Goal: Task Accomplishment & Management: Use online tool/utility

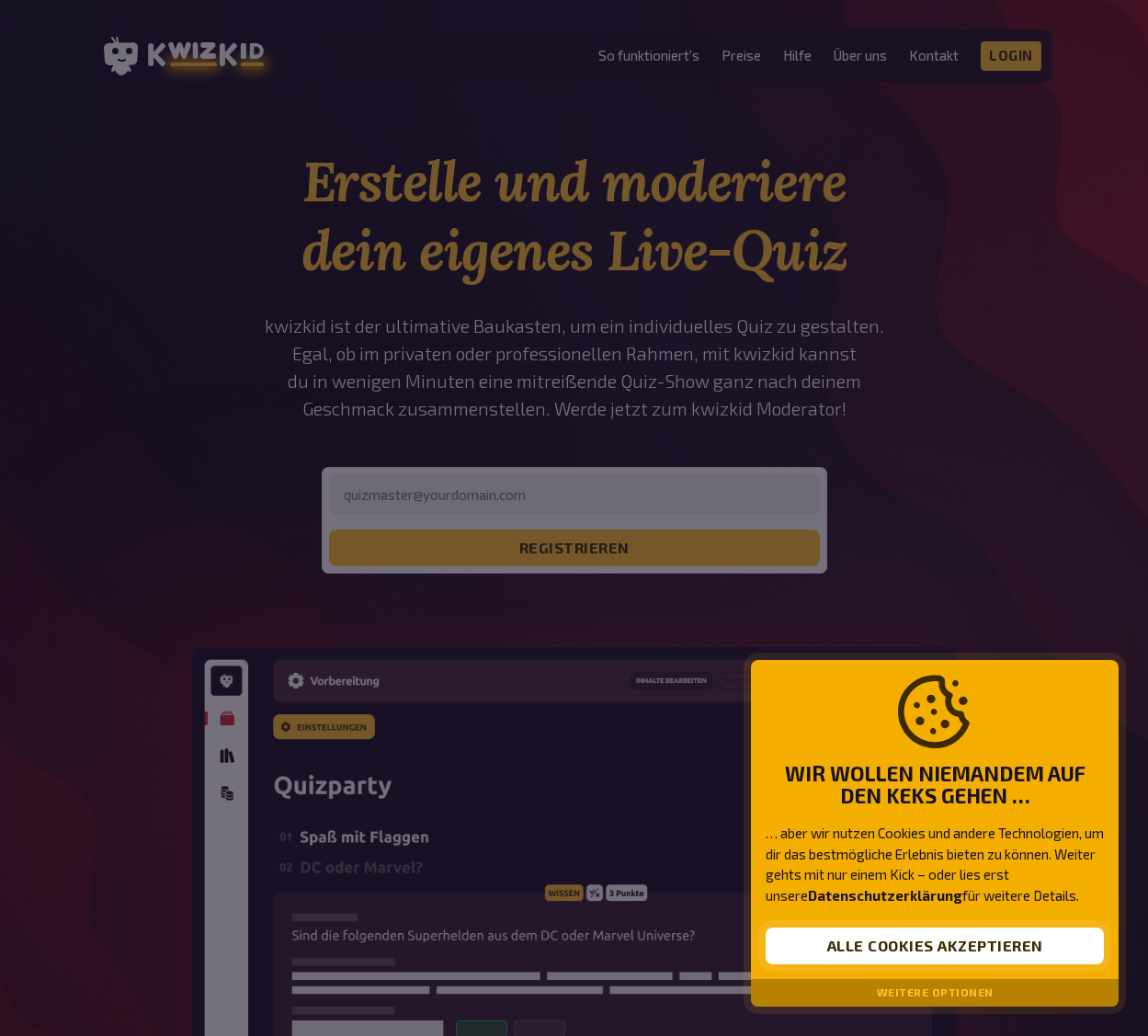
click at [891, 946] on button "Alle Cookies akzeptieren" at bounding box center [934, 945] width 338 height 36
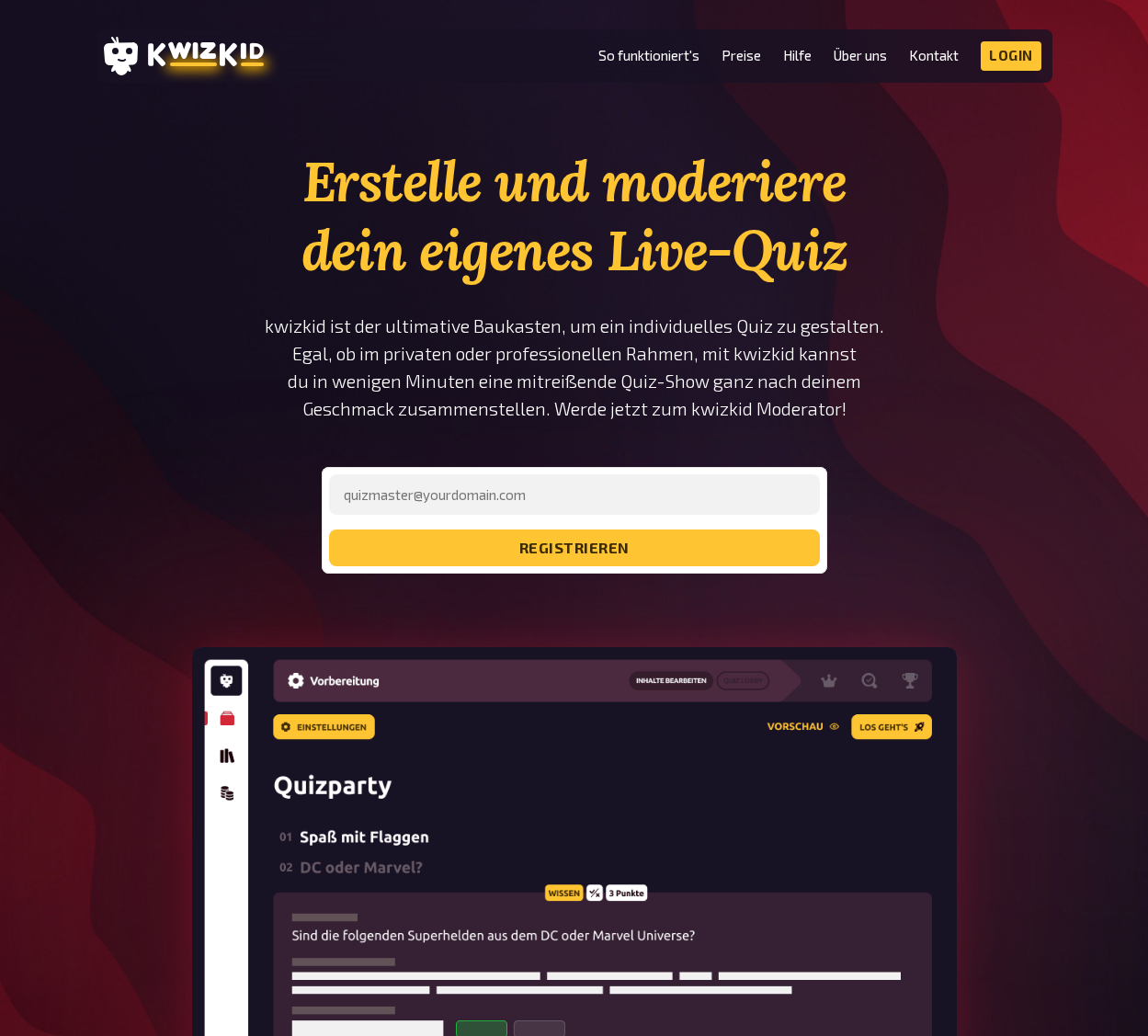
click at [753, 65] on li "Preise" at bounding box center [741, 56] width 39 height 30
click at [750, 59] on link "Preise" at bounding box center [741, 55] width 39 height 16
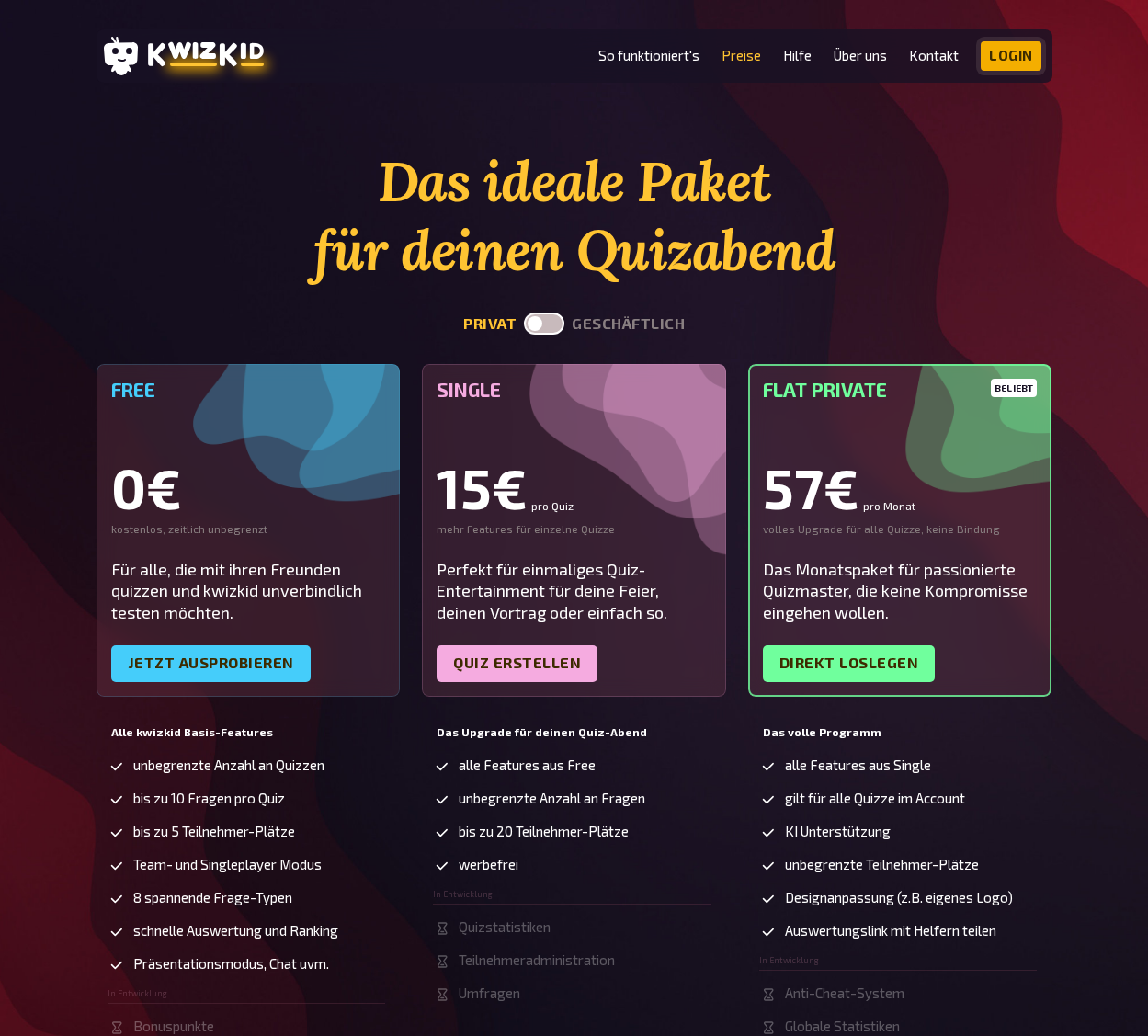
click at [1008, 50] on link "Login" at bounding box center [1010, 56] width 61 height 30
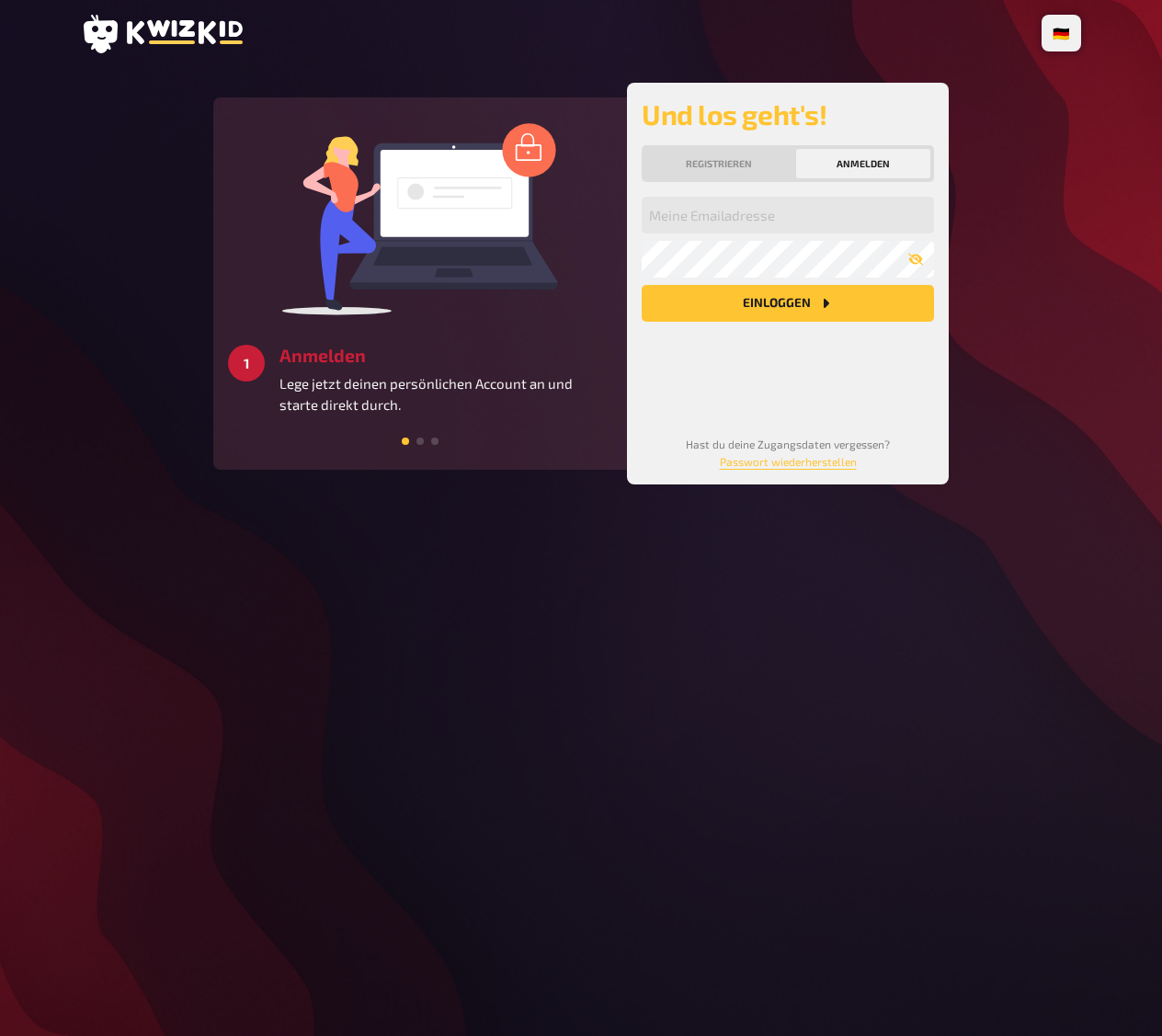
click at [762, 179] on div "Registrieren Anmelden" at bounding box center [788, 163] width 292 height 36
click at [754, 153] on button "Registrieren" at bounding box center [719, 164] width 147 height 30
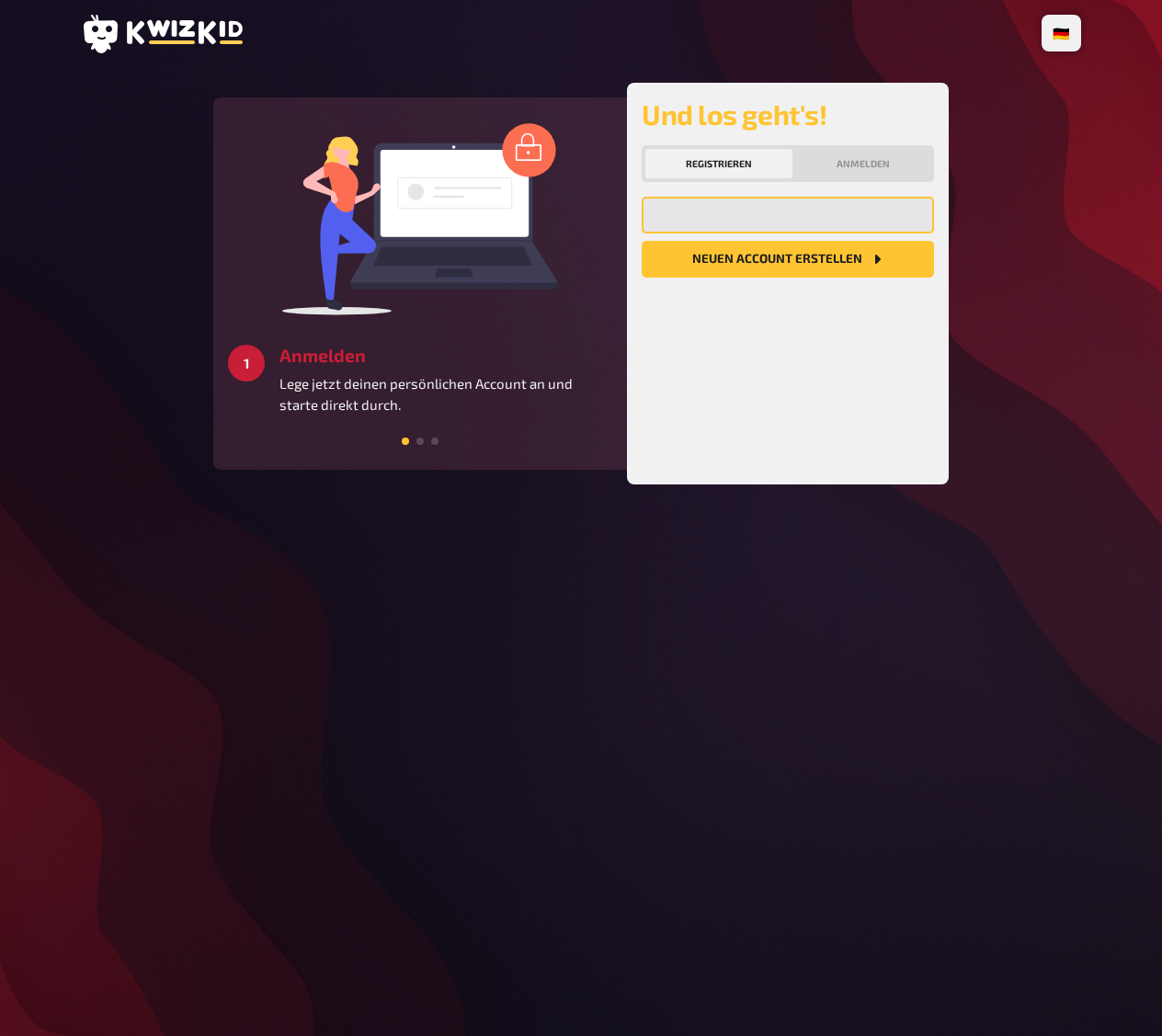
click at [728, 209] on input "email" at bounding box center [788, 214] width 292 height 36
type input "gerke.sofia@gmail.com"
click at [758, 270] on button "Neuen Account Erstellen" at bounding box center [788, 259] width 292 height 36
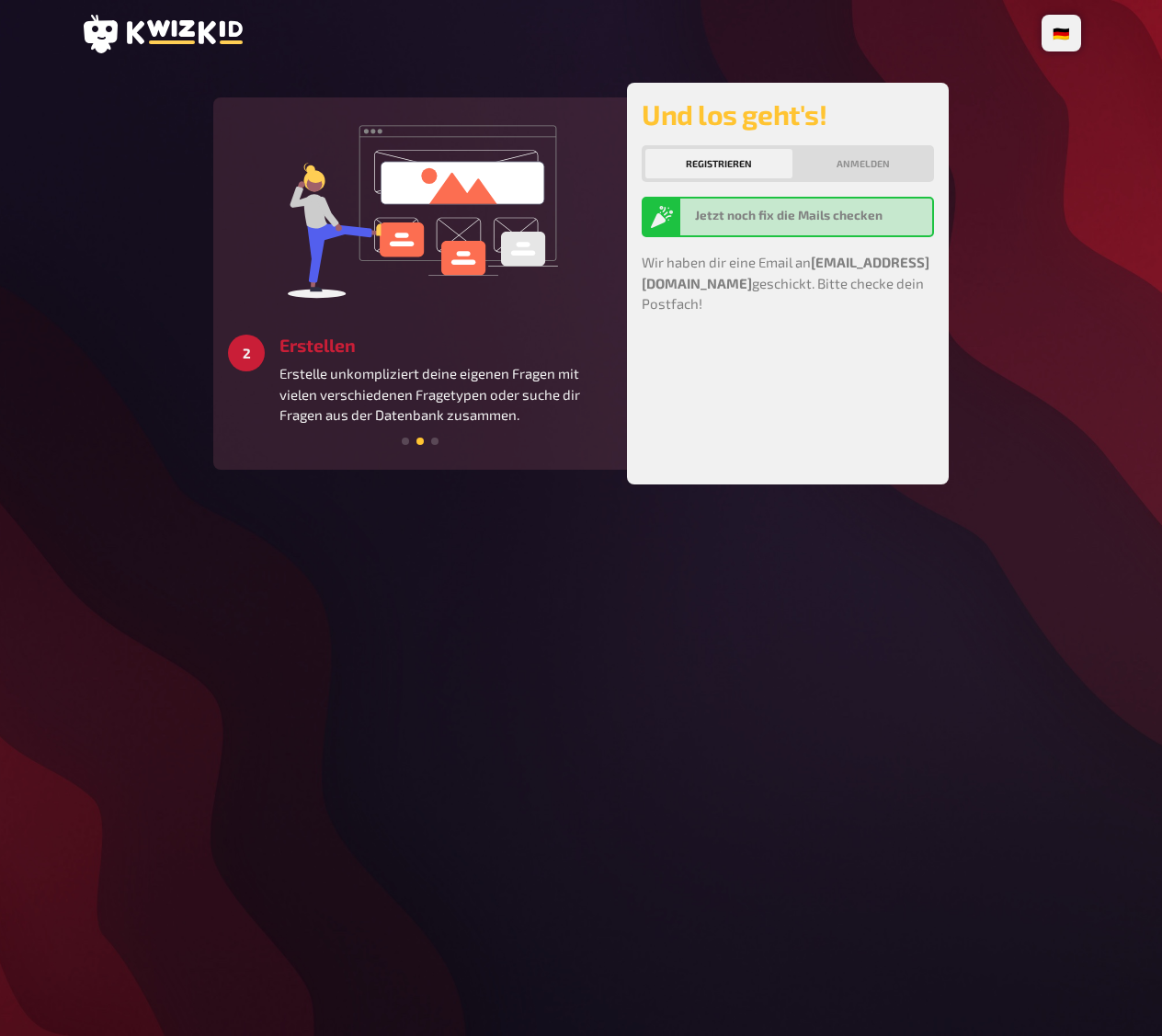
click at [455, 403] on p "Erstelle unkompliziert deine eigenen Fragen mit vielen verschiedenen Fragetypen…" at bounding box center [445, 394] width 332 height 62
click at [476, 337] on h3 "Erstellen" at bounding box center [445, 344] width 332 height 21
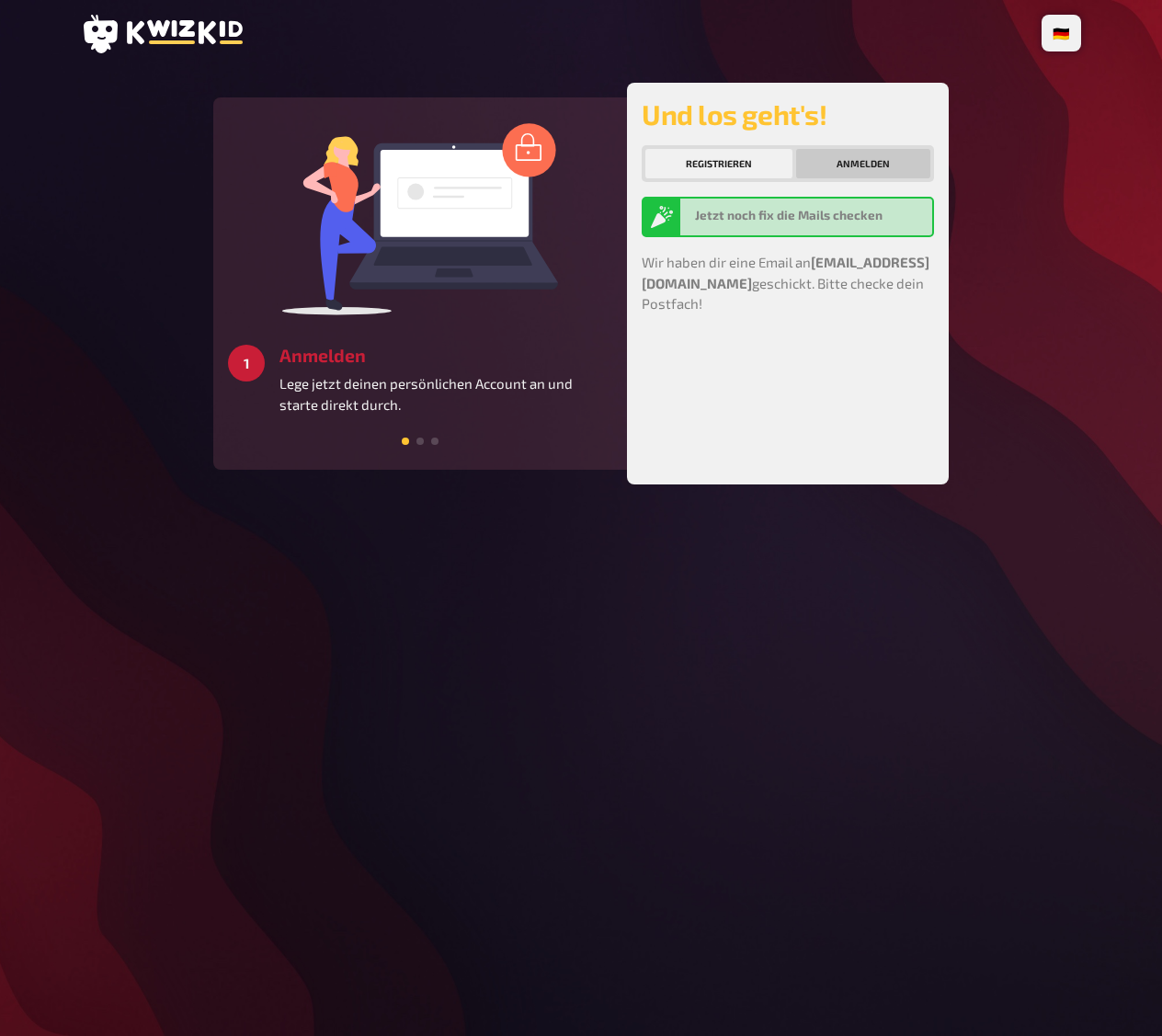
click at [835, 157] on button "Anmelden" at bounding box center [863, 164] width 134 height 30
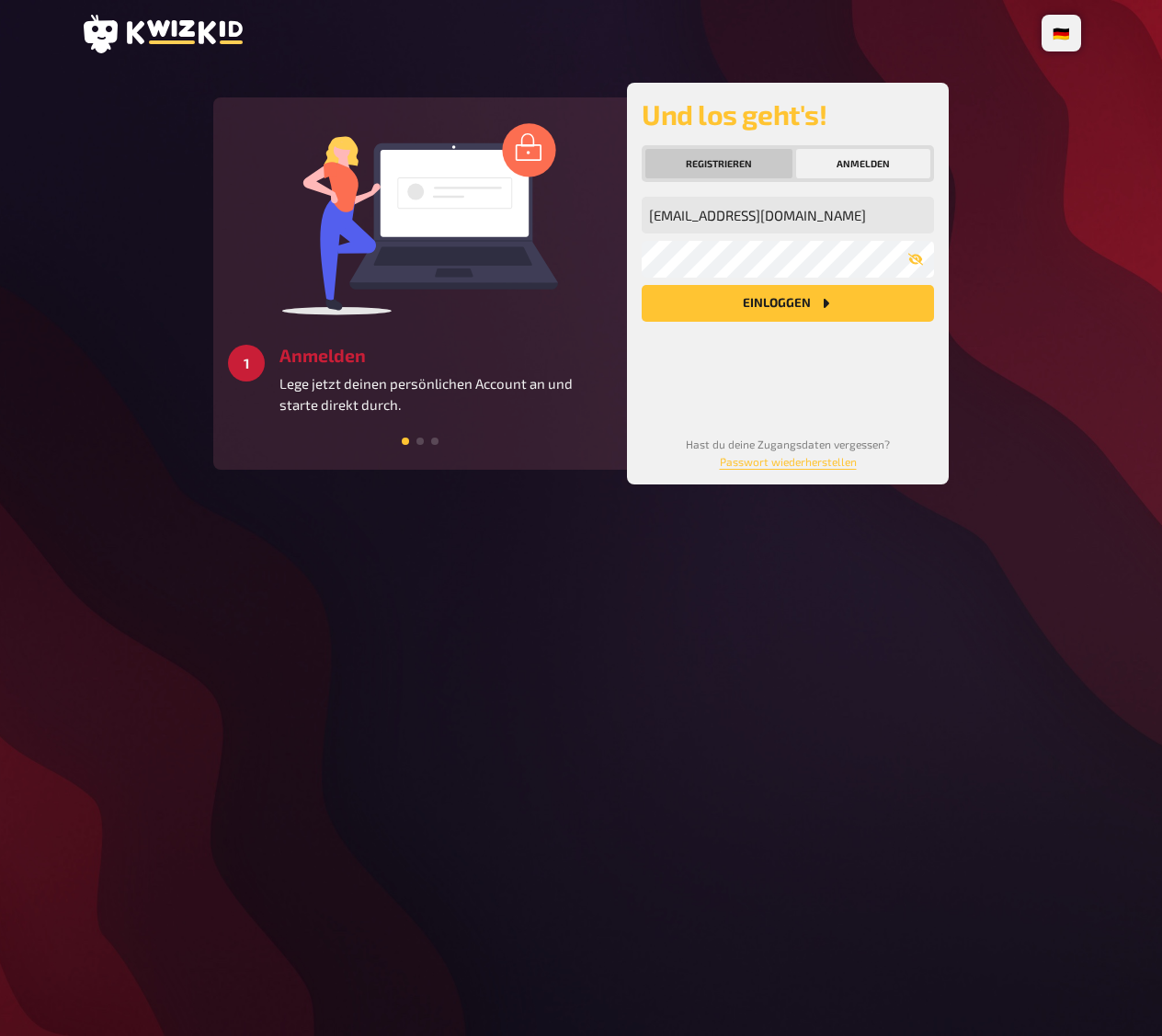
click at [760, 163] on button "Registrieren" at bounding box center [719, 164] width 147 height 30
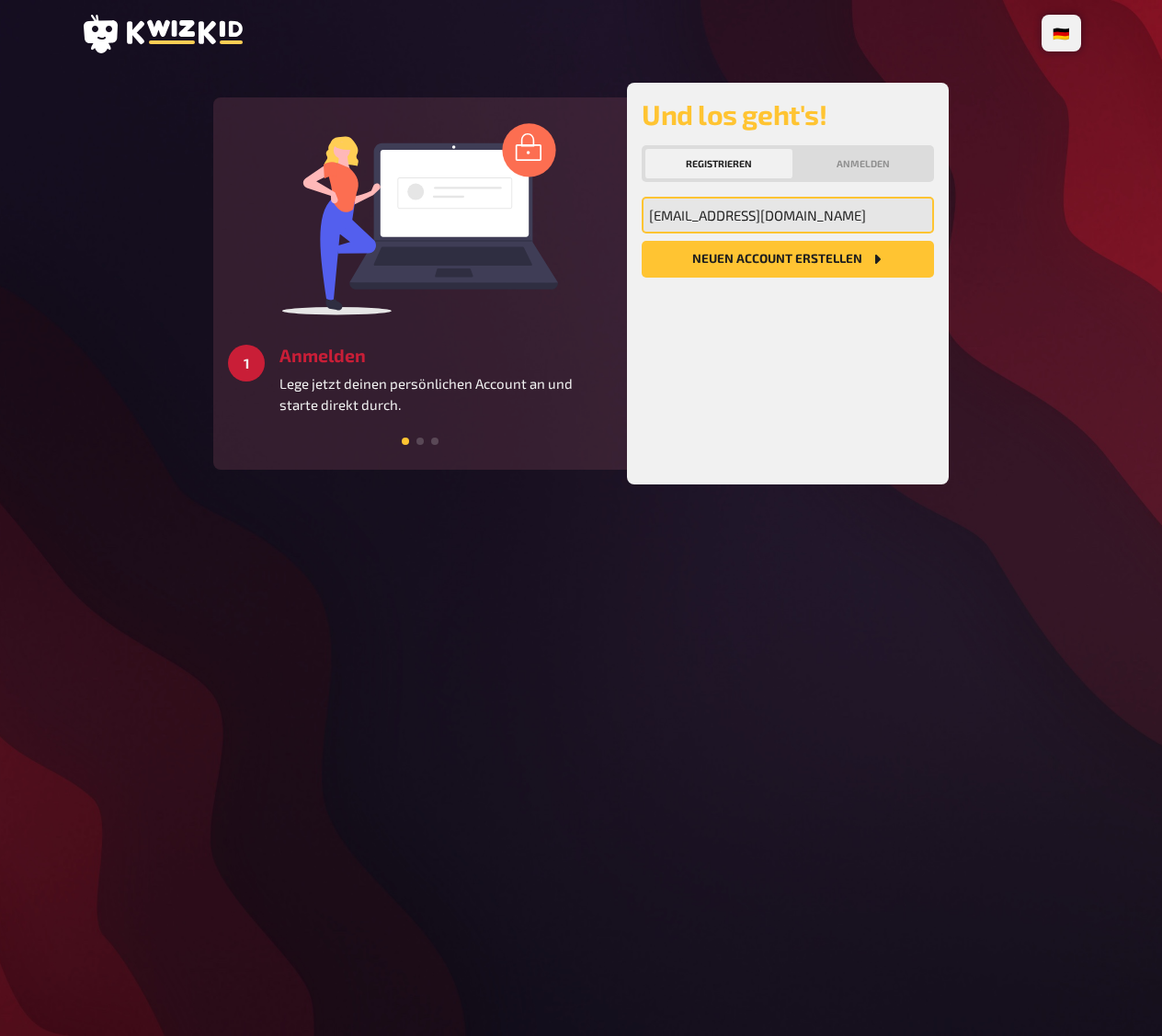
drag, startPoint x: 817, startPoint y: 217, endPoint x: 613, endPoint y: 222, distance: 204.1
click at [613, 222] on div "3 Starten Schaffe ein besonderes Quizerlebnis für alle Teilnehmer:innen und ver…" at bounding box center [581, 283] width 736 height 401
type input "gschlagelambers@emsland-group.de"
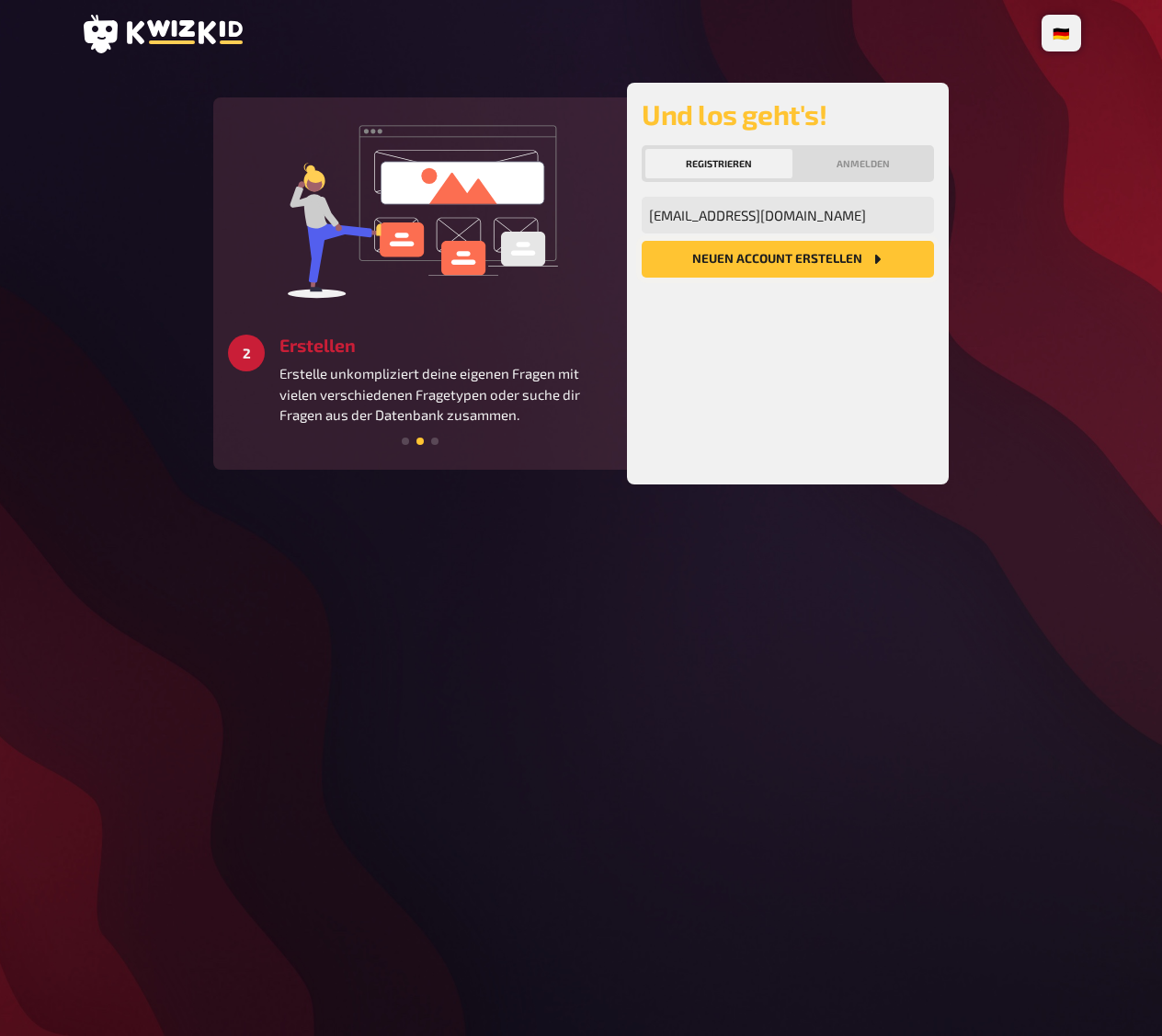
click at [745, 261] on button "Neuen Account Erstellen" at bounding box center [788, 259] width 292 height 36
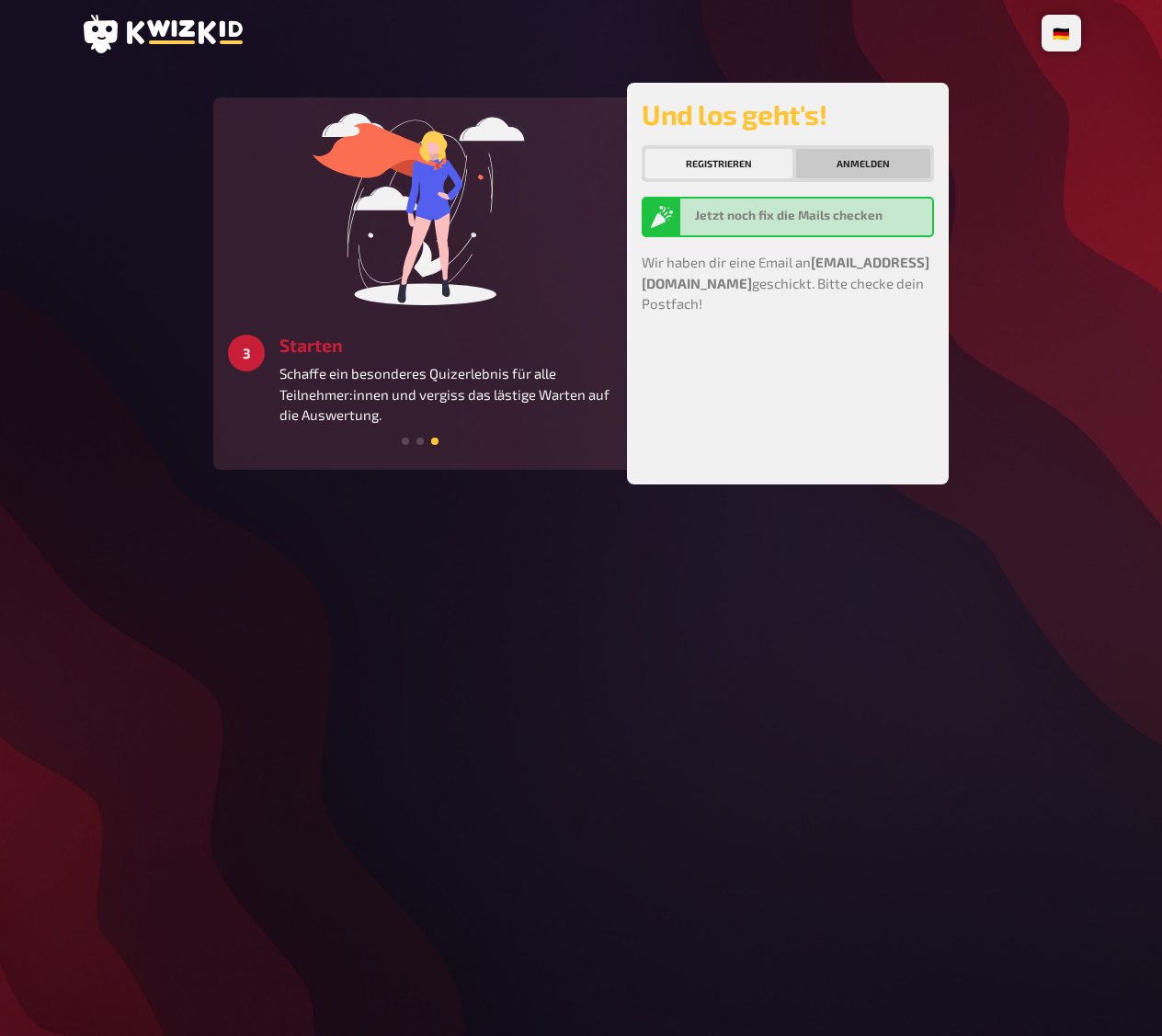
click at [858, 168] on button "Anmelden" at bounding box center [863, 164] width 134 height 30
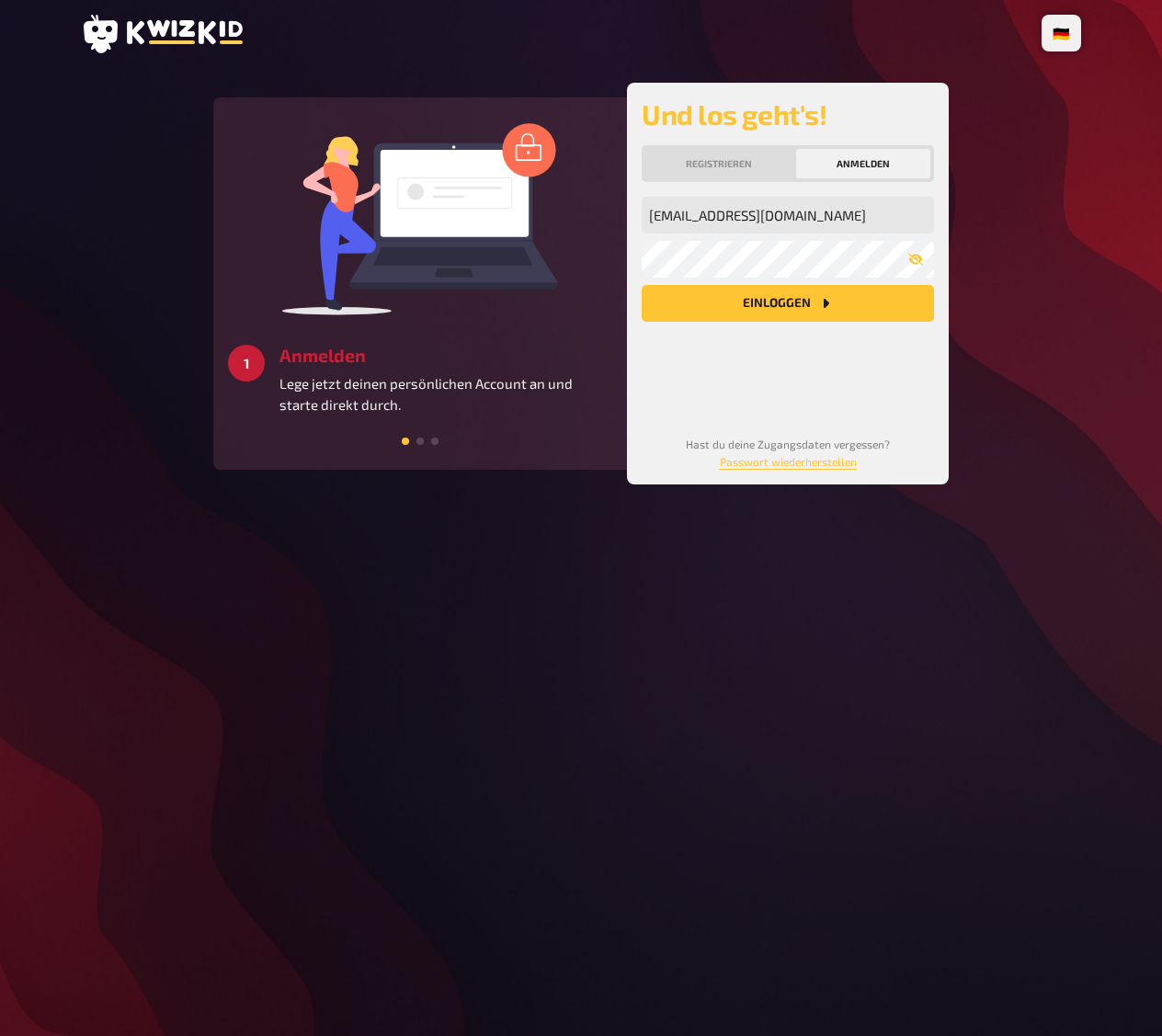
click at [213, 35] on icon at bounding box center [162, 34] width 162 height 38
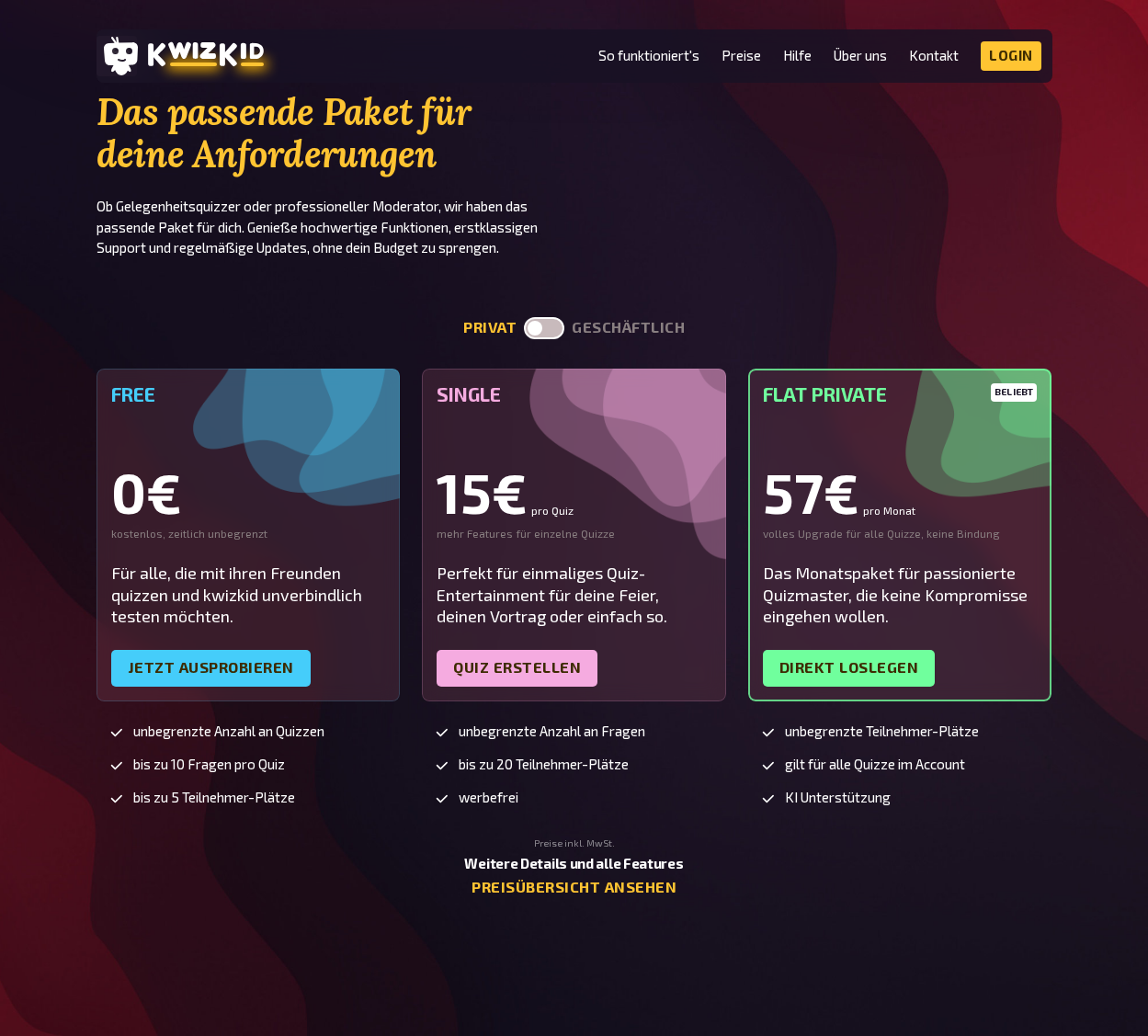
scroll to position [3952, 0]
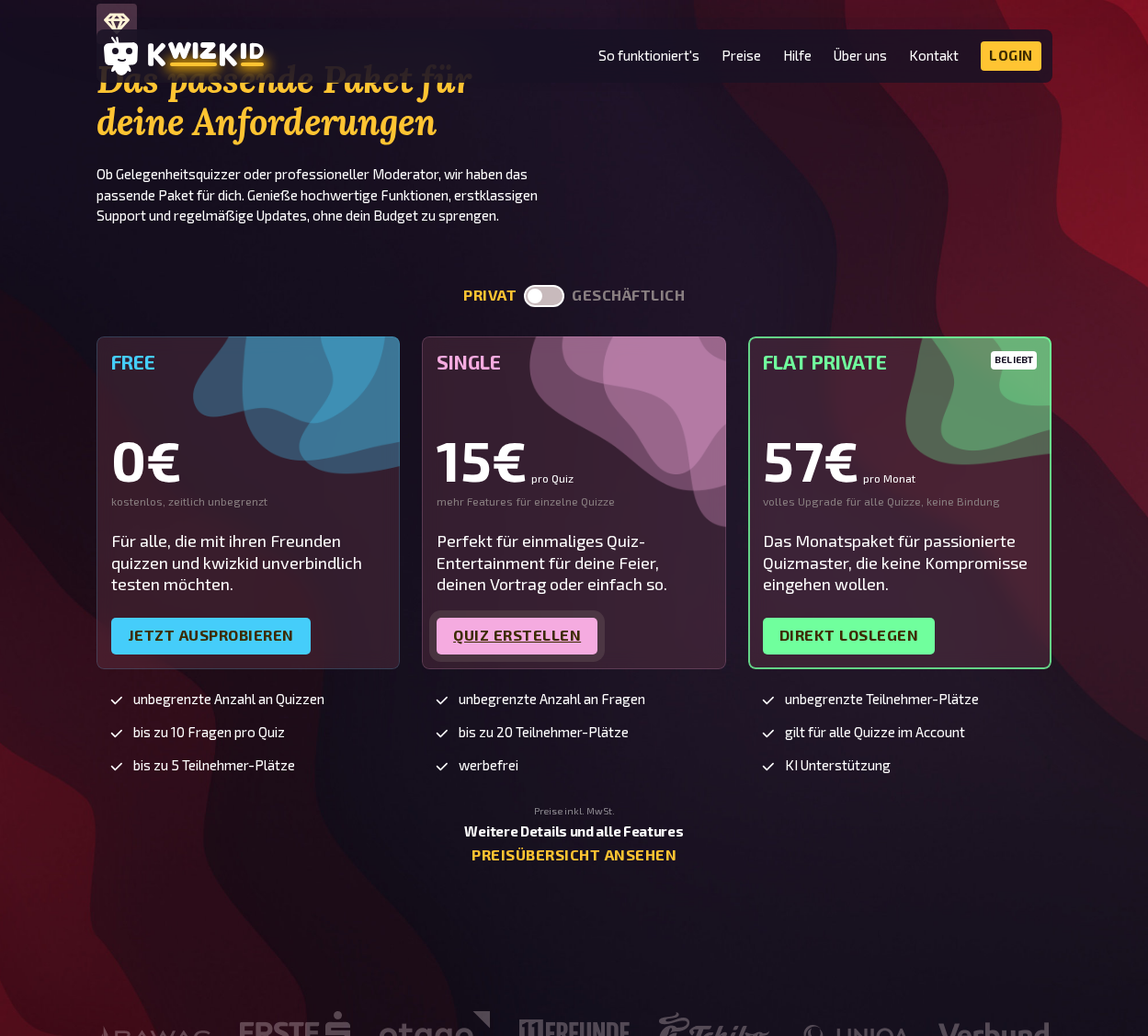
click at [525, 629] on link "Quiz erstellen" at bounding box center [517, 635] width 161 height 36
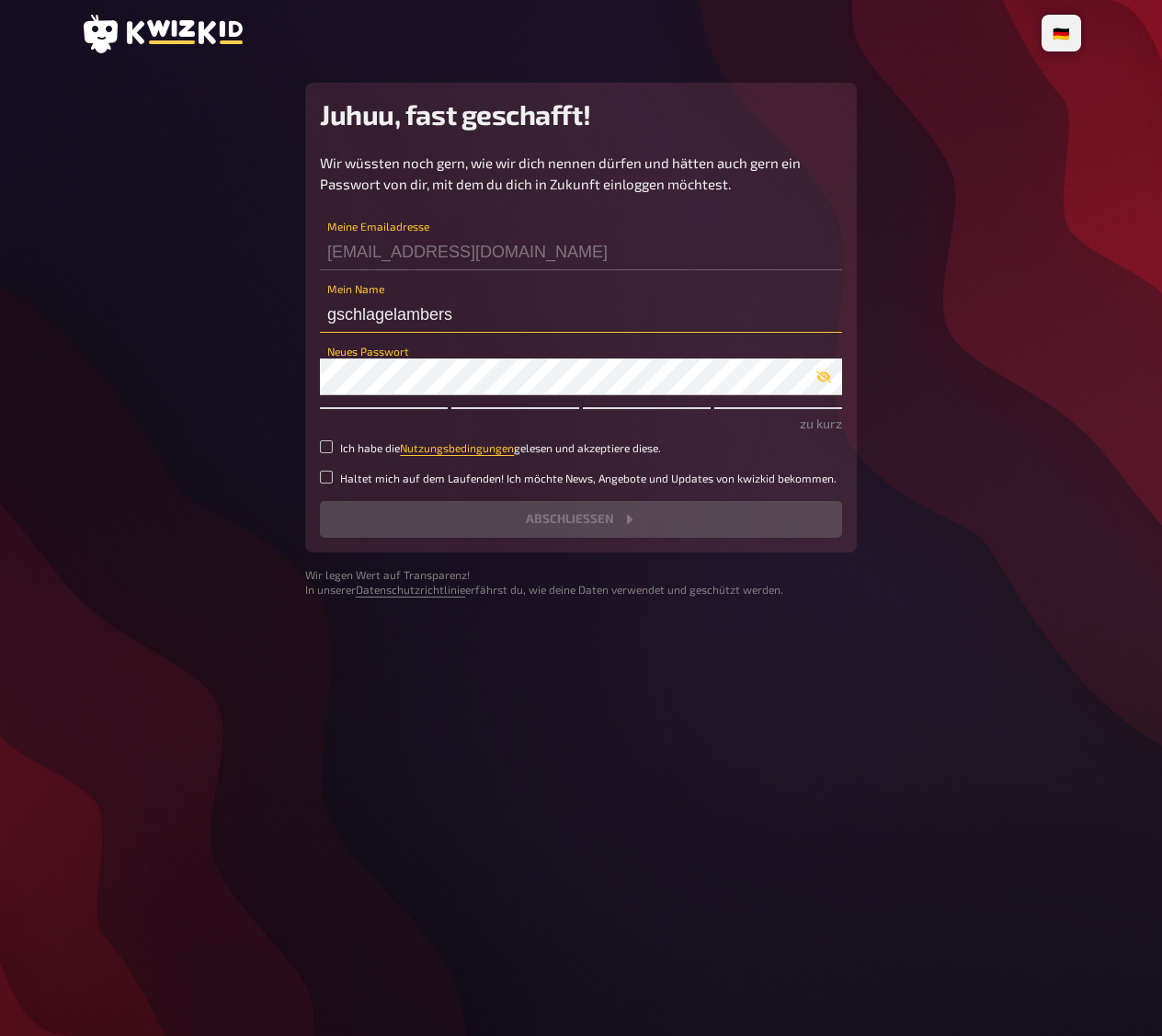
drag, startPoint x: 459, startPoint y: 309, endPoint x: 277, endPoint y: 321, distance: 182.4
click at [277, 321] on main "Juhuu, fast geschafft! Wir wüssten noch gern, wie wir dich nennen dürfen und hä…" at bounding box center [581, 340] width 1000 height 515
type input "sofia"
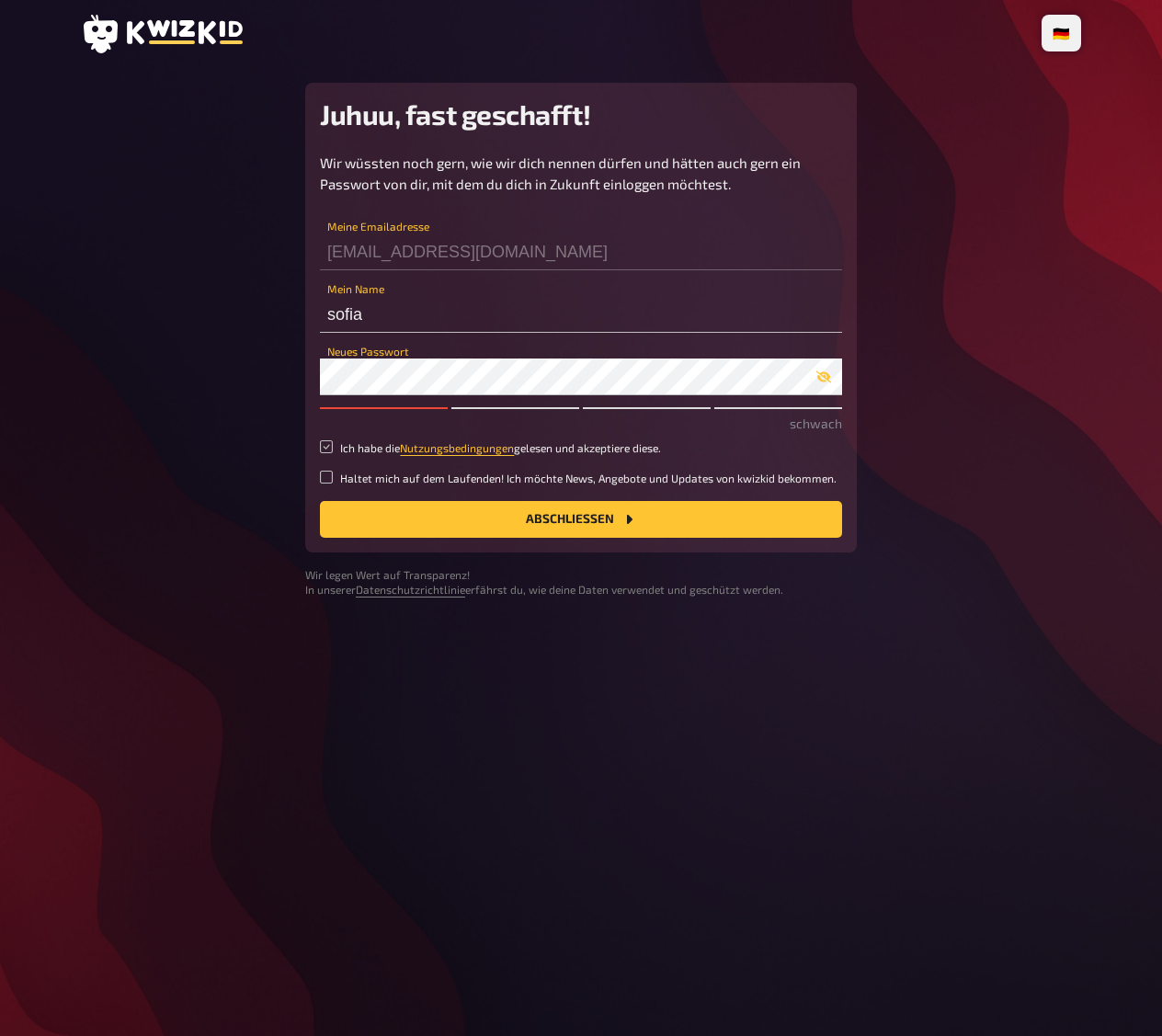
click at [329, 445] on input "Ich habe die Nutzungsbedingungen gelesen und akzeptiere diese." at bounding box center [327, 447] width 13 height 13
checkbox input "true"
click at [419, 510] on button "Abschließen" at bounding box center [581, 518] width 522 height 36
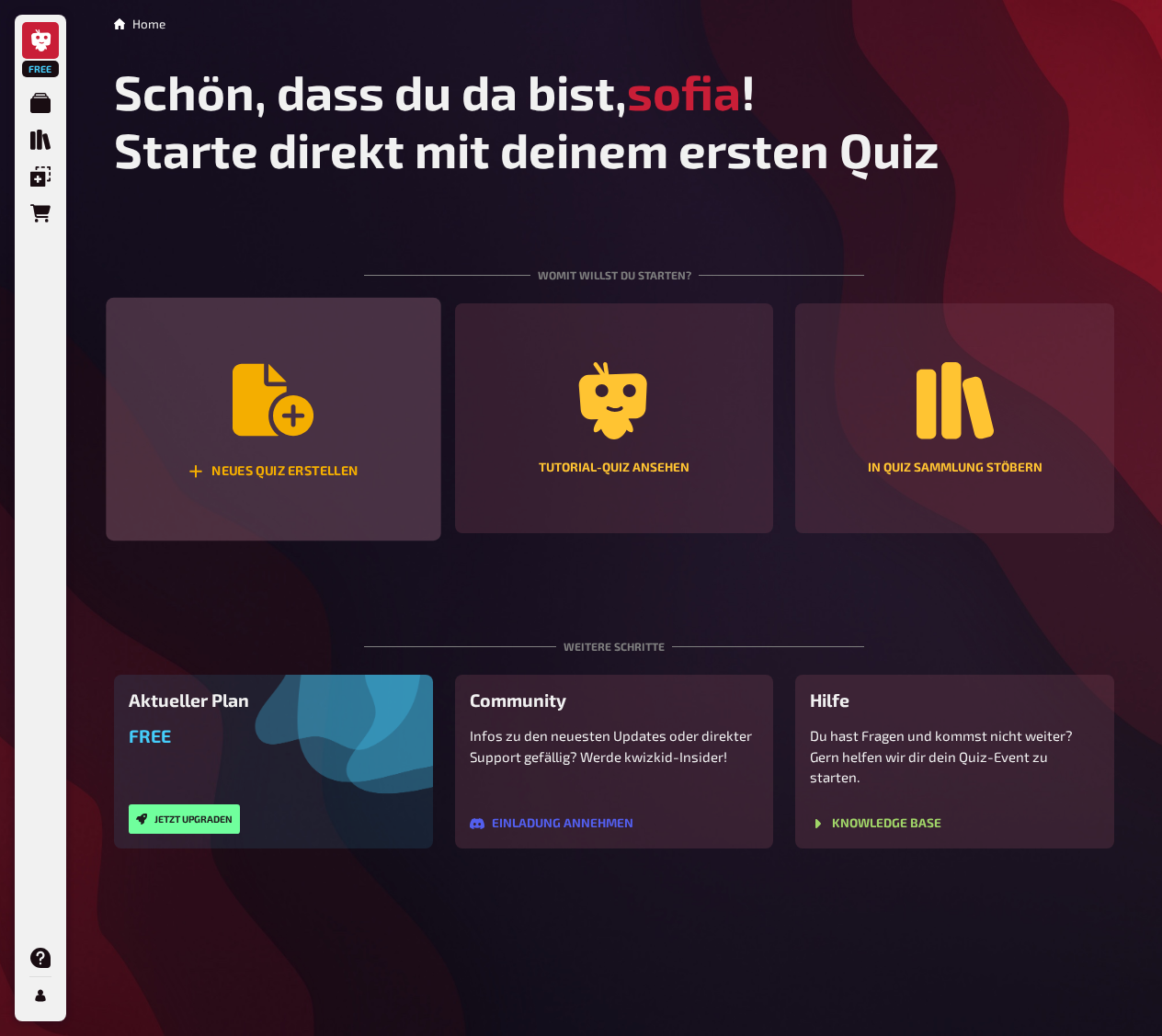
click at [326, 447] on div "Neues Quiz erstellen" at bounding box center [273, 420] width 334 height 244
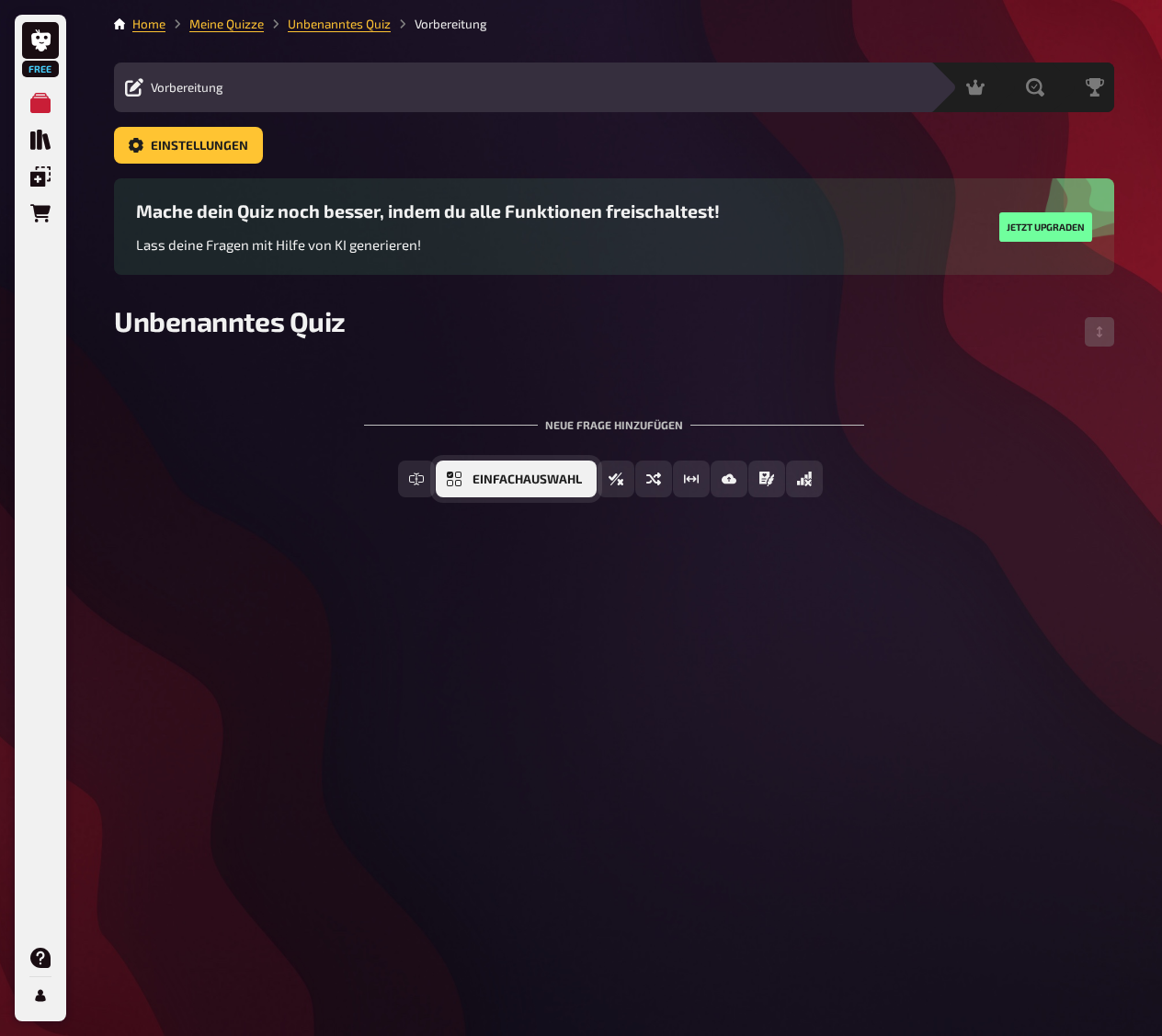
click at [471, 478] on button "Einfachauswahl" at bounding box center [516, 478] width 161 height 36
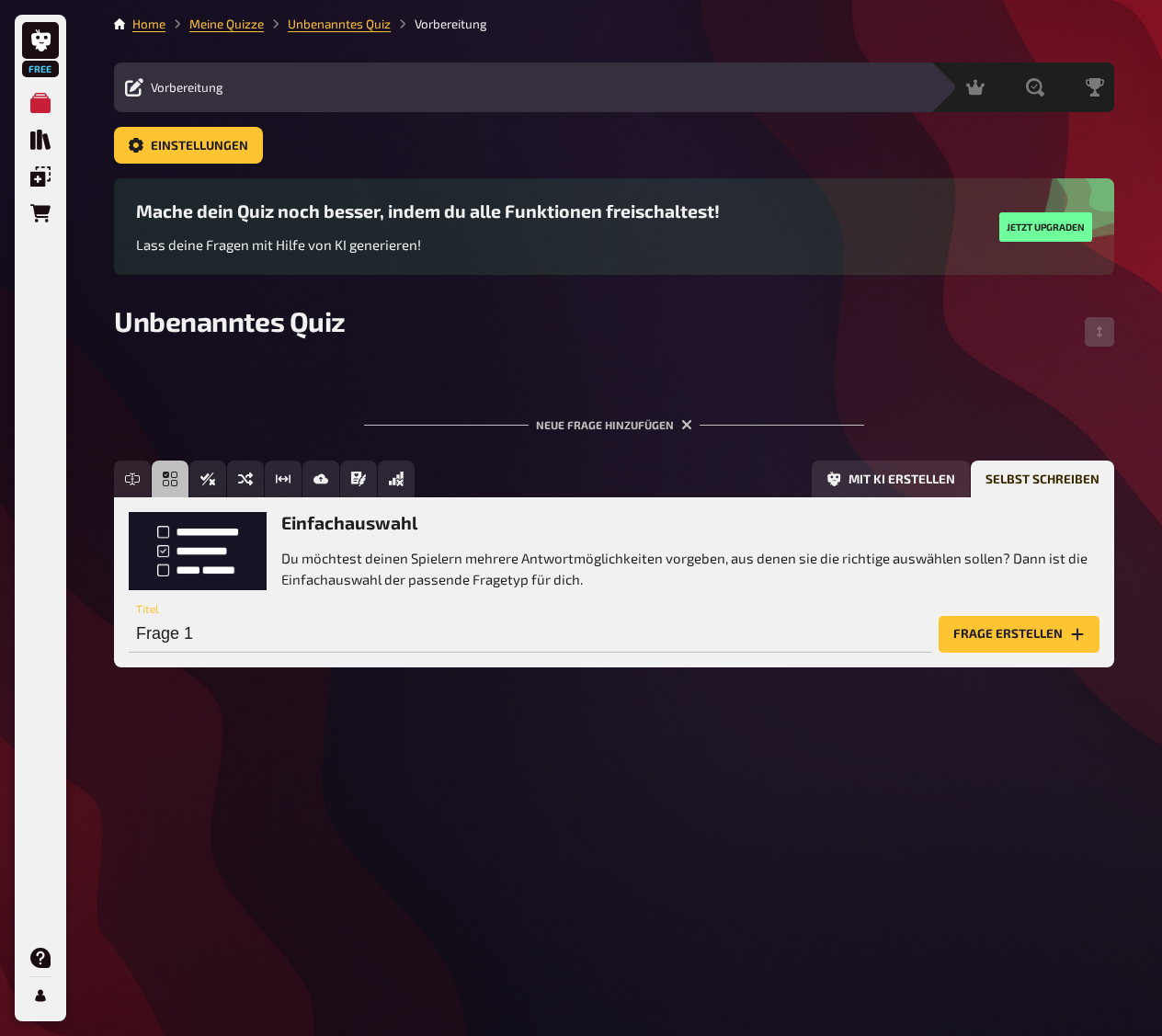
click at [1013, 628] on button "Frage erstellen" at bounding box center [1019, 634] width 161 height 36
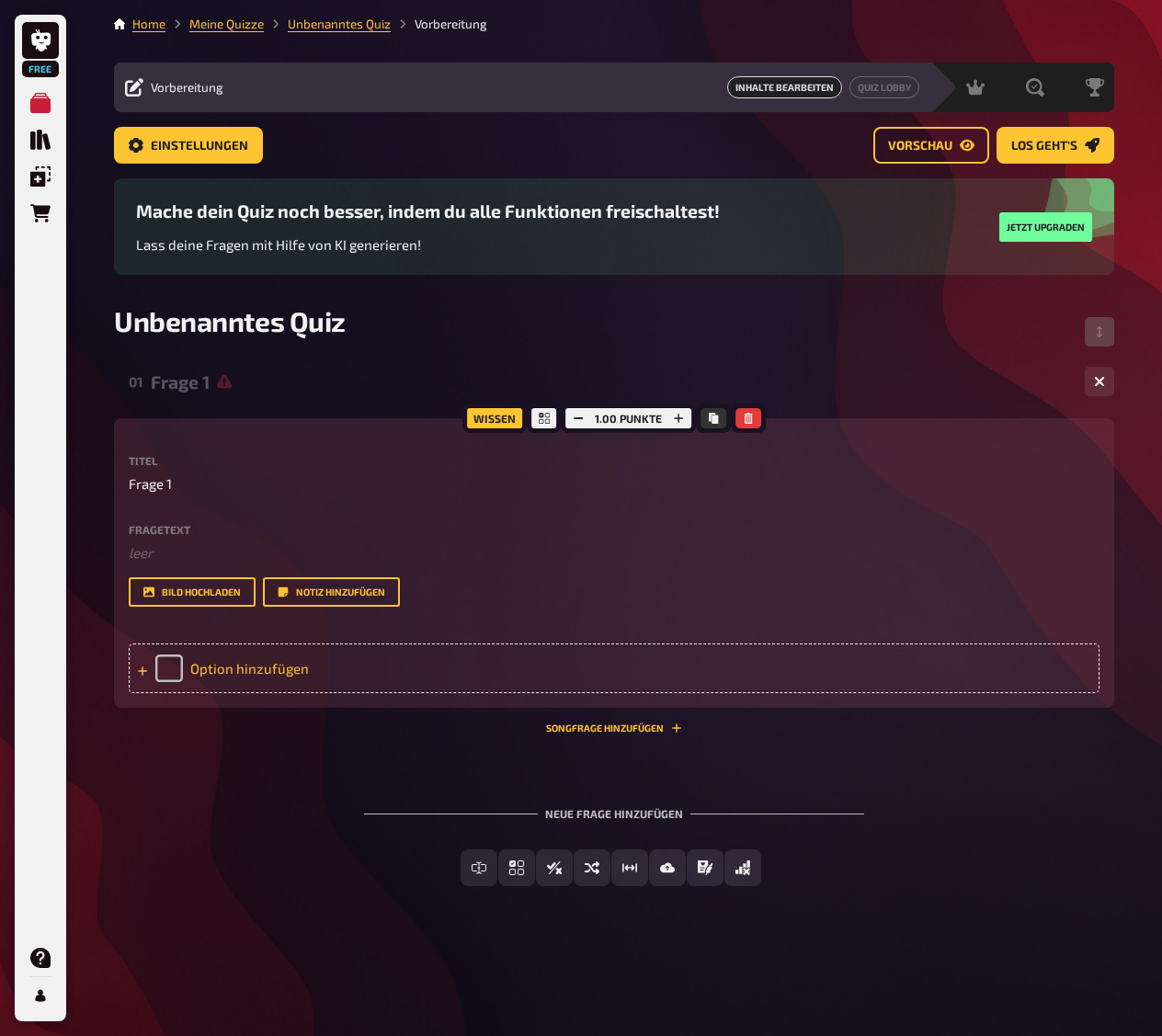
click at [289, 665] on div "Option hinzufügen" at bounding box center [614, 667] width 971 height 49
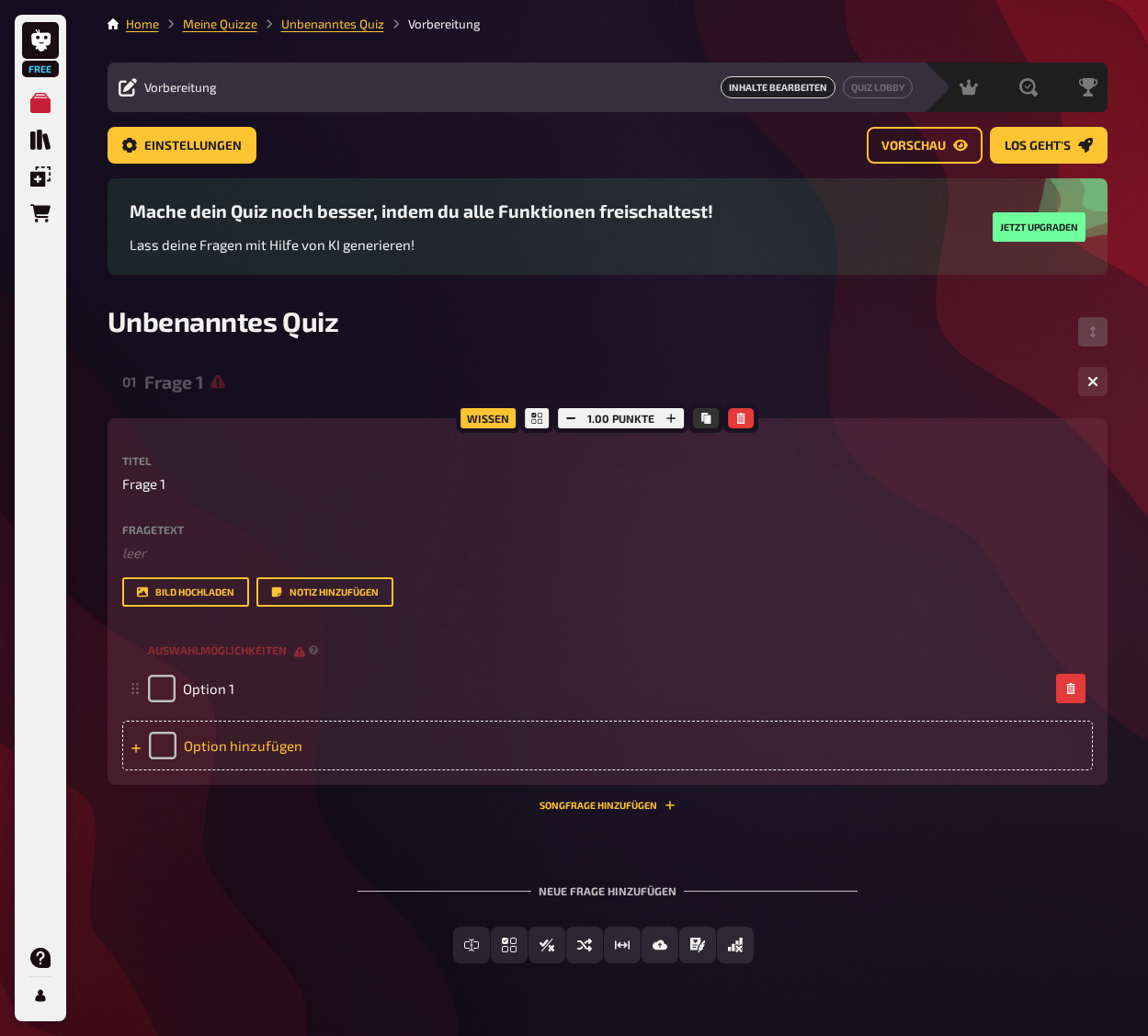
click at [264, 746] on div "Option hinzufügen" at bounding box center [607, 745] width 971 height 49
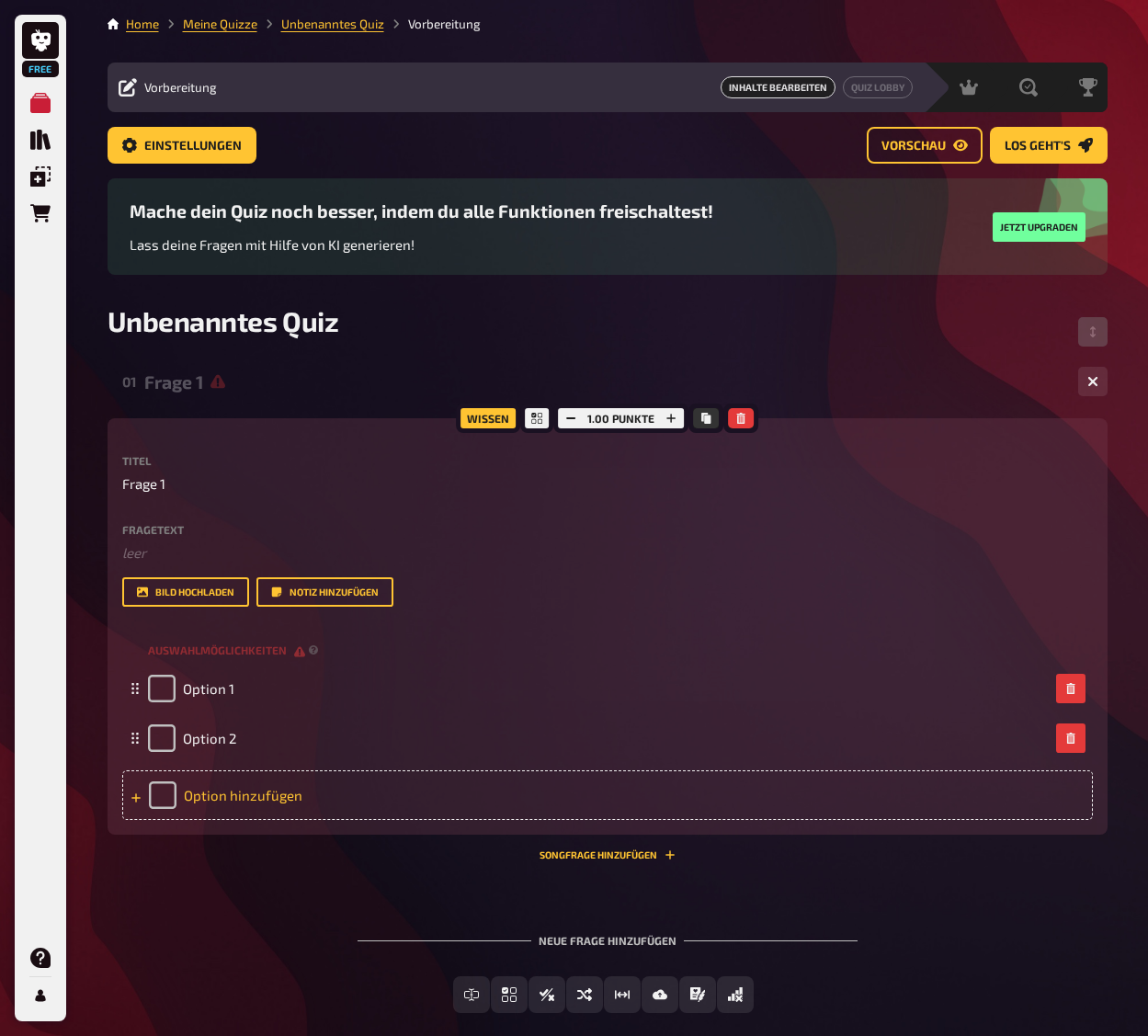
click at [278, 803] on div "Option hinzufügen" at bounding box center [607, 794] width 971 height 49
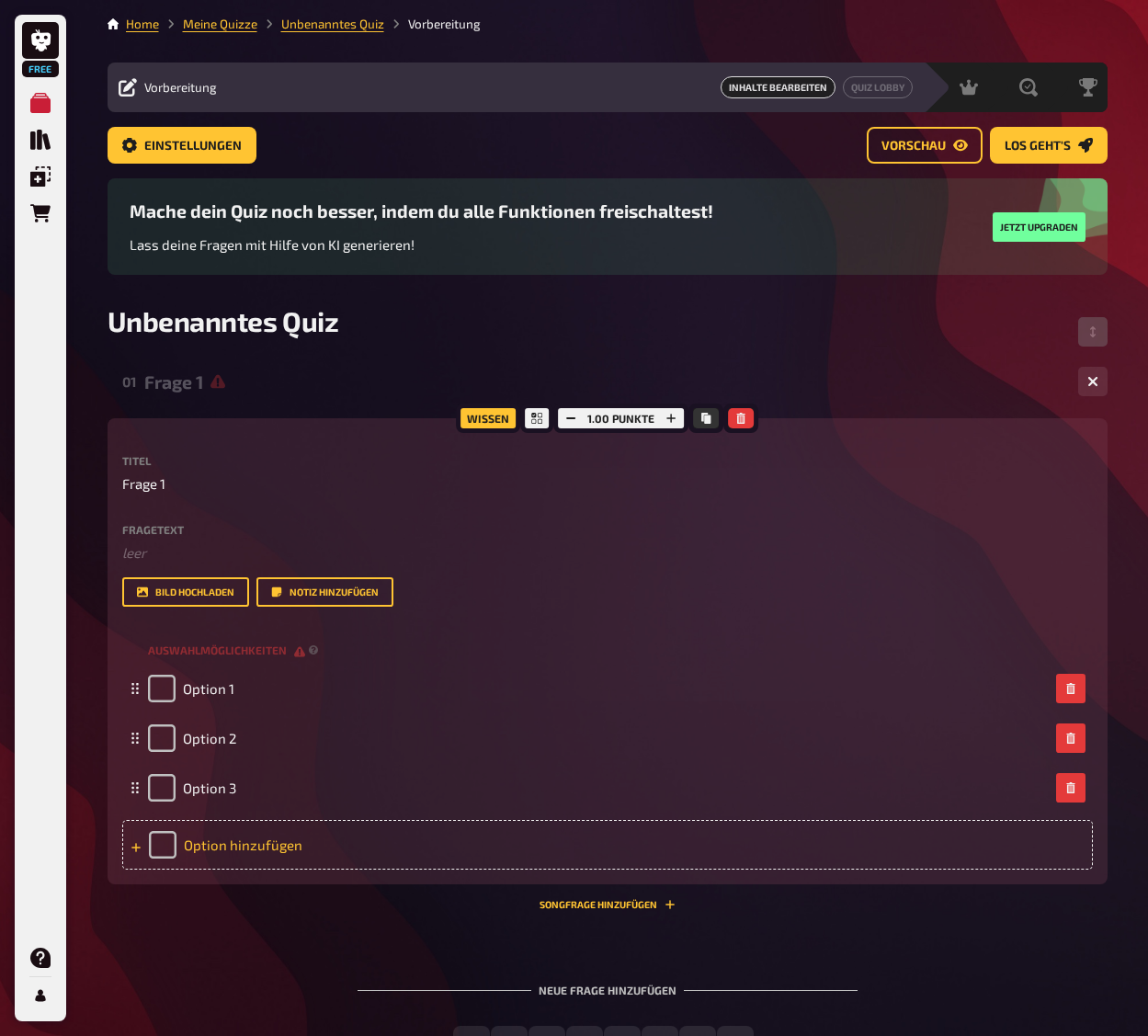
click at [269, 856] on div "Option hinzufügen" at bounding box center [607, 844] width 971 height 49
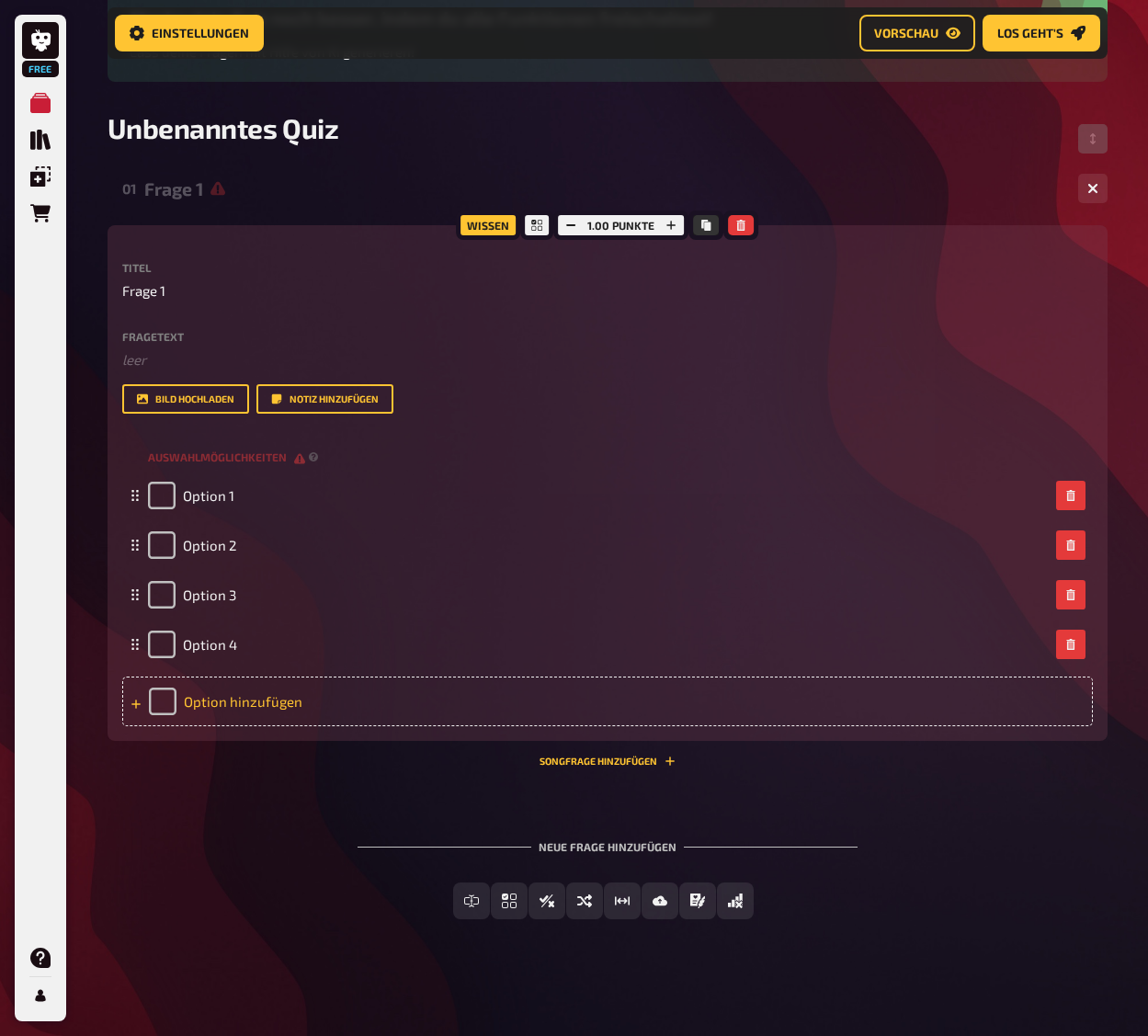
scroll to position [209, 0]
click at [319, 713] on div "Option hinzufügen" at bounding box center [607, 700] width 971 height 49
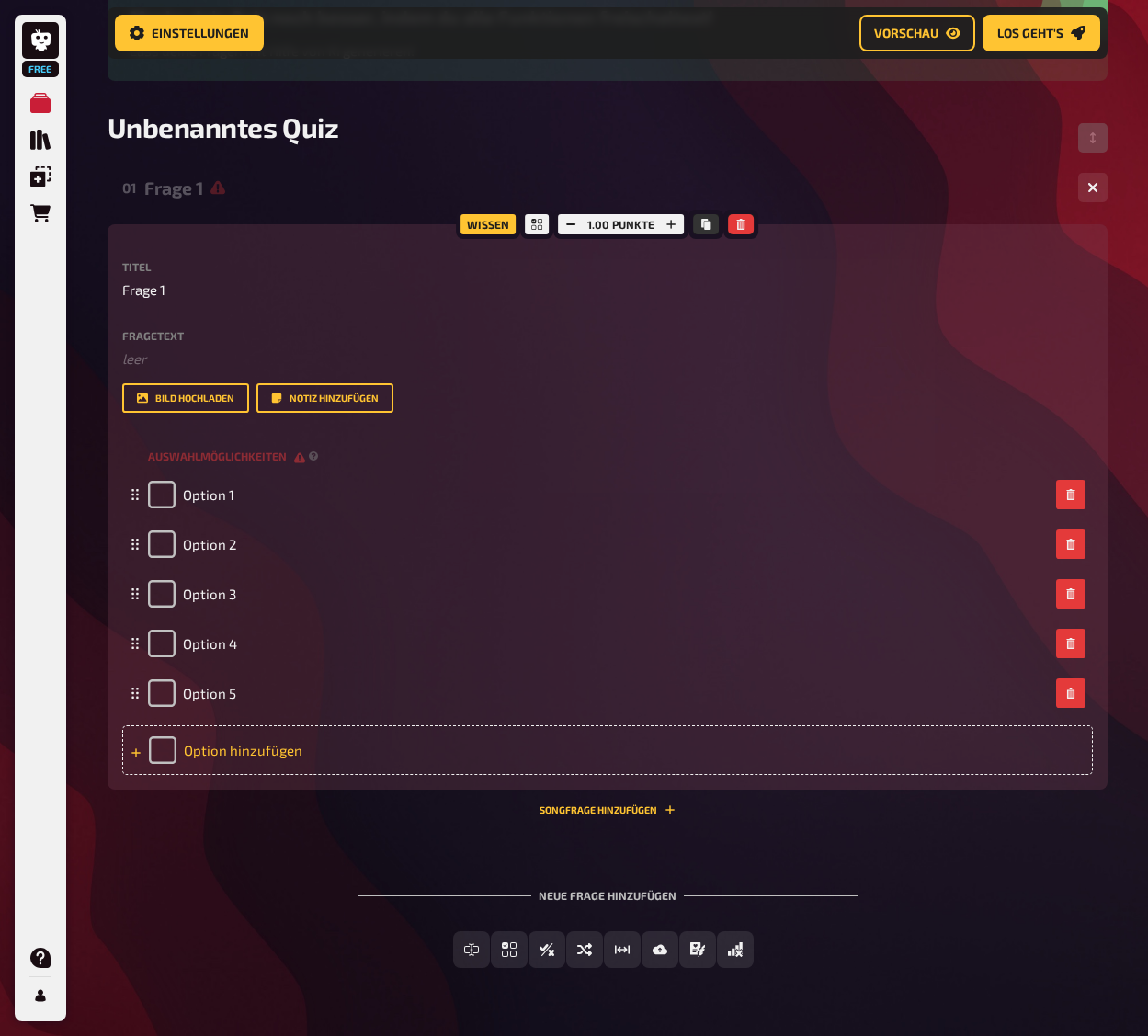
click at [254, 761] on div "Option hinzufügen" at bounding box center [607, 749] width 971 height 49
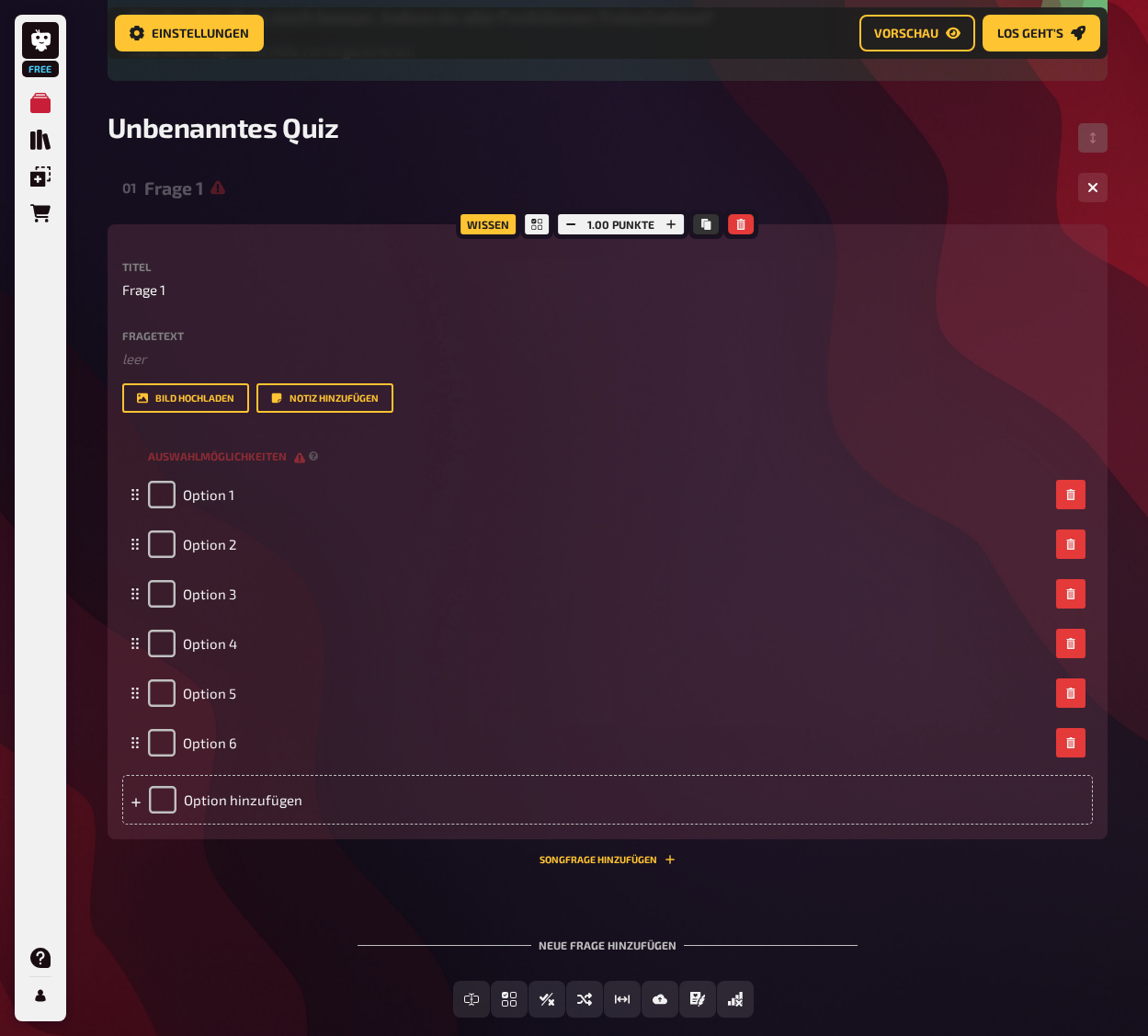
click at [614, 944] on div "Neue Frage hinzufügen" at bounding box center [607, 936] width 500 height 57
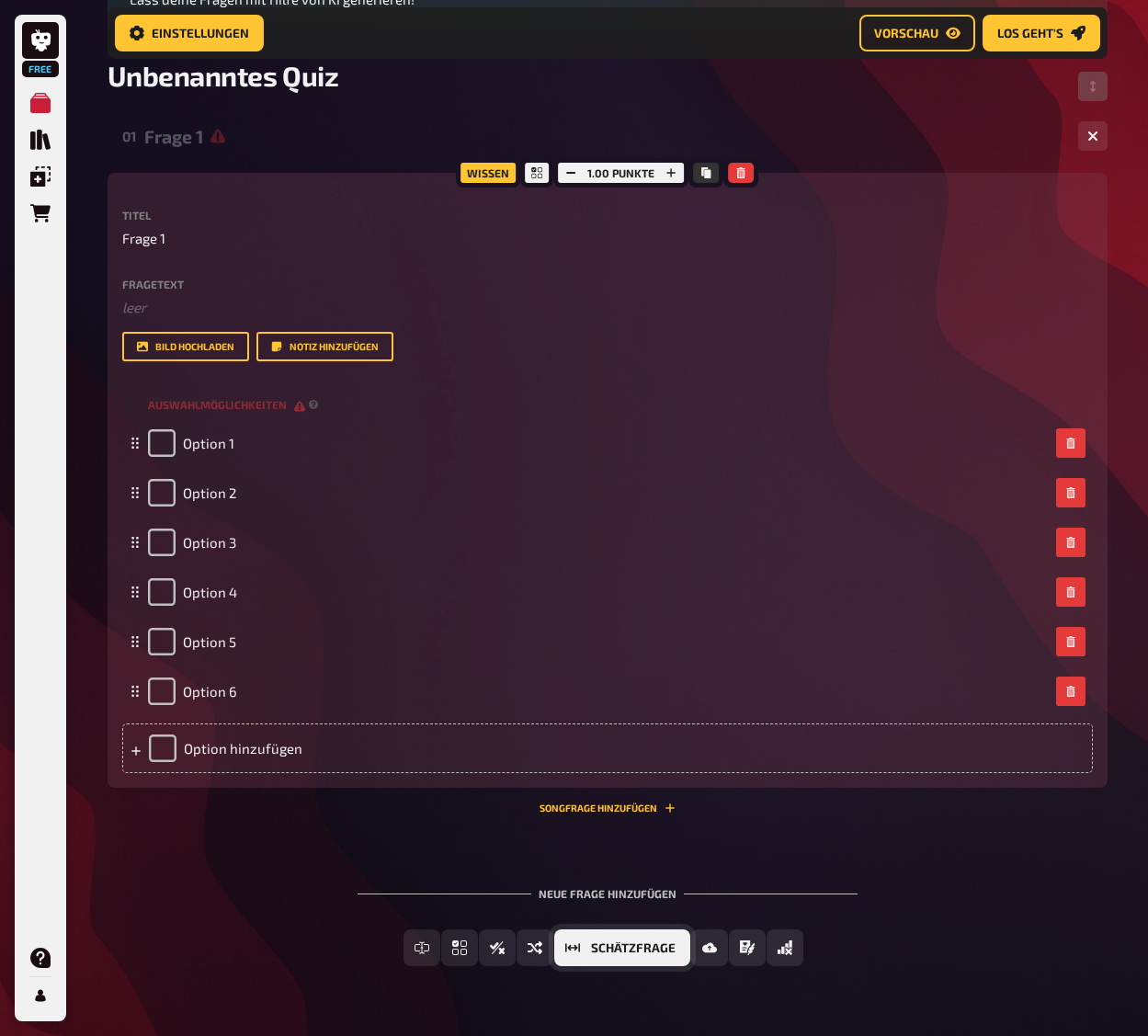
scroll to position [308, 0]
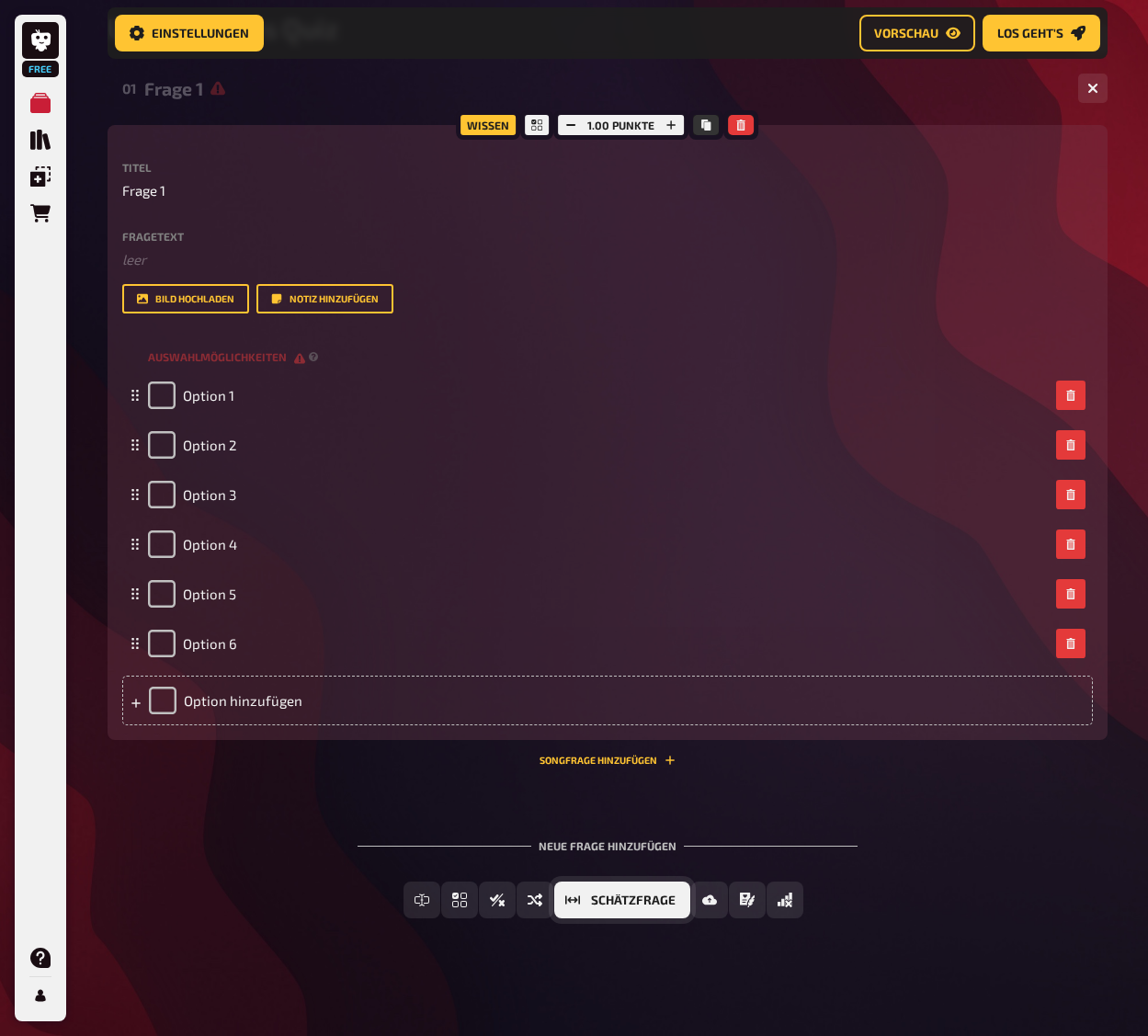
click at [612, 906] on span "Schätzfrage" at bounding box center [633, 901] width 85 height 13
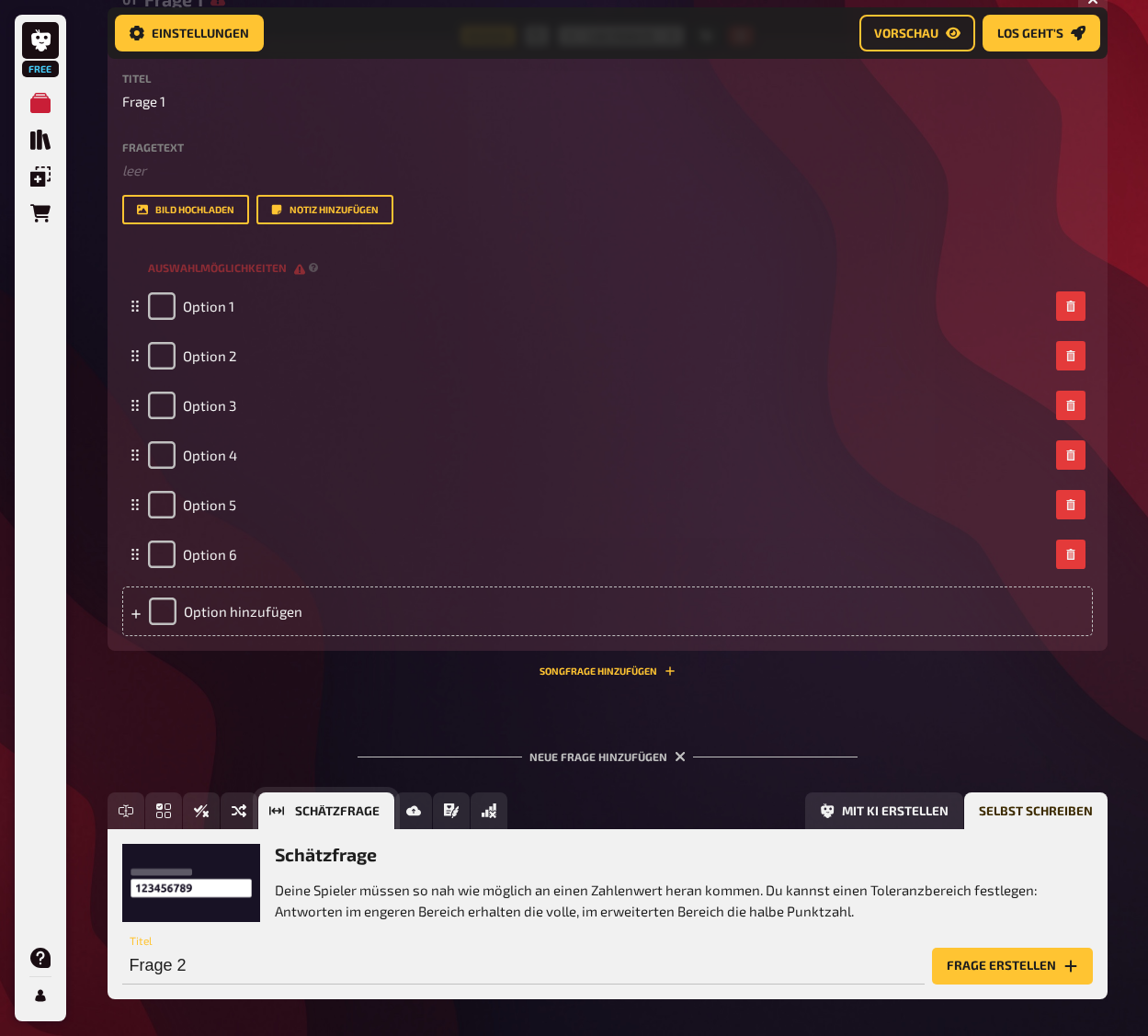
scroll to position [478, 0]
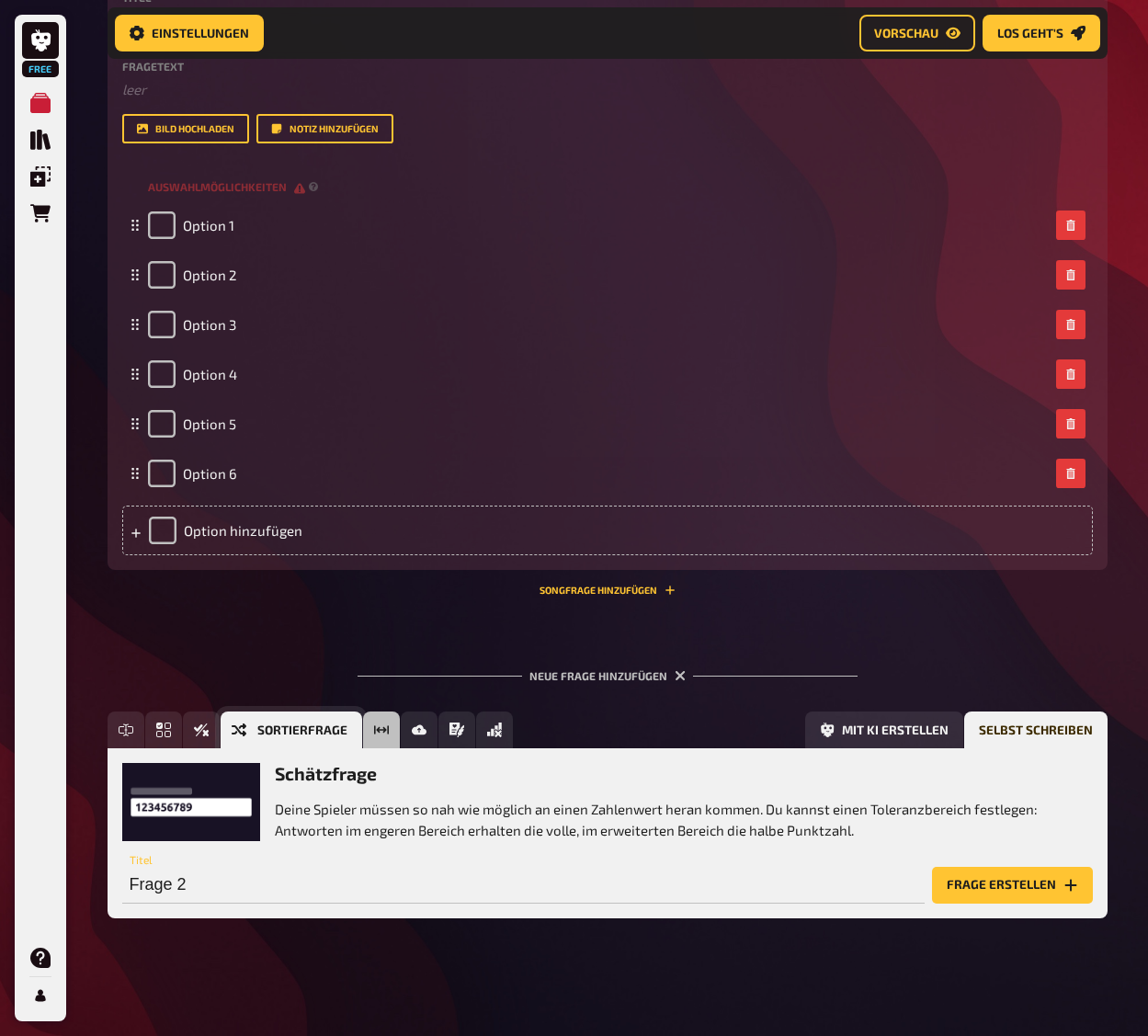
click at [248, 726] on button "Sortierfrage" at bounding box center [291, 729] width 142 height 36
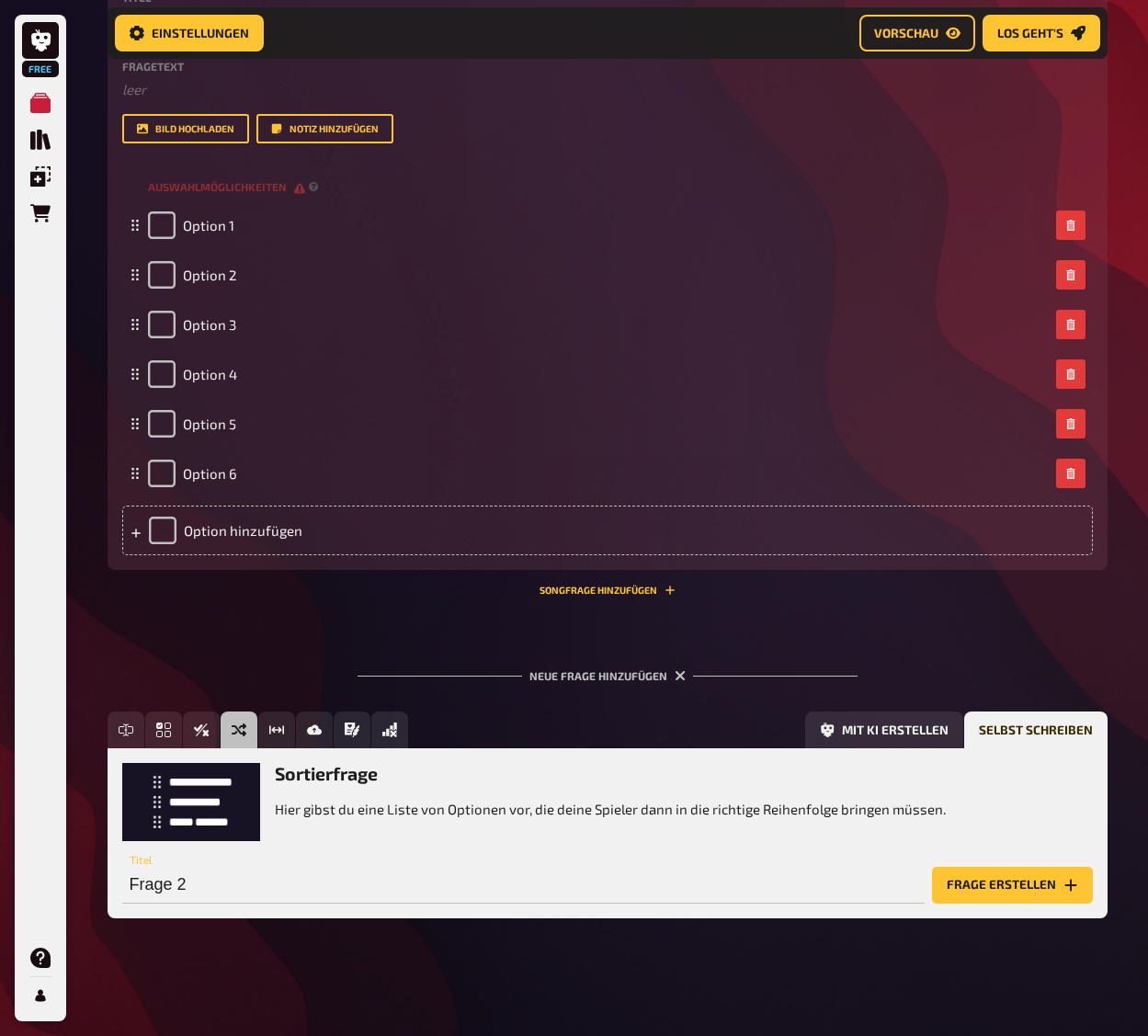
click at [999, 887] on button "Frage erstellen" at bounding box center [1012, 884] width 161 height 36
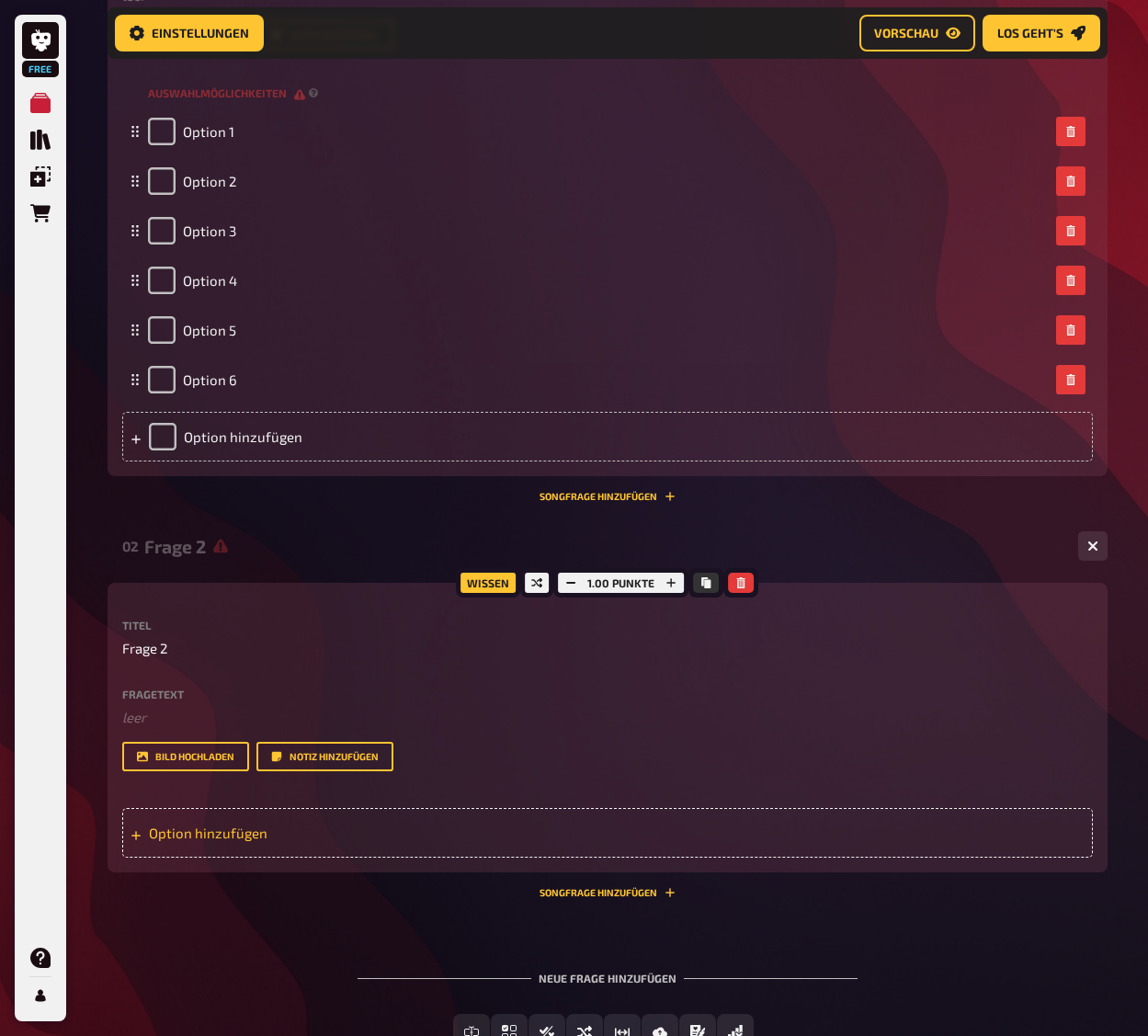
scroll to position [704, 0]
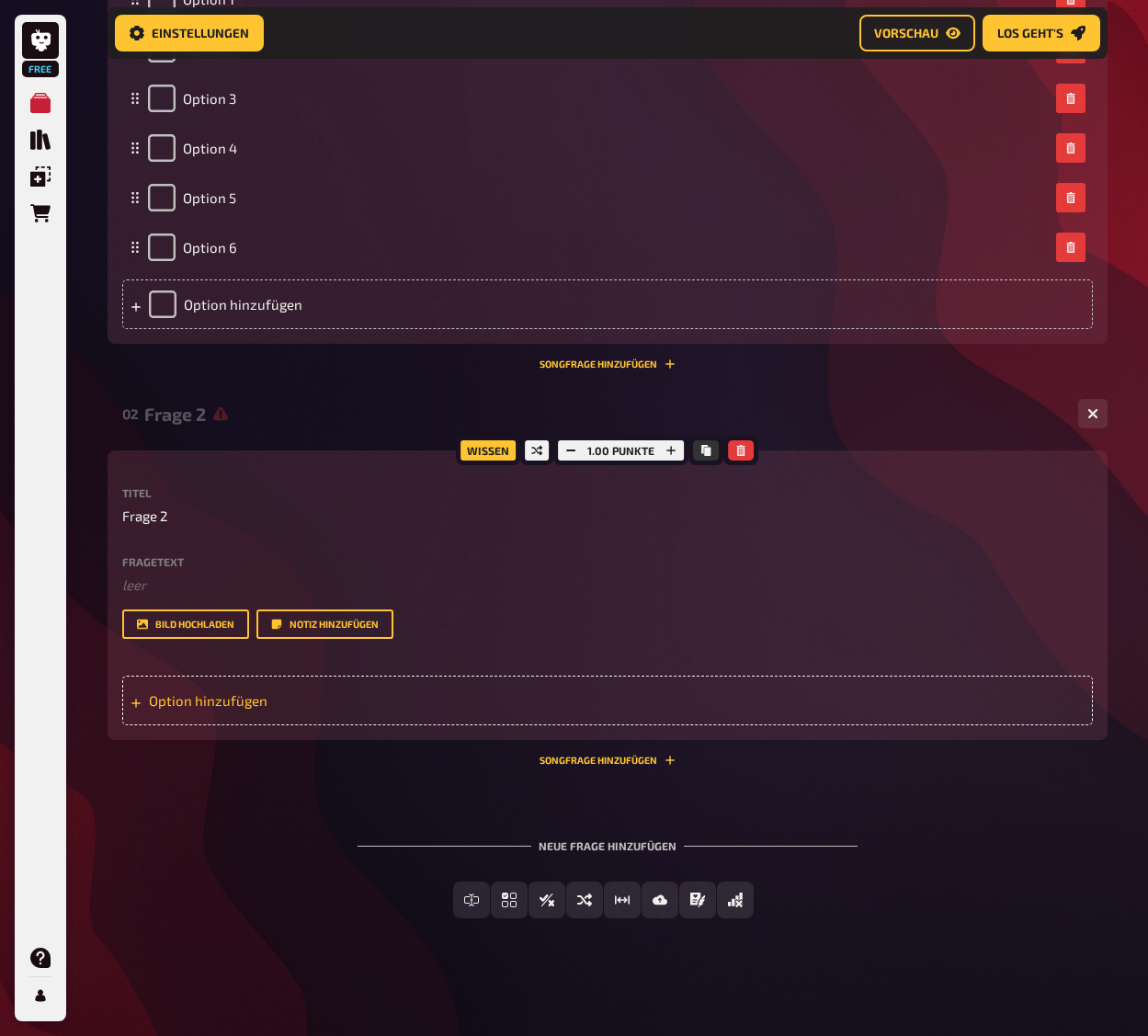
click at [298, 706] on div "Option hinzufügen" at bounding box center [607, 700] width 971 height 49
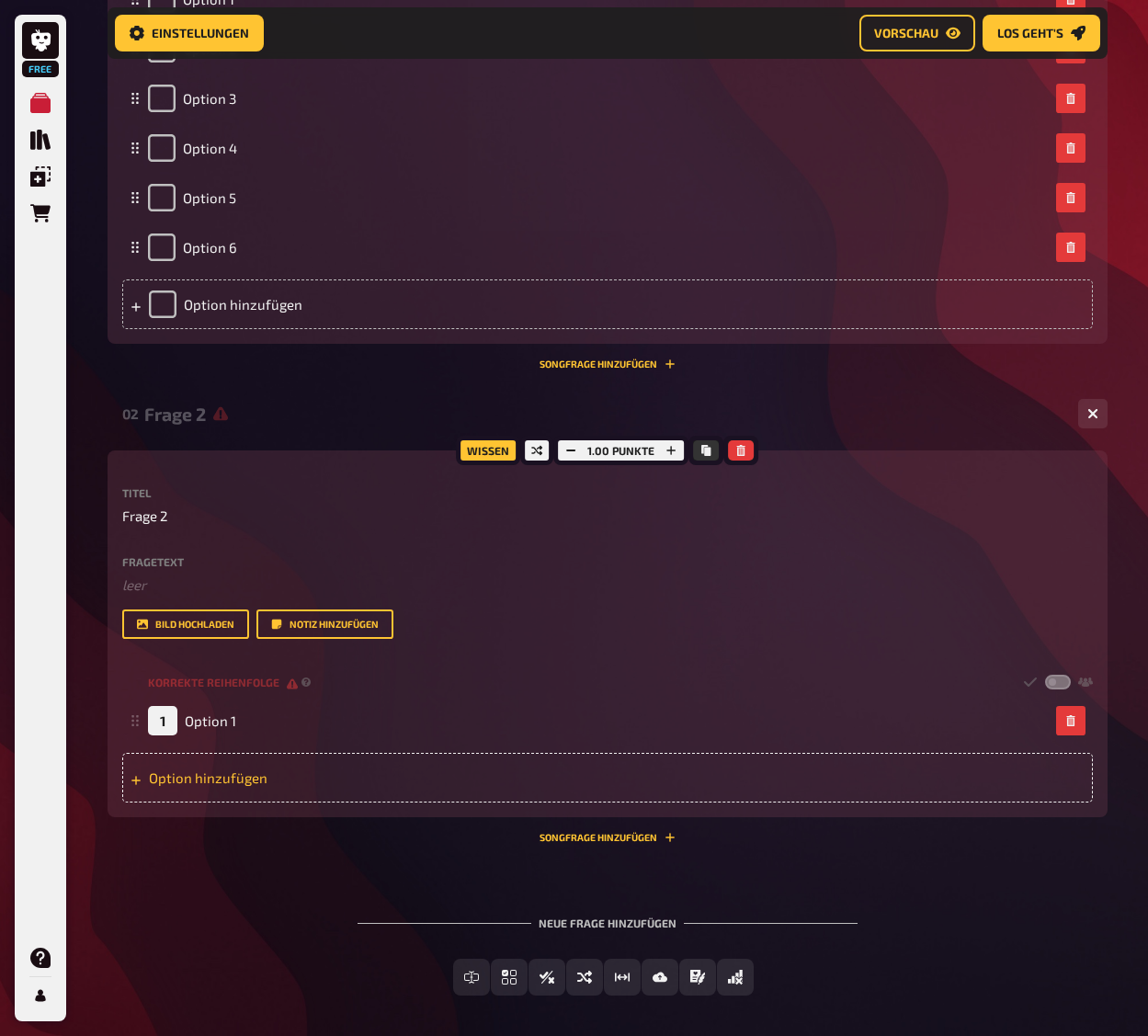
click at [285, 774] on div "Option hinzufügen" at bounding box center [607, 777] width 971 height 49
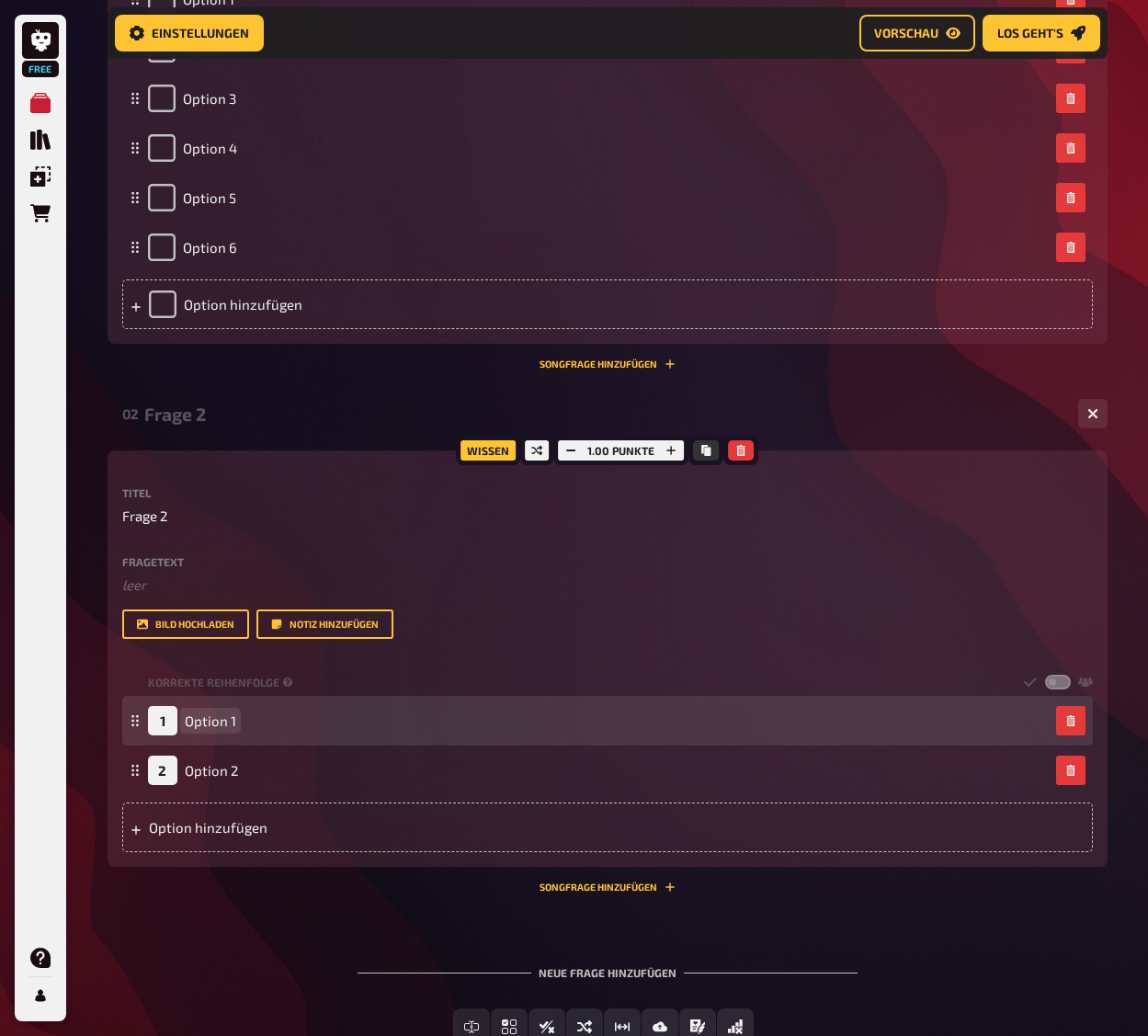
click at [268, 722] on div "1 Option 1" at bounding box center [599, 720] width 901 height 30
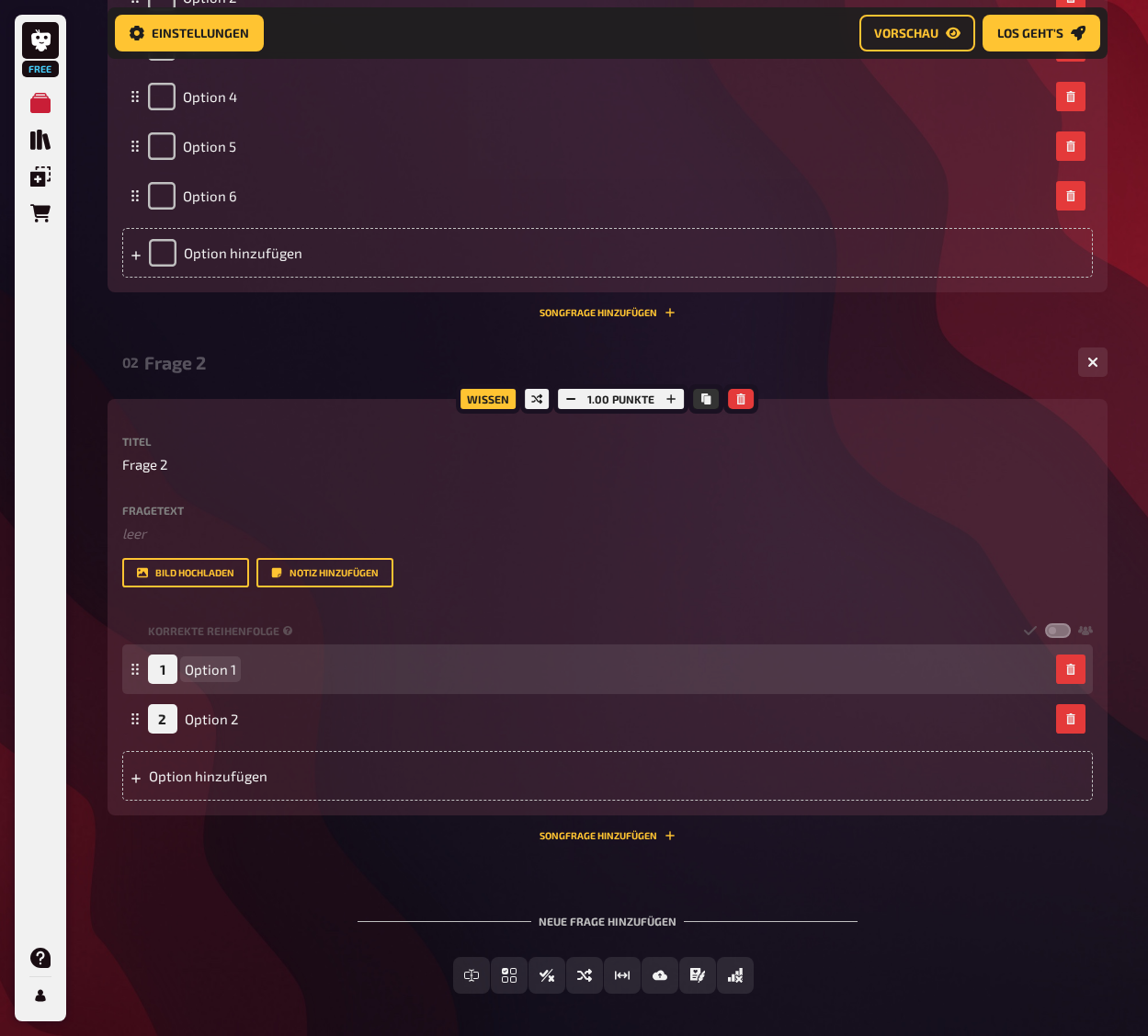
scroll to position [796, 0]
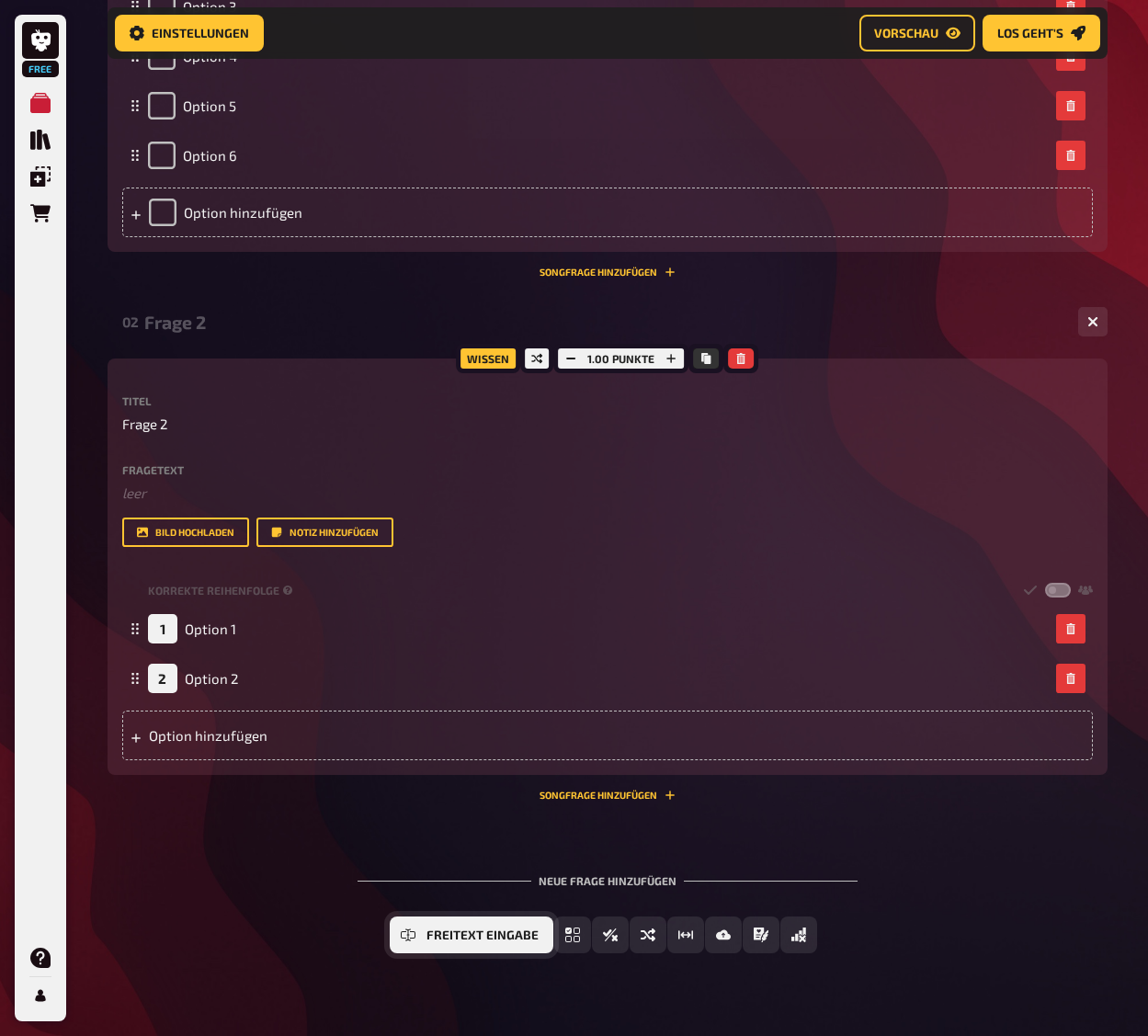
click at [417, 942] on button "Freitext Eingabe" at bounding box center [472, 934] width 164 height 36
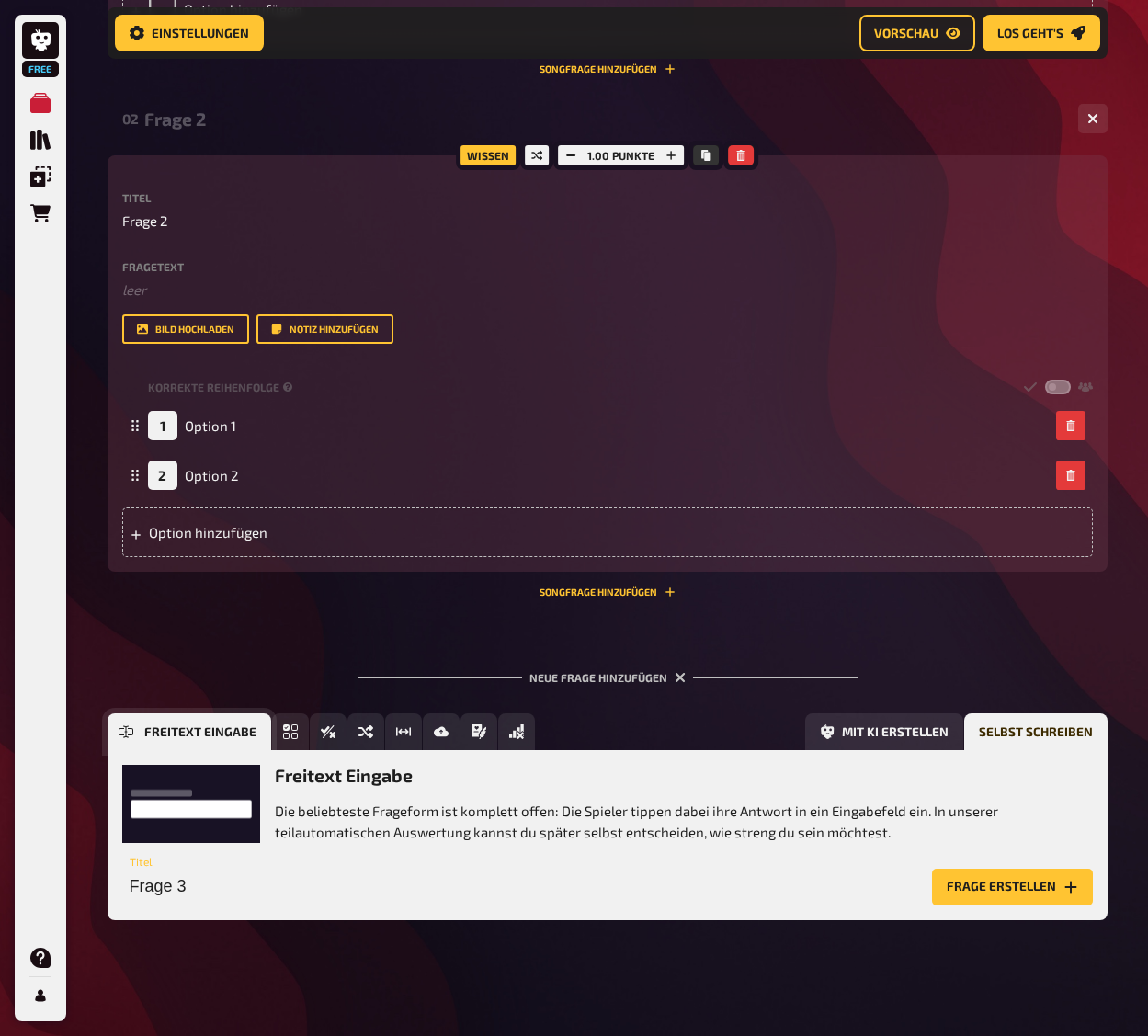
scroll to position [1001, 0]
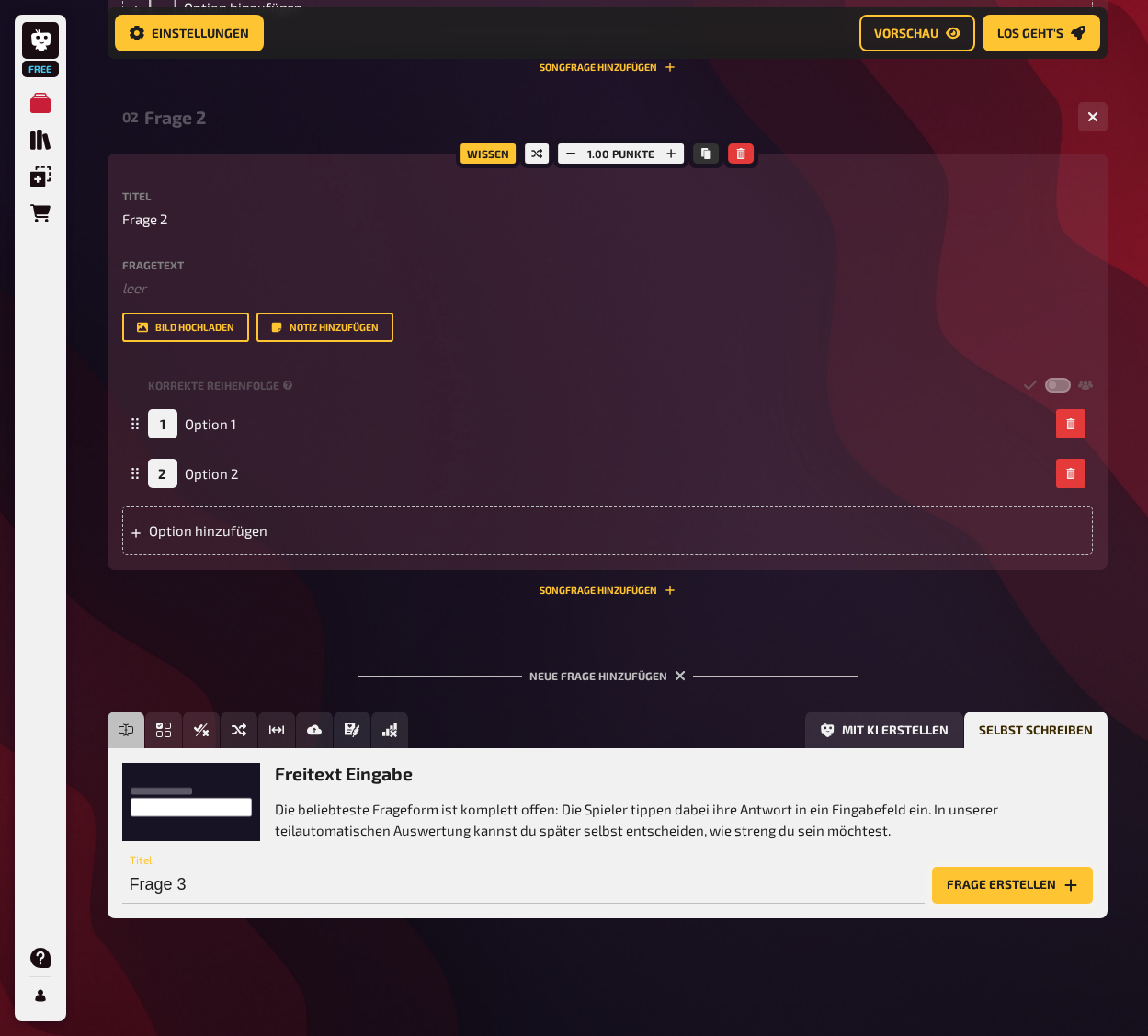
click at [995, 897] on button "Frage erstellen" at bounding box center [1012, 884] width 161 height 36
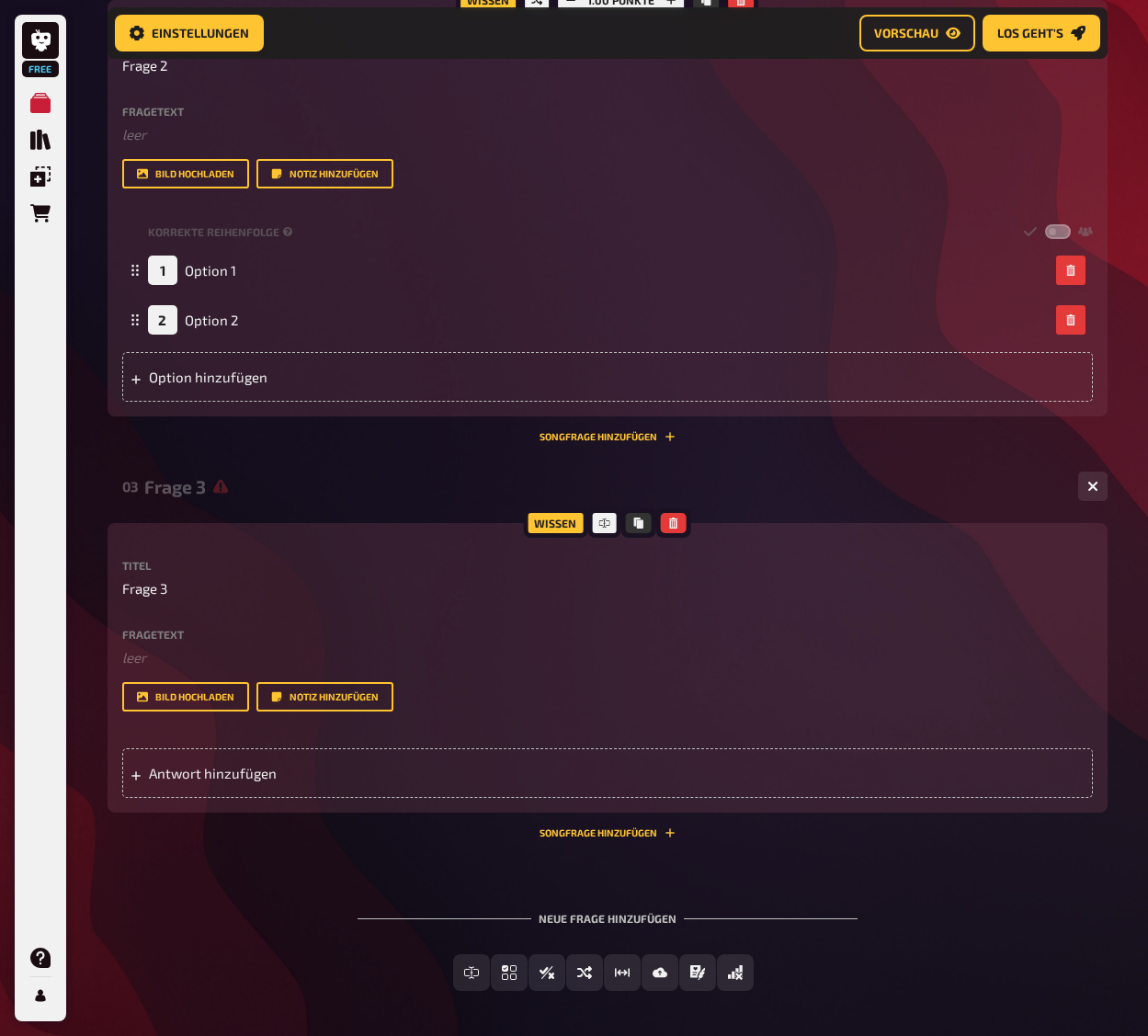
scroll to position [1185, 0]
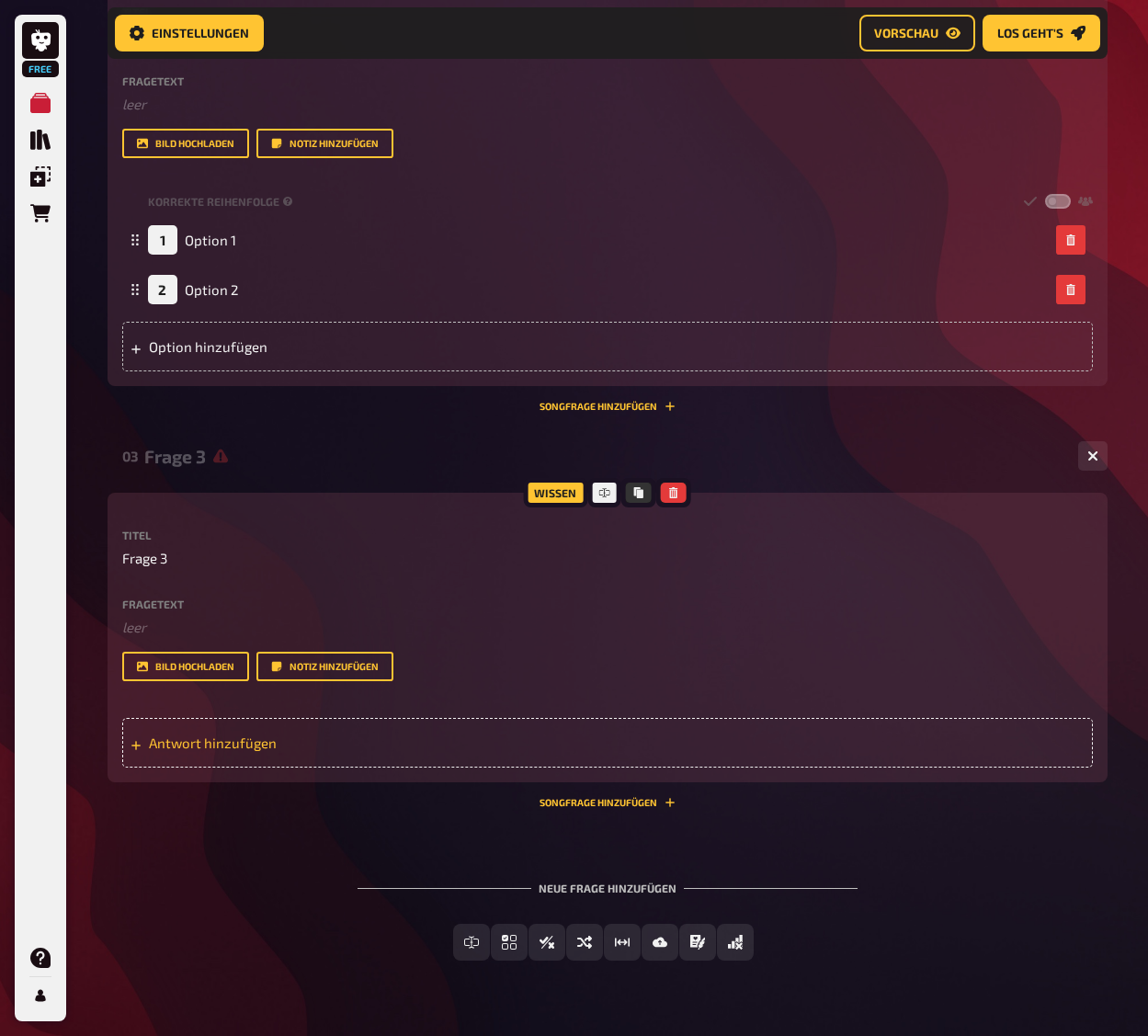
click at [290, 741] on span "Antwort hinzufügen" at bounding box center [291, 743] width 286 height 17
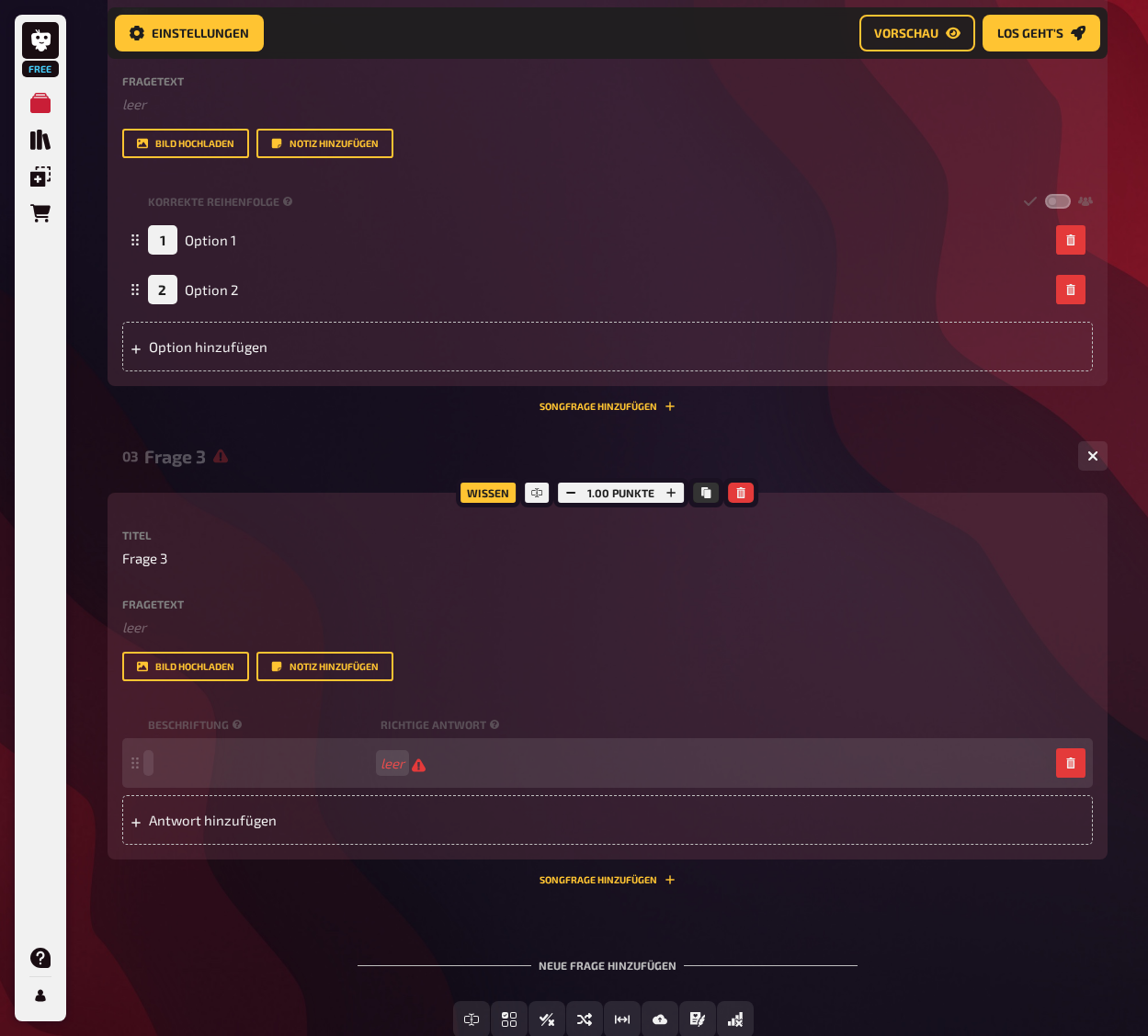
click at [211, 751] on div "leer" at bounding box center [607, 762] width 971 height 49
click at [377, 764] on div "Antwort" at bounding box center [599, 763] width 901 height 17
click at [388, 763] on div "Antwort" at bounding box center [599, 763] width 901 height 17
click at [236, 765] on span "Antwort" at bounding box center [261, 763] width 225 height 17
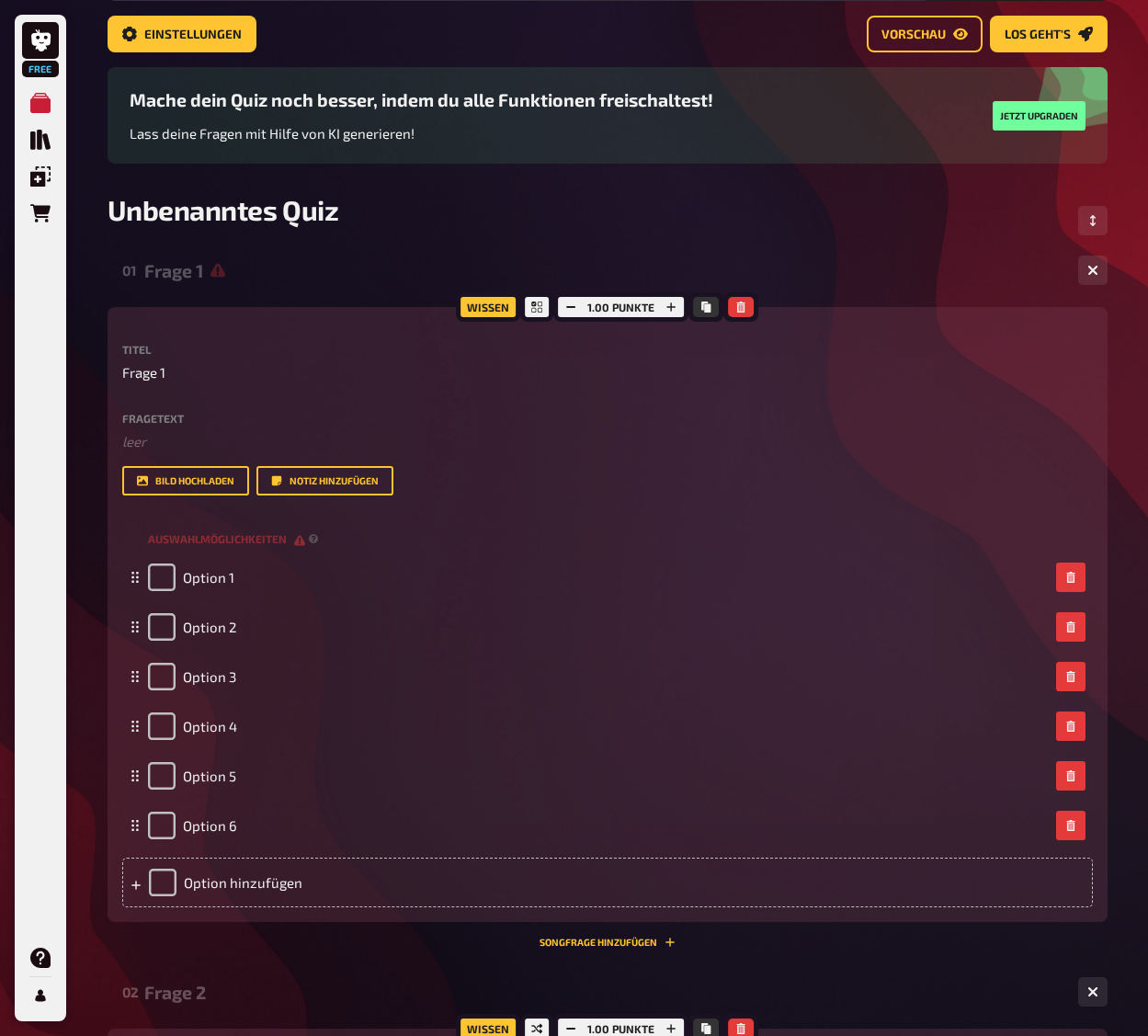
scroll to position [0, 0]
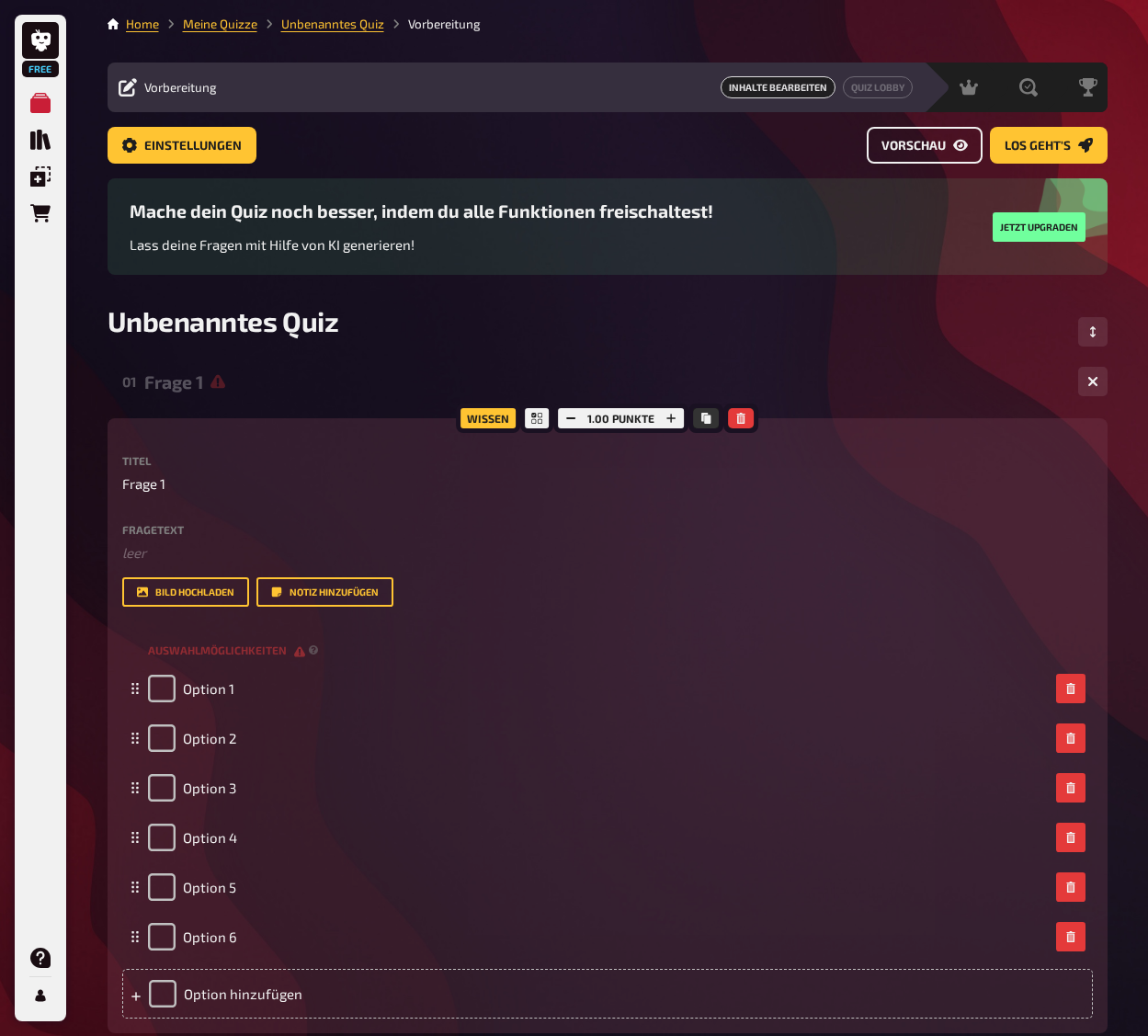
click at [917, 150] on span "Vorschau" at bounding box center [913, 146] width 64 height 13
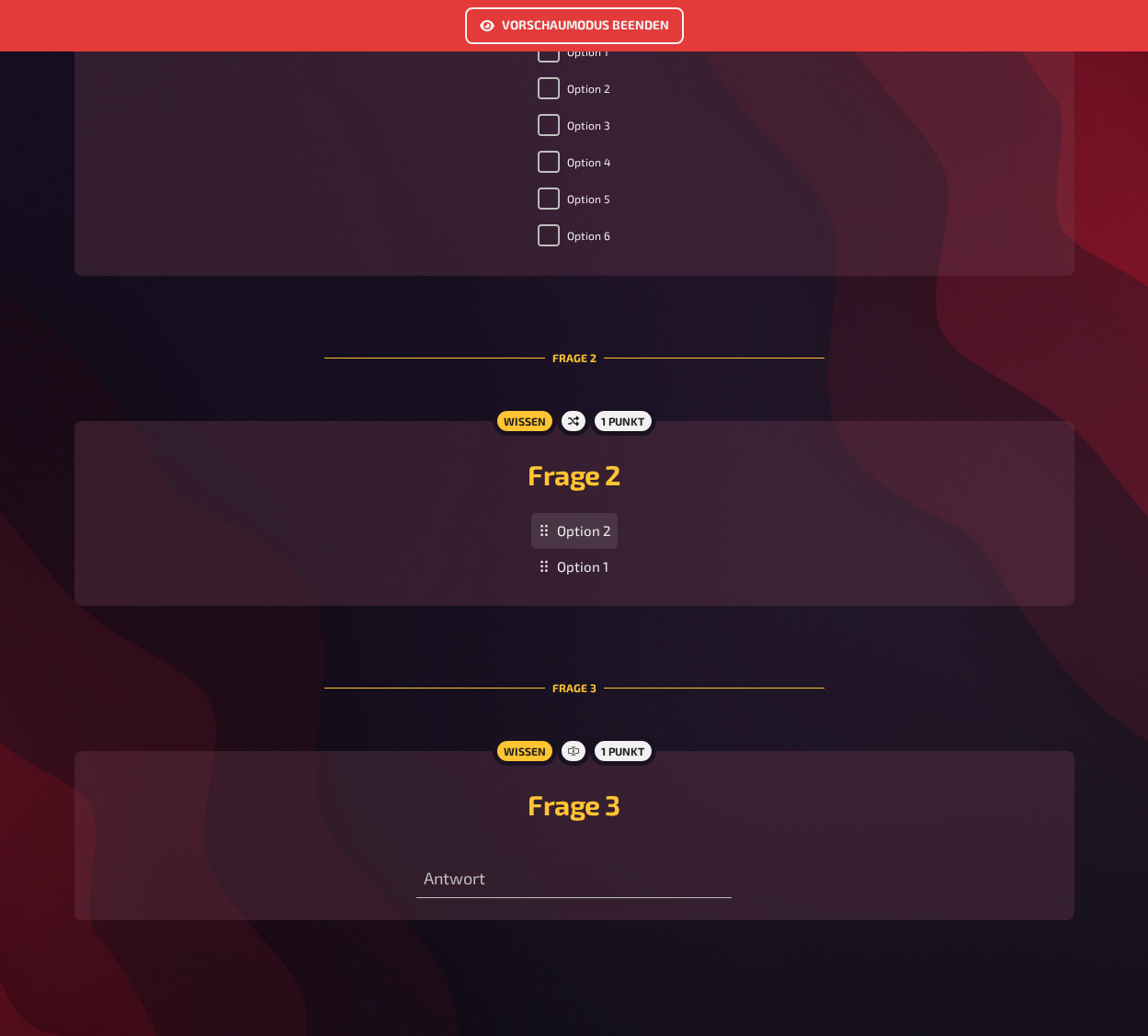
scroll to position [699, 0]
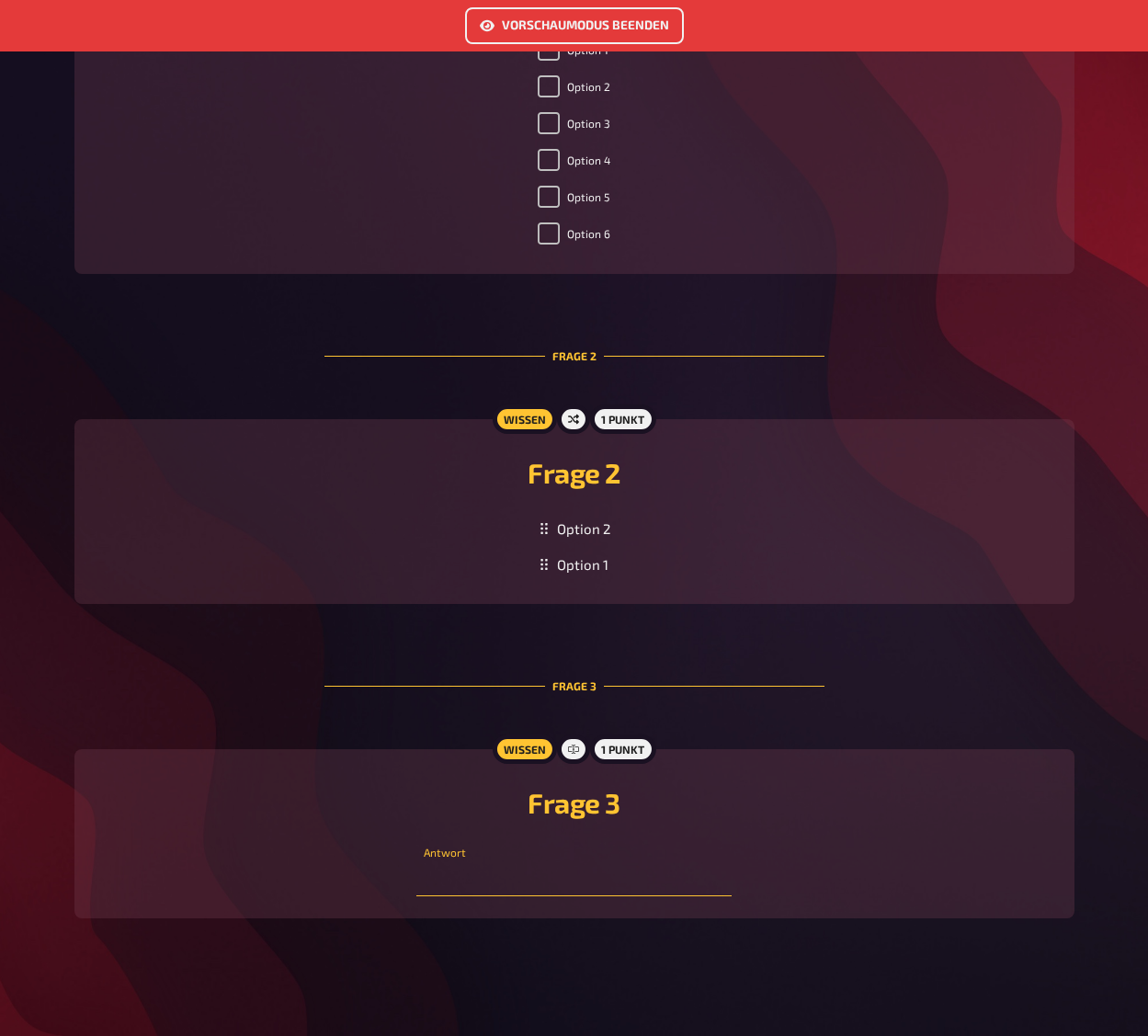
click at [491, 884] on input "text" at bounding box center [574, 877] width 316 height 36
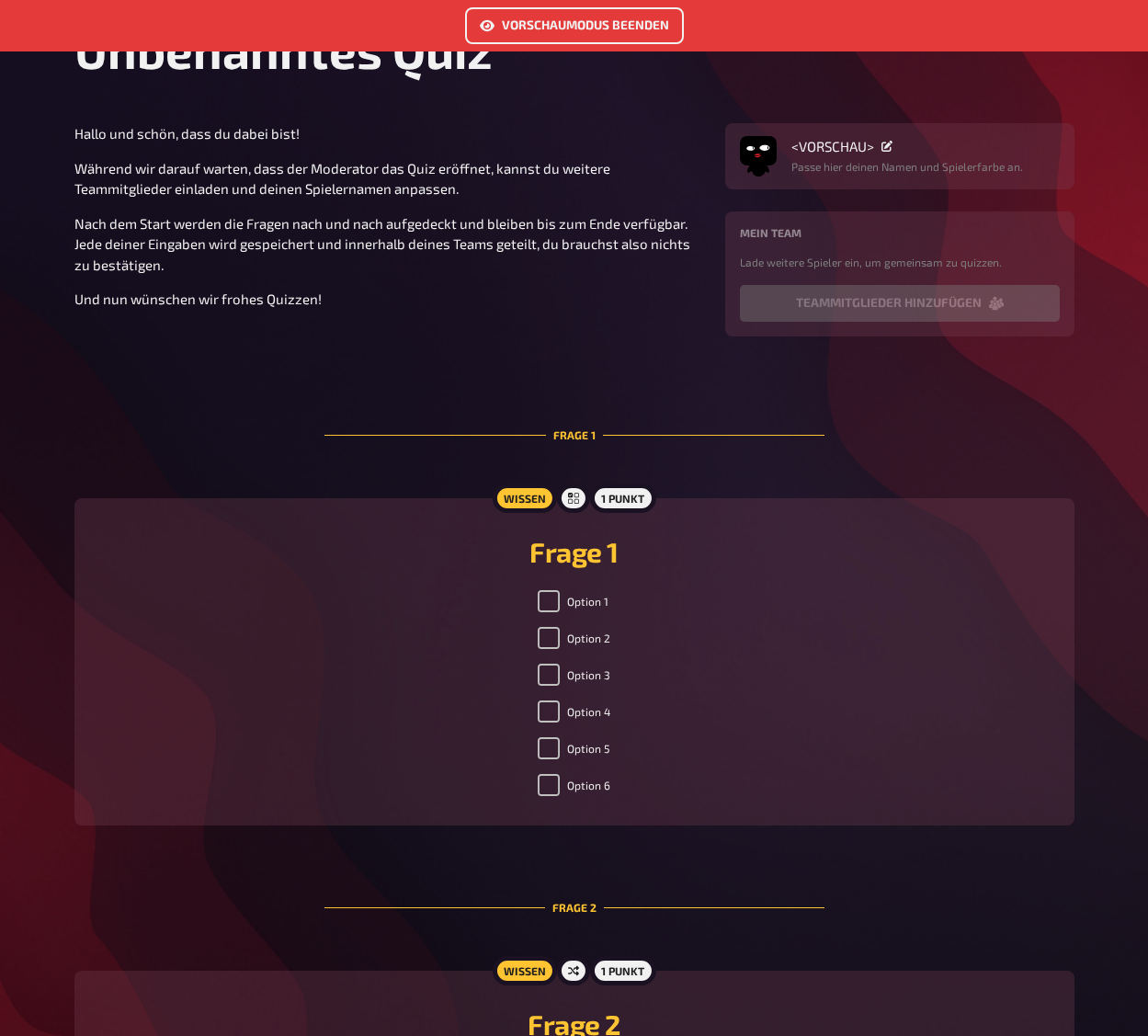
scroll to position [0, 0]
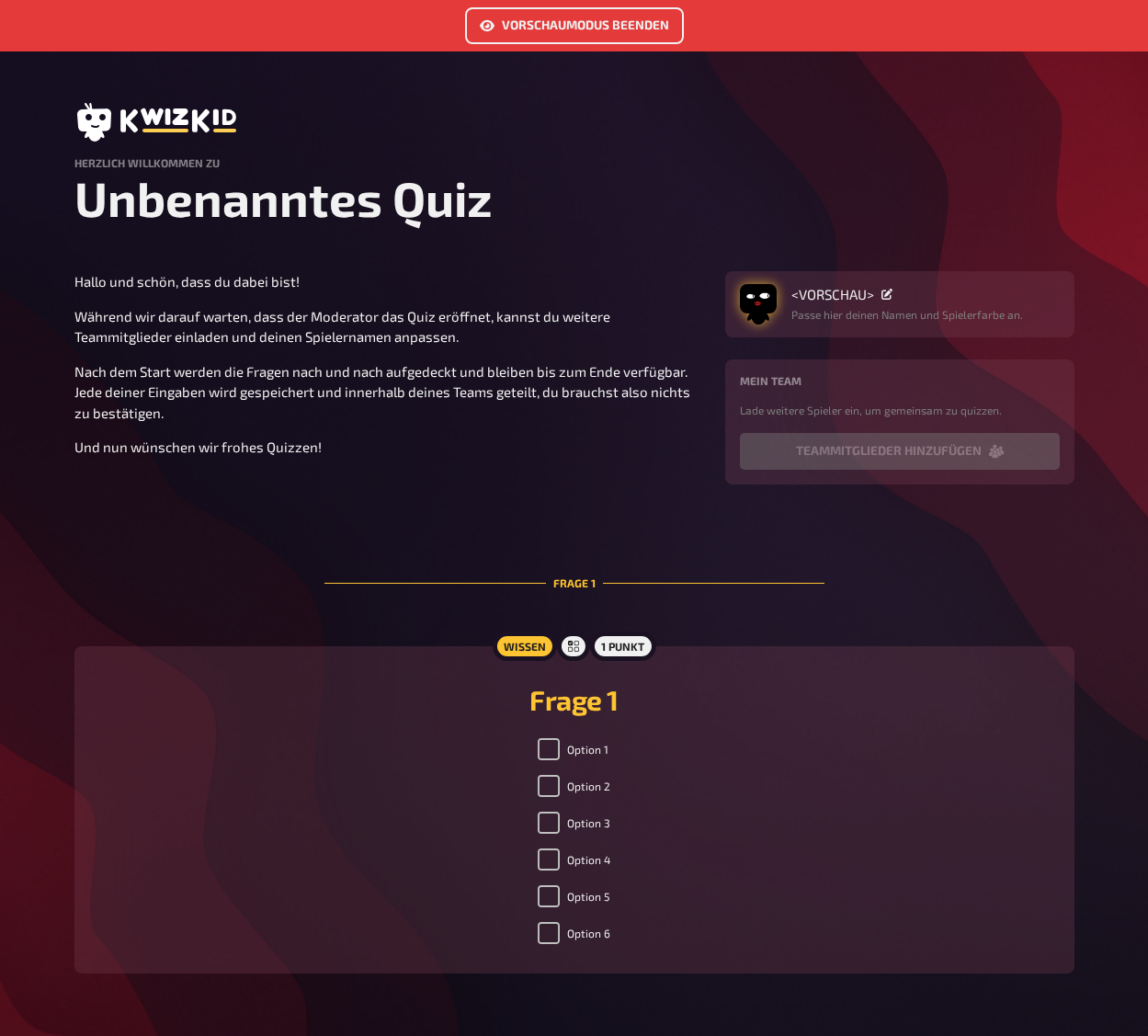
click at [767, 308] on img "button" at bounding box center [758, 298] width 36 height 36
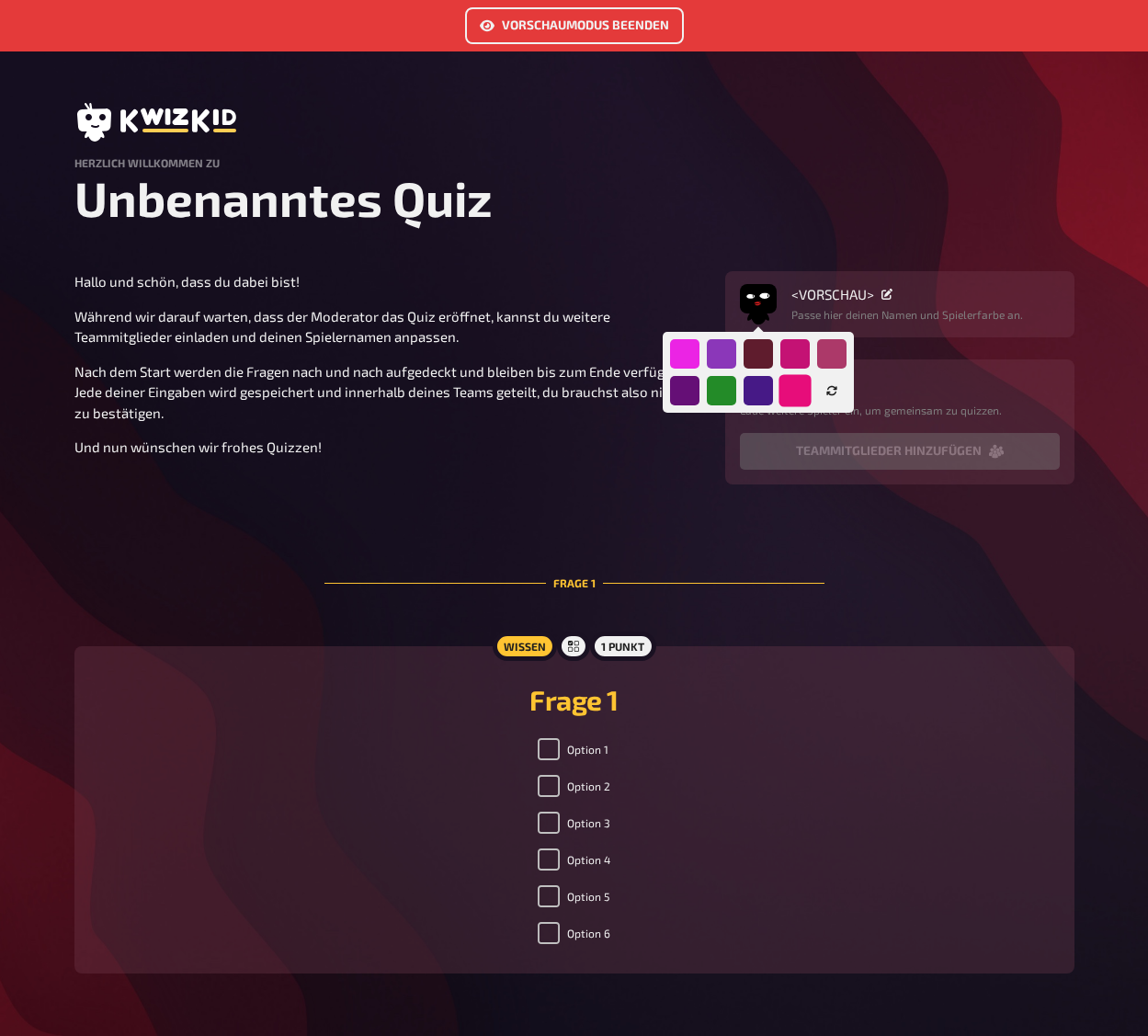
click at [791, 385] on div at bounding box center [794, 390] width 33 height 33
click at [827, 392] on icon "button" at bounding box center [832, 391] width 11 height 11
click at [801, 391] on div at bounding box center [794, 390] width 33 height 33
click at [833, 358] on div at bounding box center [831, 353] width 33 height 33
click at [732, 368] on div at bounding box center [721, 353] width 33 height 33
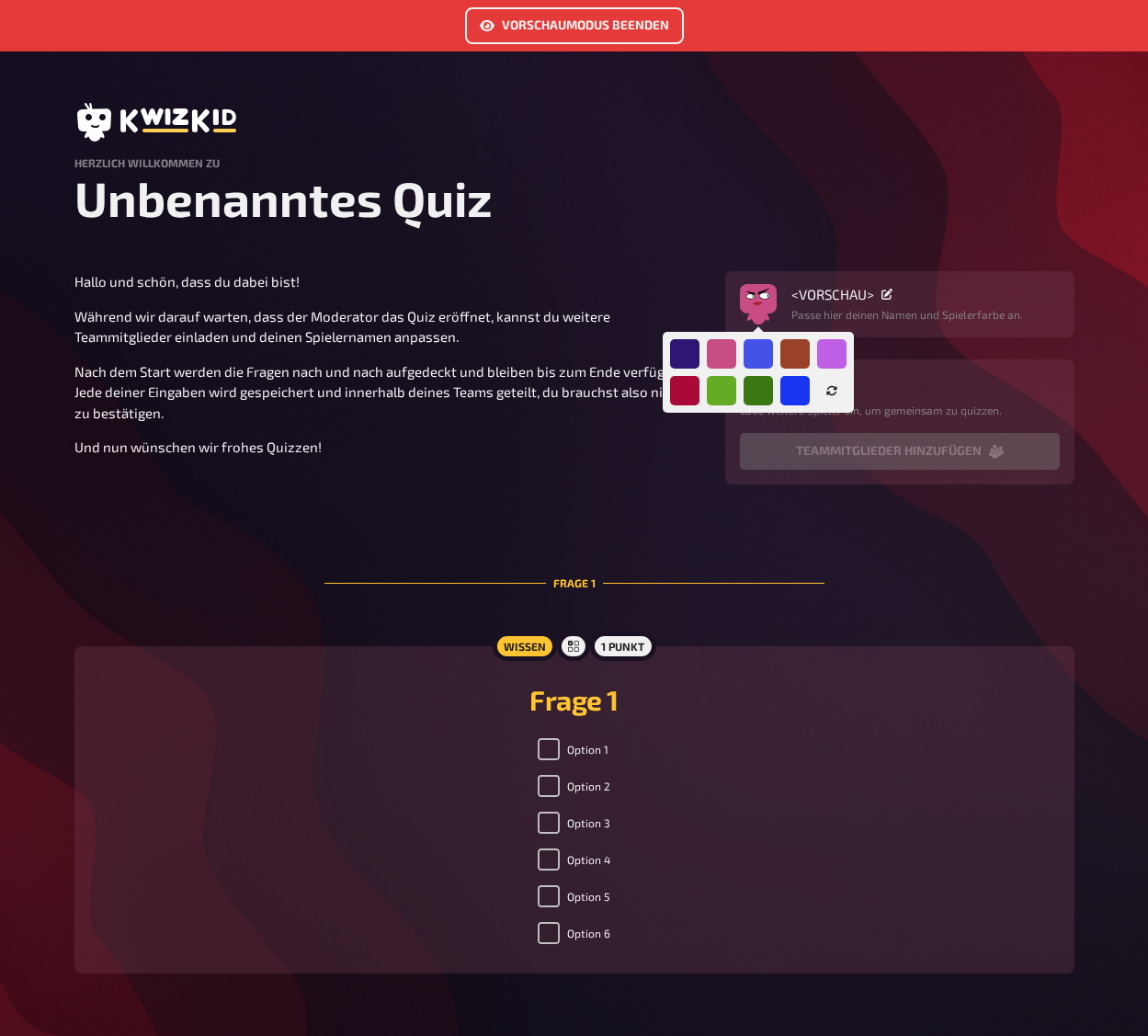
click at [837, 388] on button "button" at bounding box center [832, 391] width 30 height 30
click at [836, 391] on icon "button" at bounding box center [832, 391] width 11 height 11
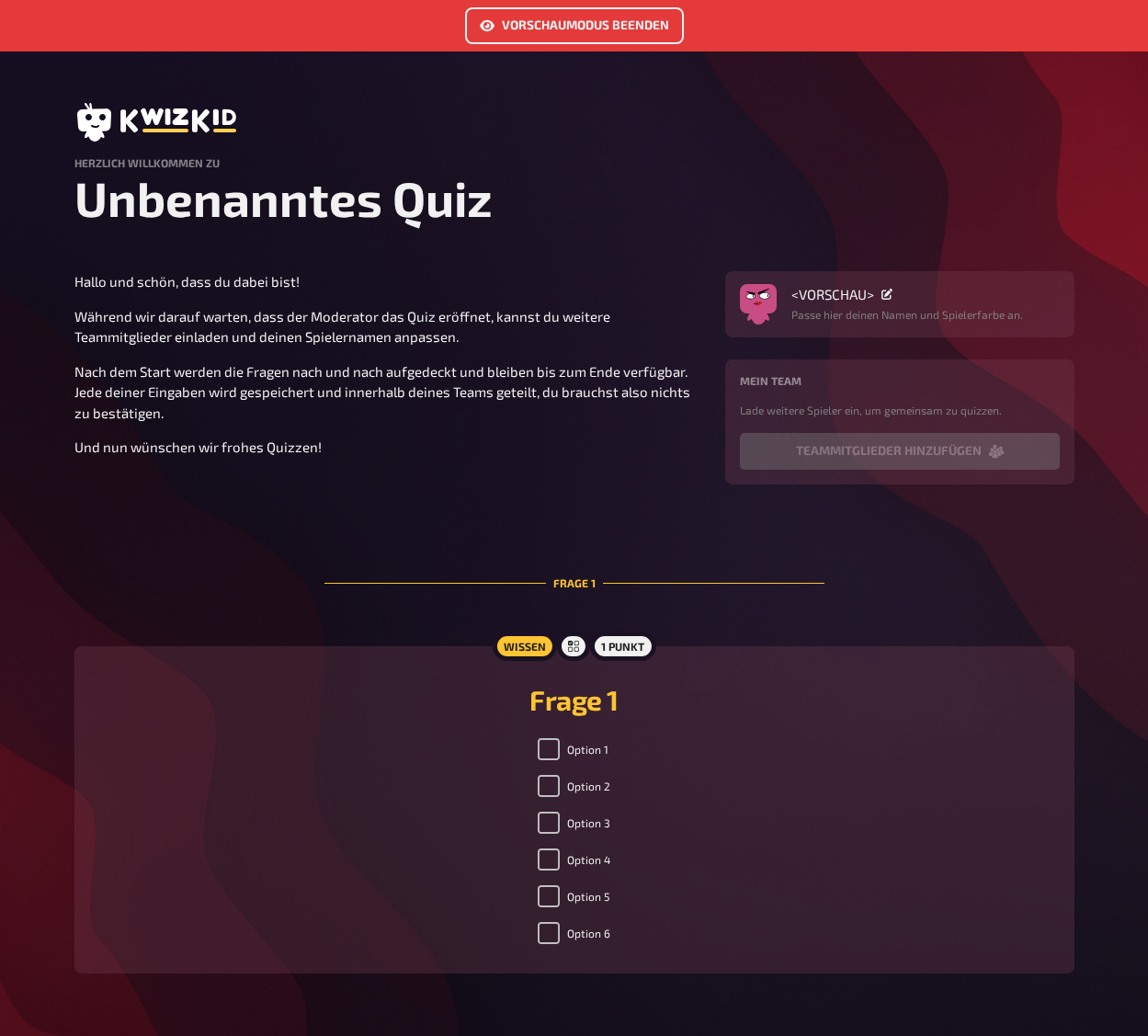
click at [585, 28] on button "Vorschaumodus beenden" at bounding box center [574, 25] width 219 height 36
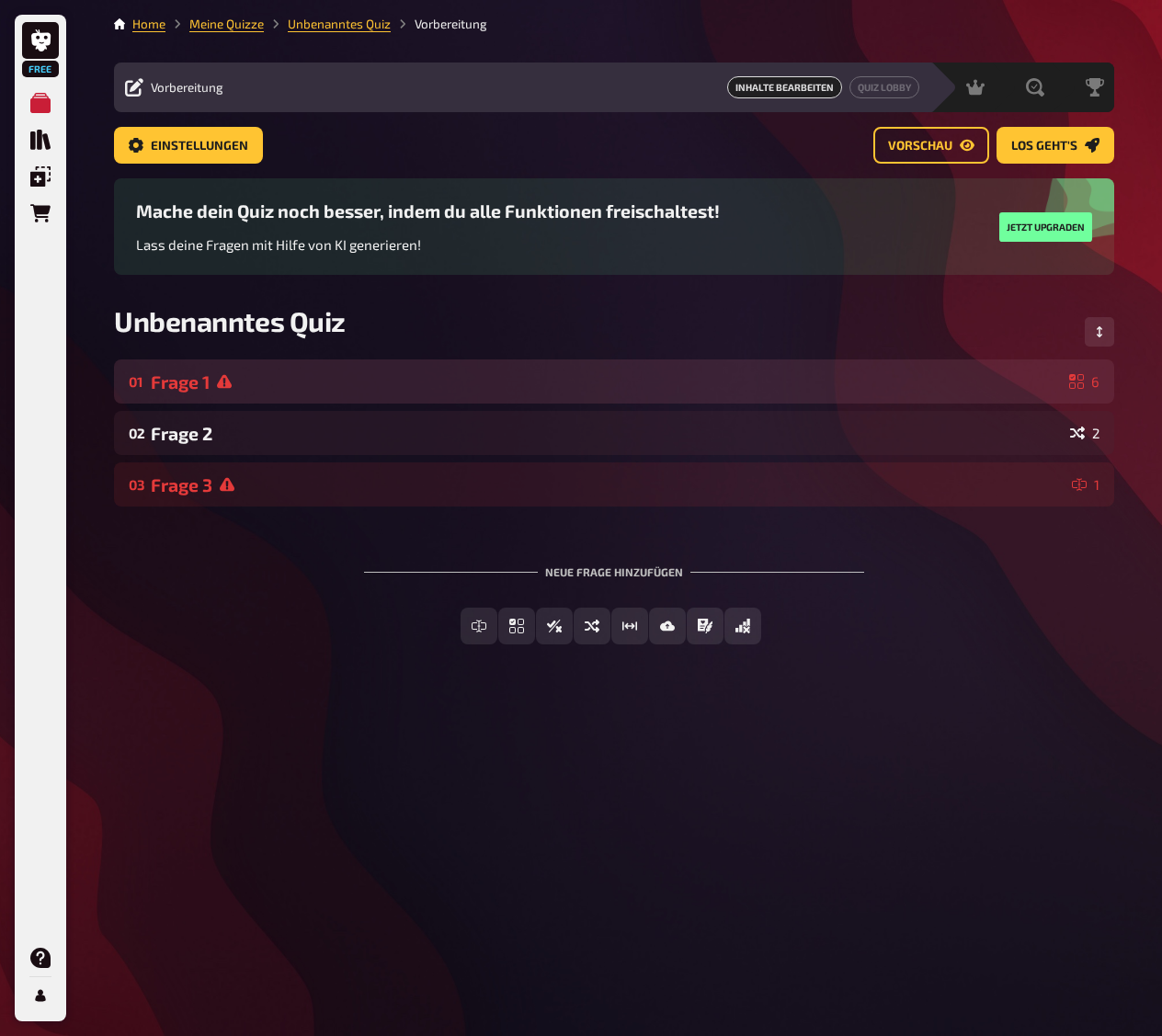
click at [280, 386] on div "Frage 1" at bounding box center [606, 382] width 911 height 21
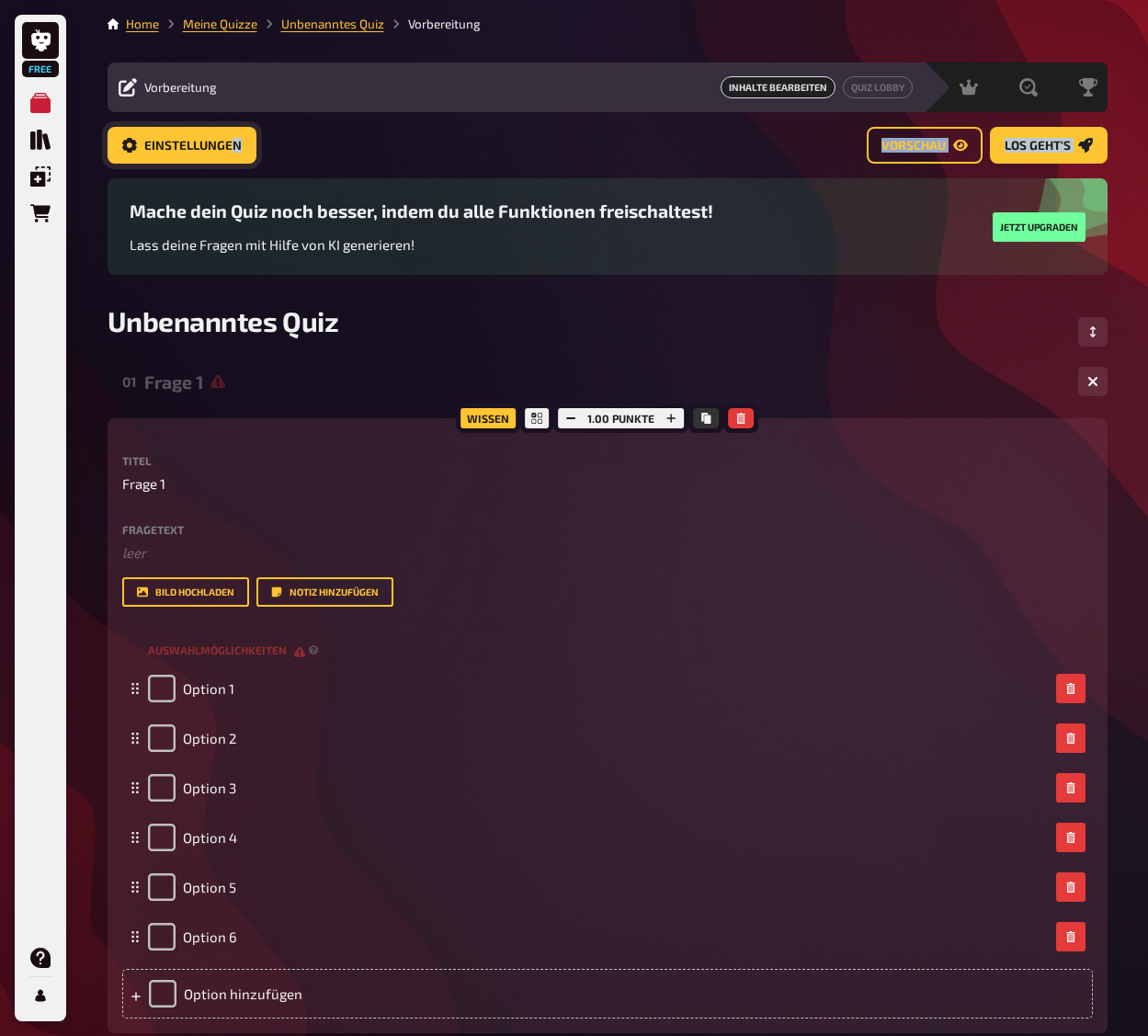
drag, startPoint x: 236, startPoint y: 165, endPoint x: 234, endPoint y: 154, distance: 11.2
click at [234, 154] on div "Einstellungen Vorschau Los geht's" at bounding box center [608, 152] width 1000 height 51
click at [232, 152] on span "Einstellungen" at bounding box center [193, 146] width 98 height 13
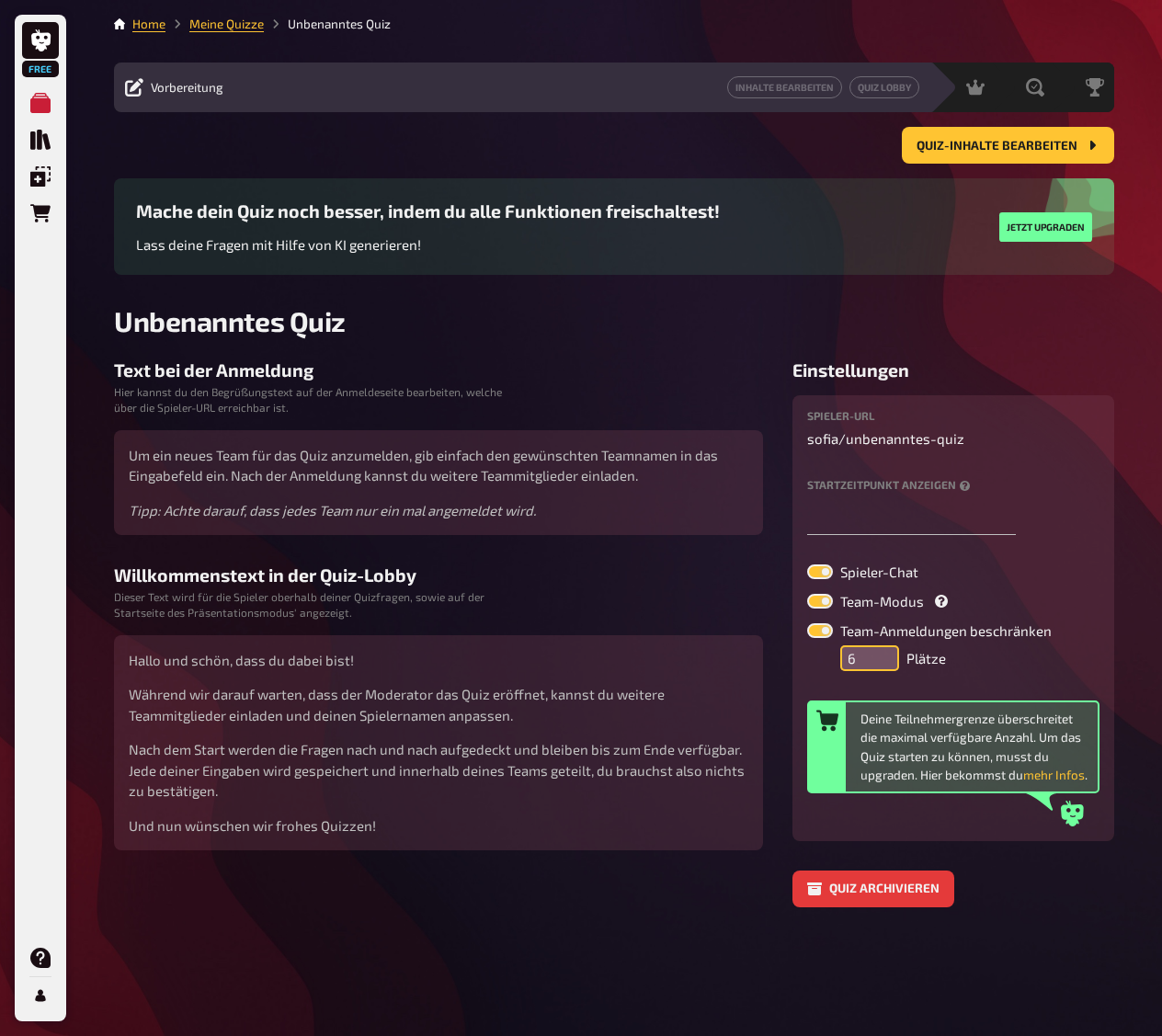
click at [885, 648] on input "6" at bounding box center [869, 658] width 59 height 26
type input "7"
click at [885, 648] on input "7" at bounding box center [869, 658] width 59 height 26
click at [817, 600] on label at bounding box center [820, 601] width 26 height 15
click at [807, 594] on input "Team-Modus" at bounding box center [806, 593] width 1 height 1
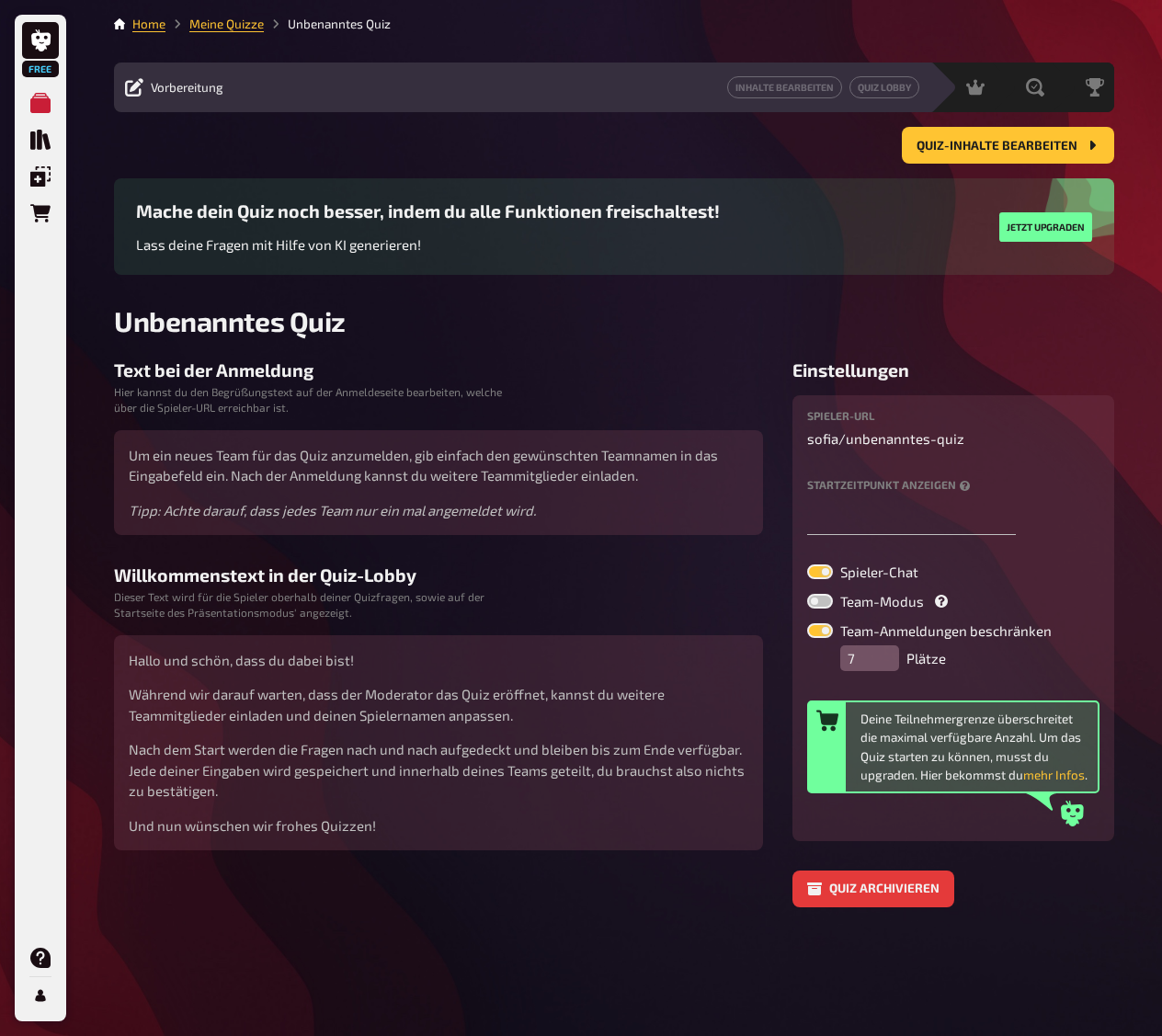
checkbox input "false"
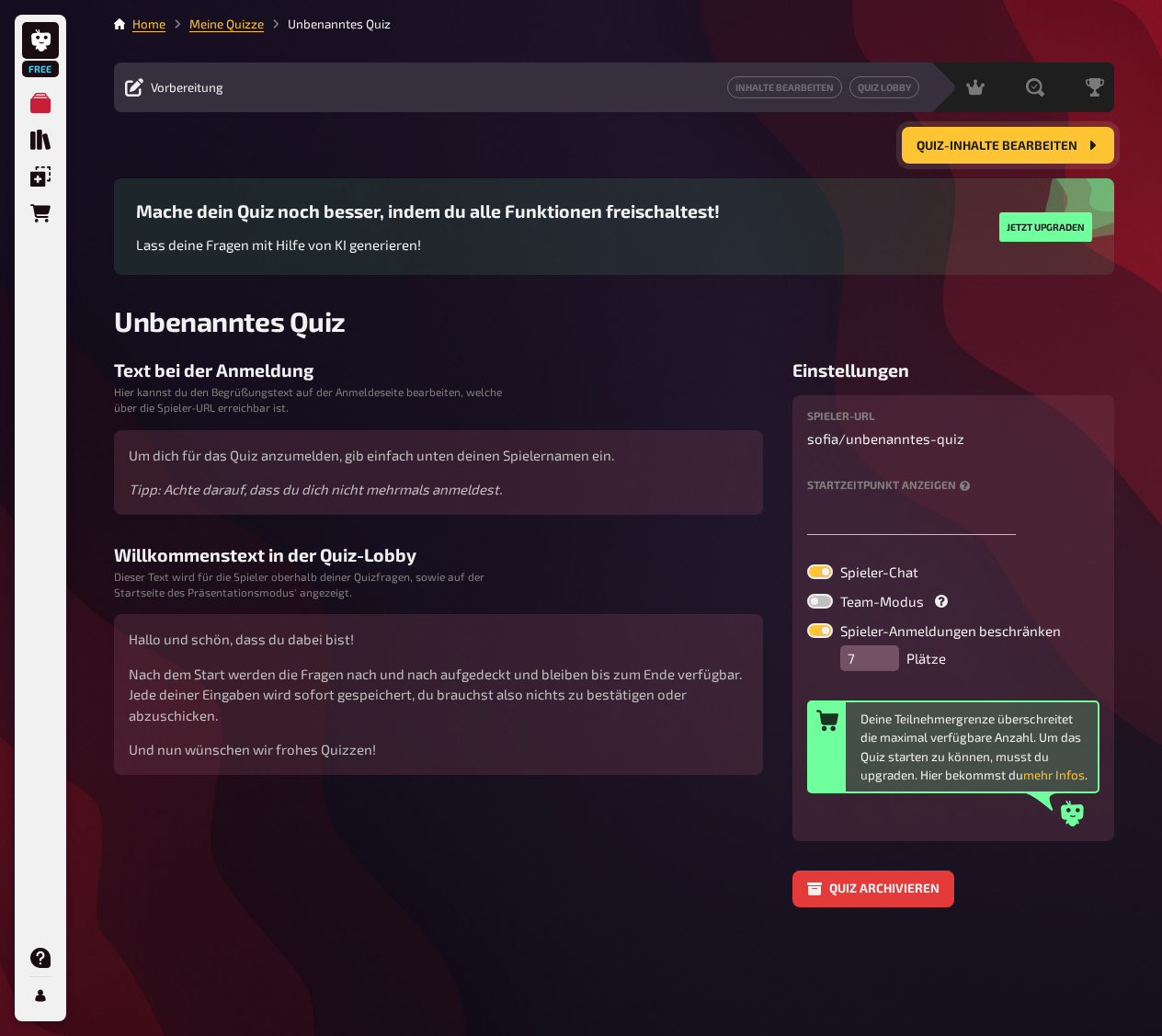
click at [931, 153] on button "Quiz-Inhalte bearbeiten" at bounding box center [1008, 144] width 212 height 36
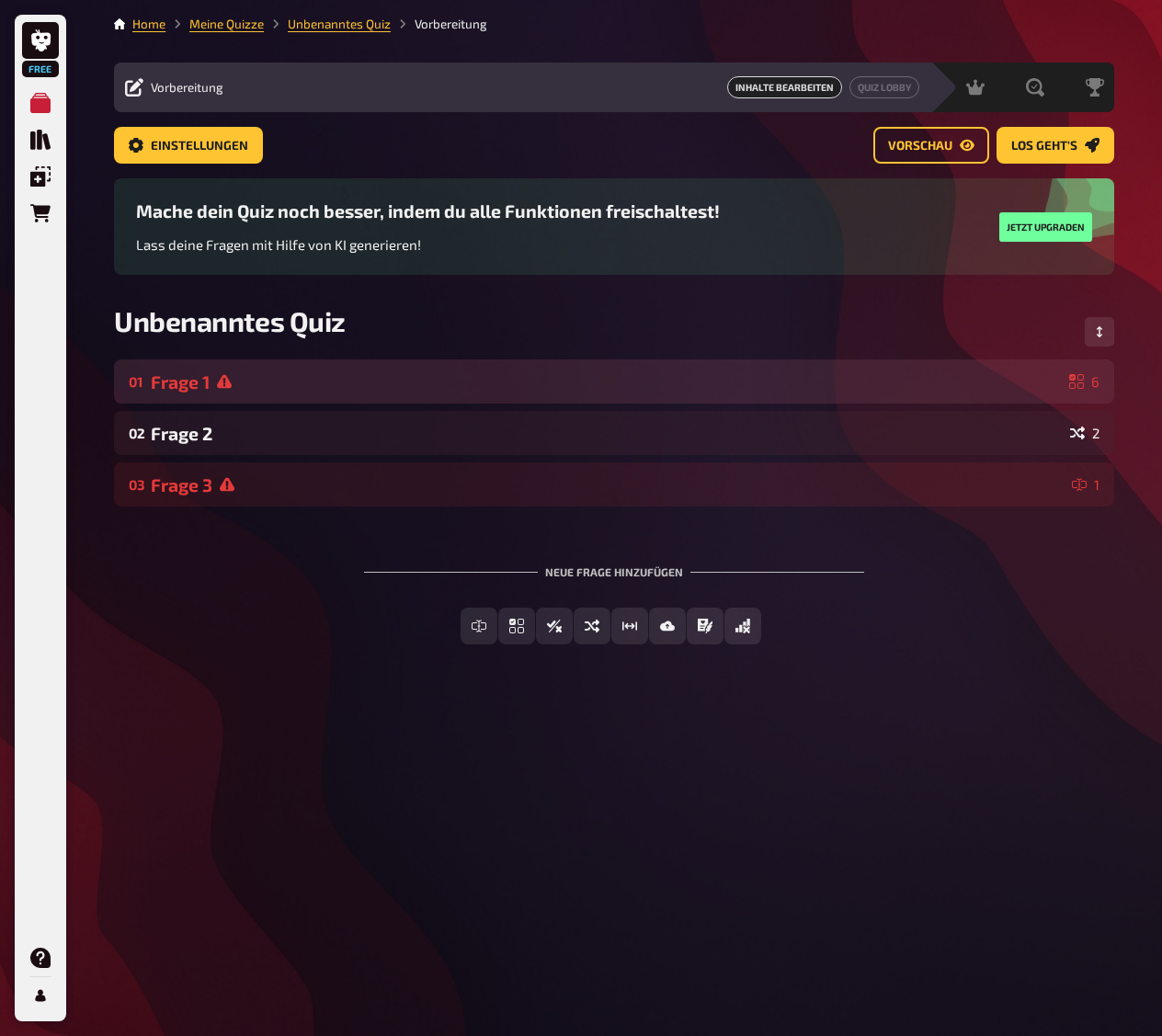
click at [641, 384] on div "Frage 1" at bounding box center [606, 382] width 911 height 21
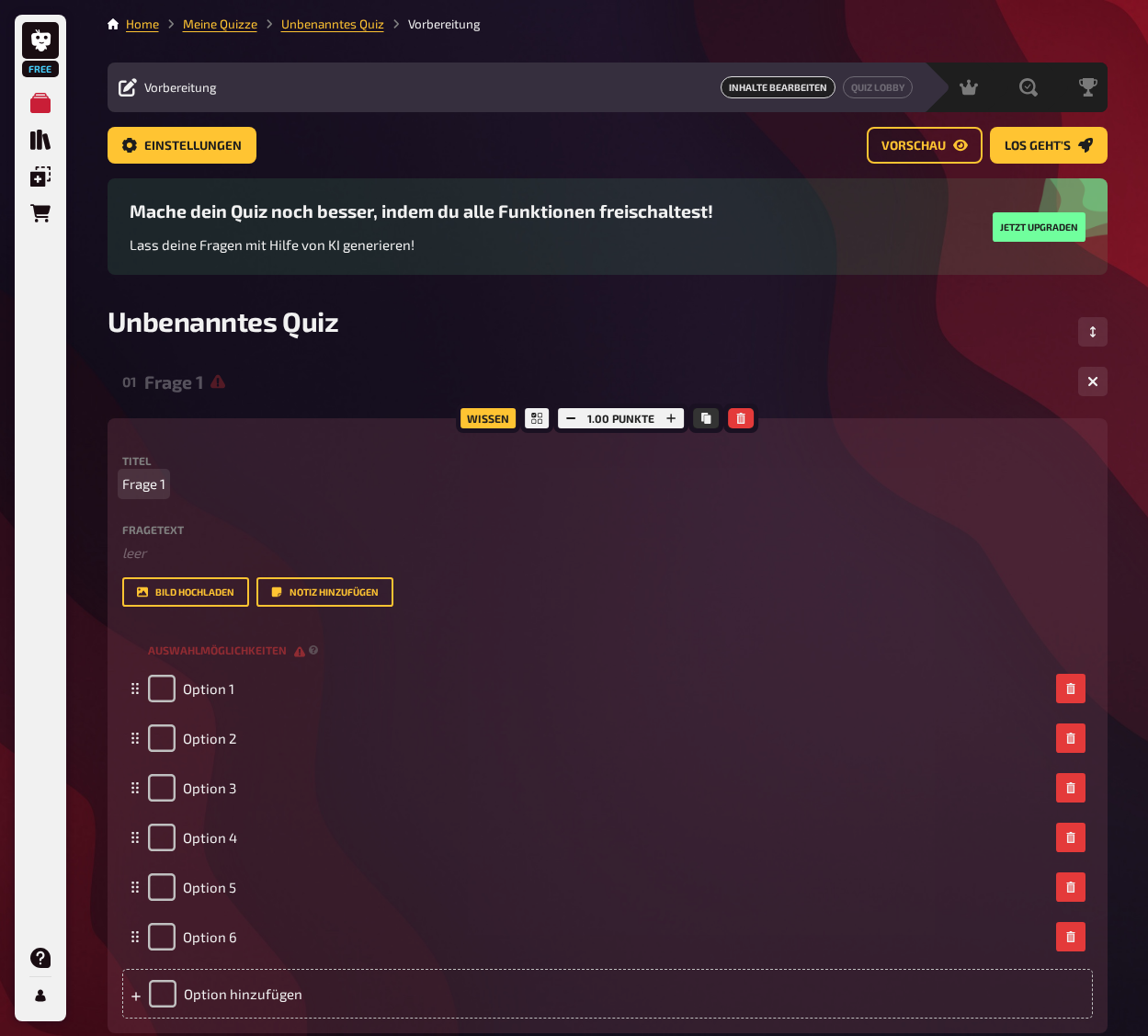
click at [175, 480] on p "Frage 1" at bounding box center [607, 483] width 971 height 21
drag, startPoint x: 162, startPoint y: 487, endPoint x: 115, endPoint y: 488, distance: 47.0
click at [115, 488] on div "Wissen 1.00 Punkte Titel Frage 1 Fragetext ﻿ leer Hier hinziehen für Dateiuploa…" at bounding box center [608, 725] width 1000 height 615
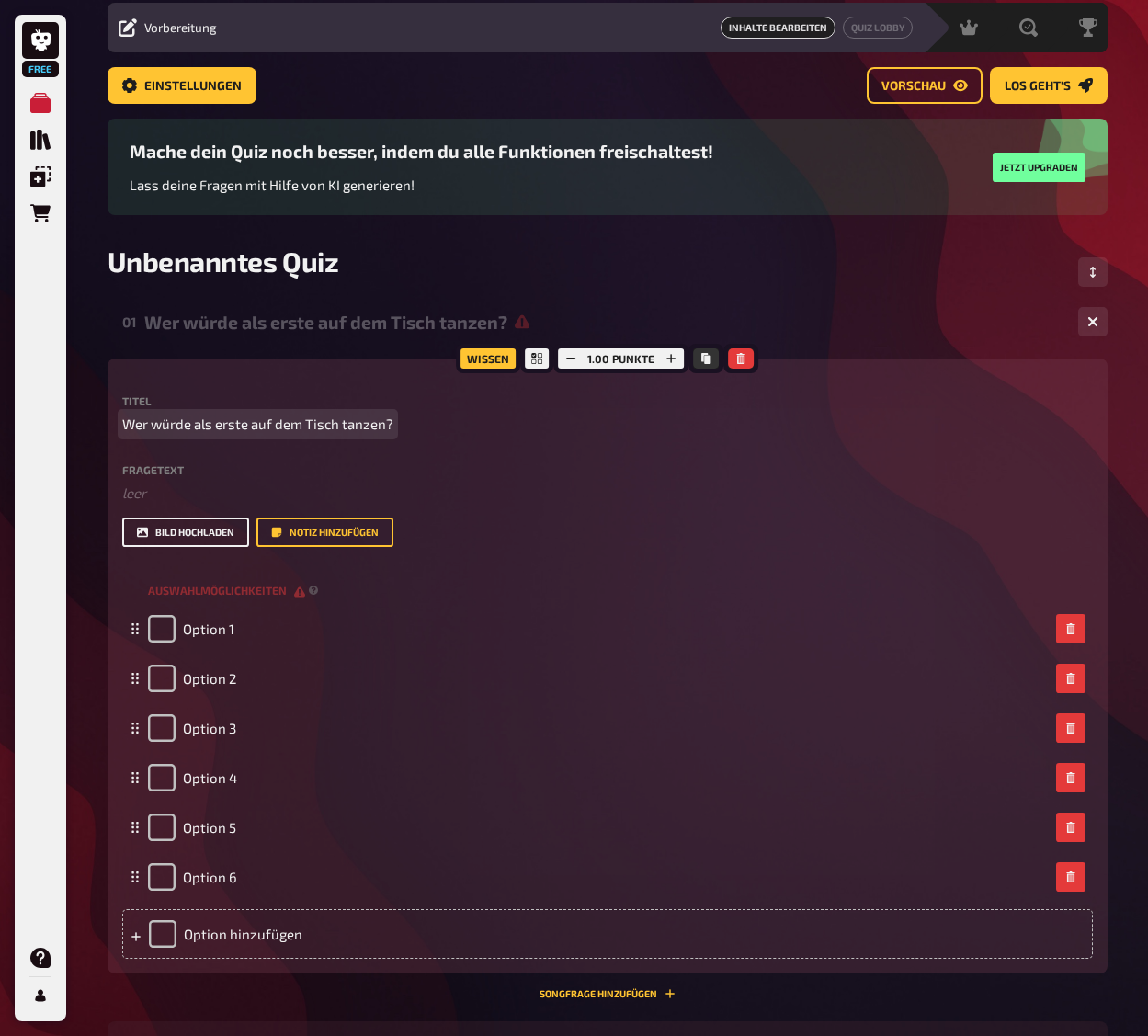
scroll to position [92, 0]
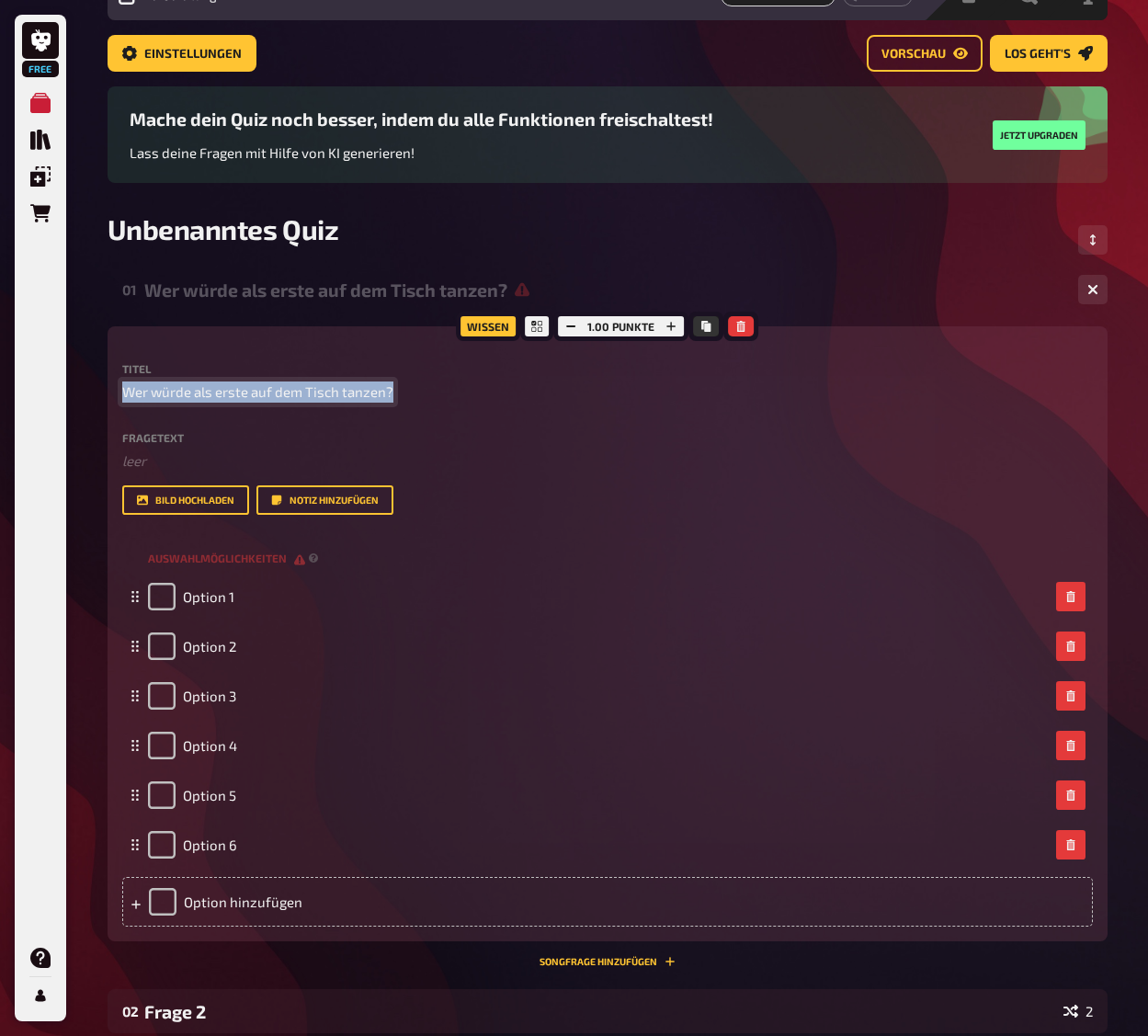
drag, startPoint x: 389, startPoint y: 392, endPoint x: 114, endPoint y: 393, distance: 275.0
click at [114, 393] on div "Wissen 1.00 Punkte Titel Wer würde als erste auf dem Tisch tanzen? Fragetext ﻿ …" at bounding box center [608, 634] width 1000 height 615
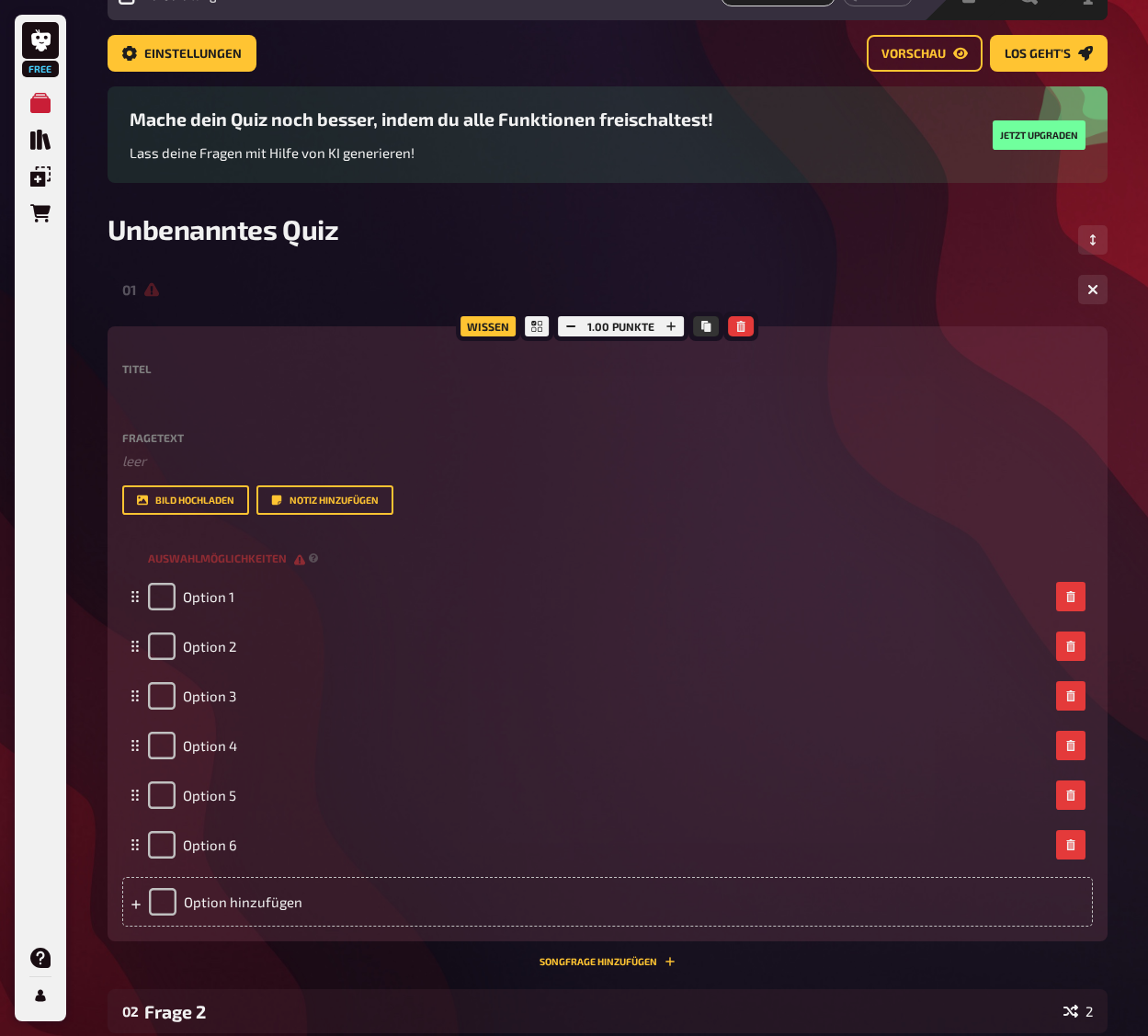
click at [152, 432] on label "Fragetext" at bounding box center [607, 437] width 971 height 11
click at [159, 438] on label "Fragetext" at bounding box center [607, 437] width 971 height 11
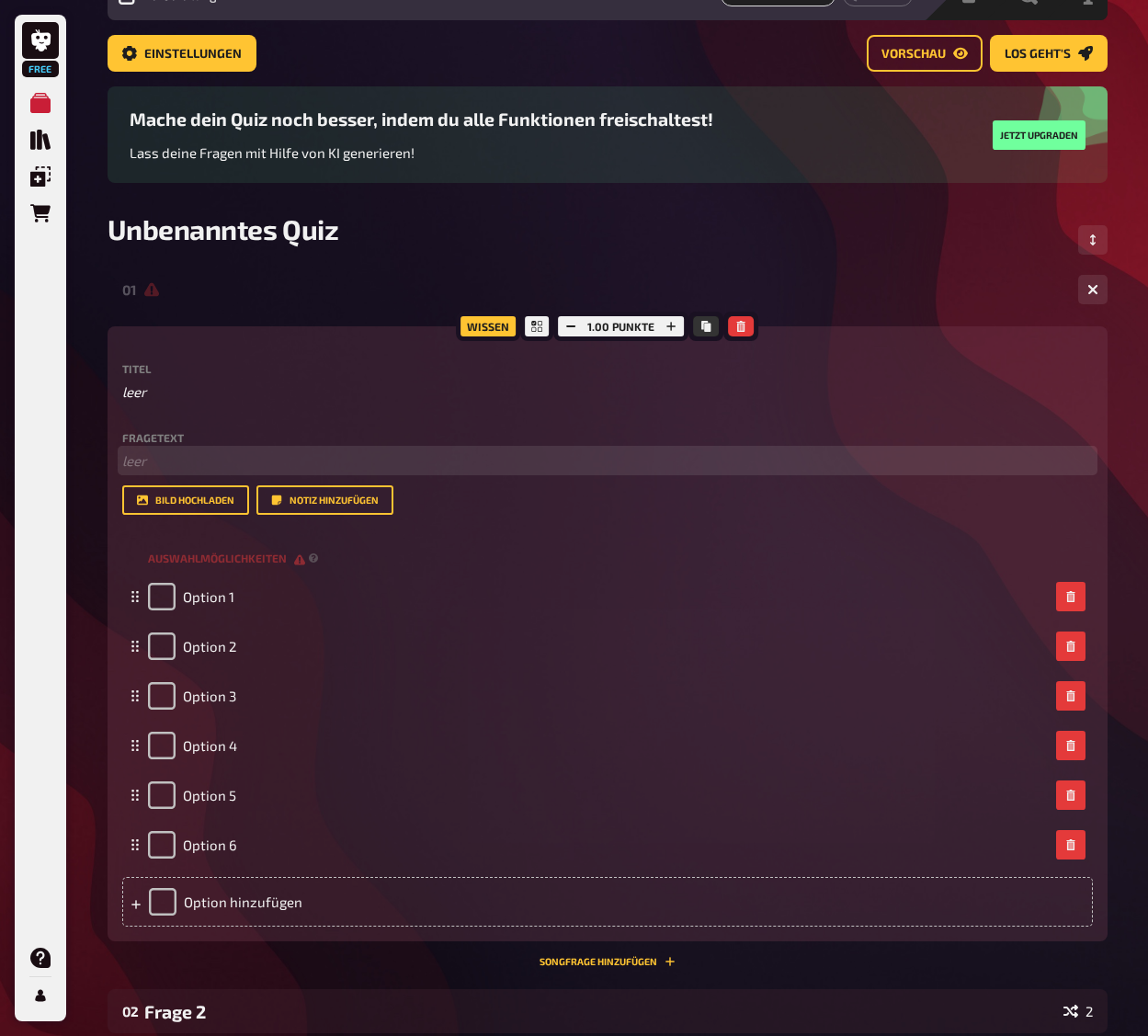
click at [154, 463] on p "﻿ leer" at bounding box center [607, 461] width 971 height 21
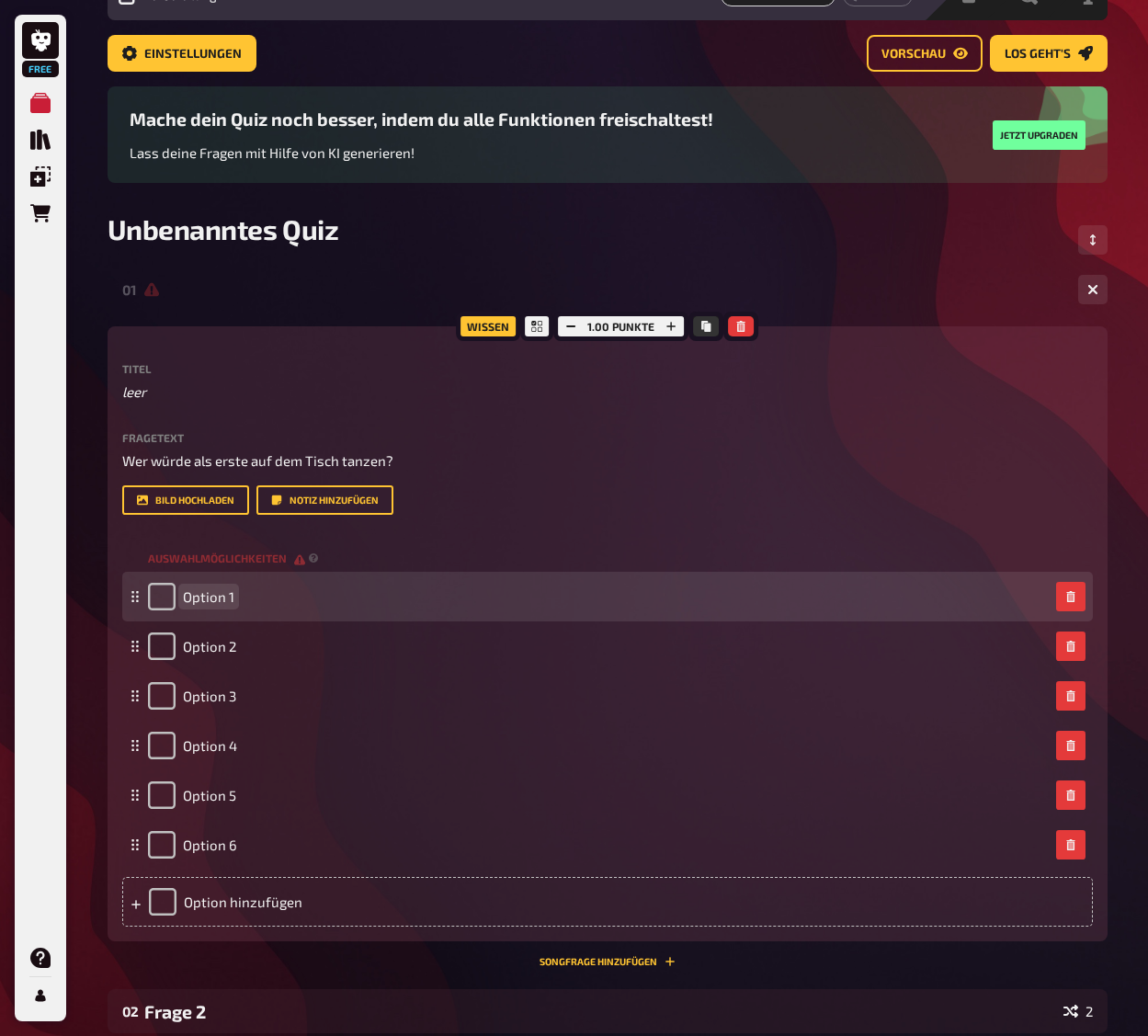
click at [298, 611] on div "Option 1" at bounding box center [599, 597] width 901 height 28
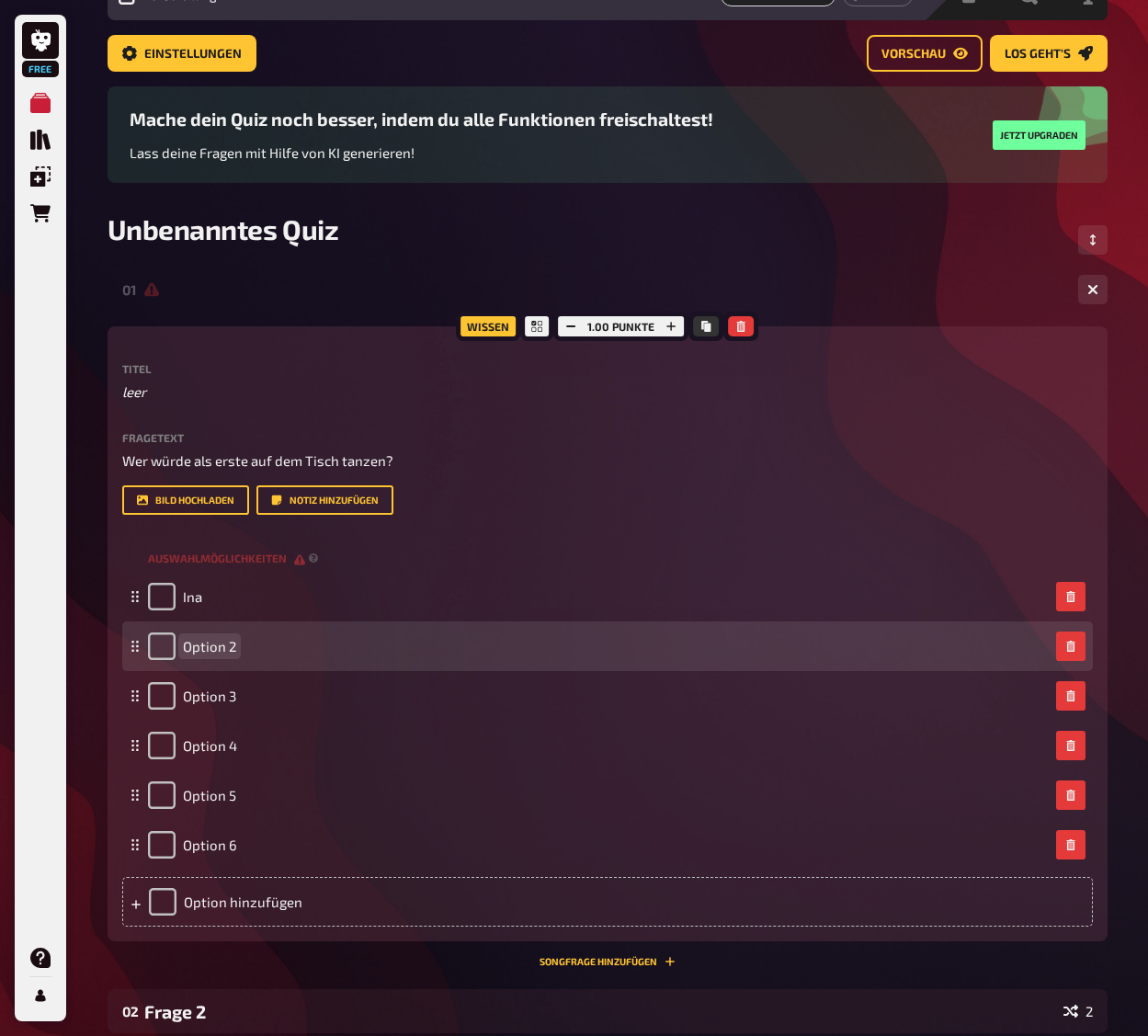
click at [220, 654] on span "Option 2" at bounding box center [209, 646] width 53 height 17
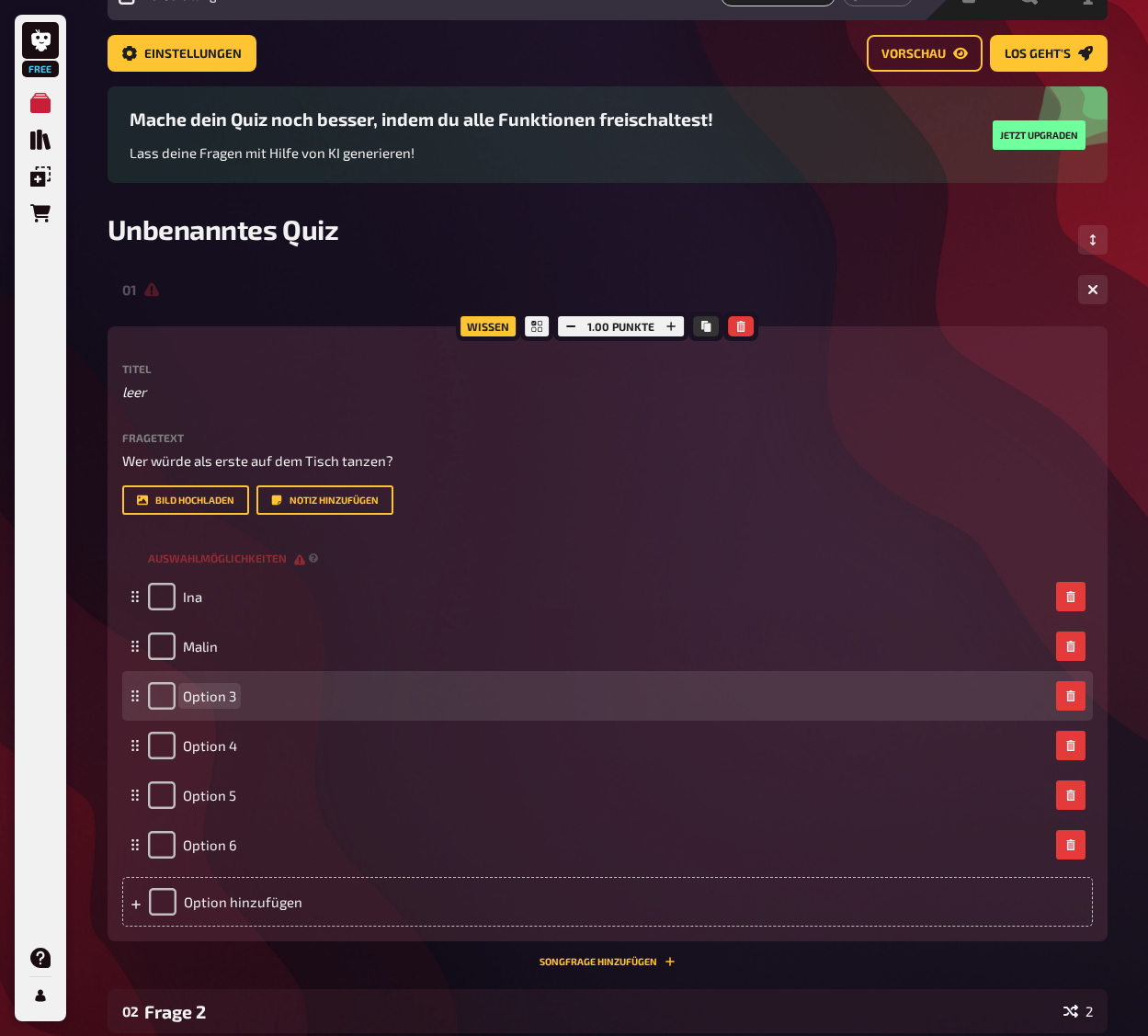
click at [232, 704] on span "Option 3" at bounding box center [209, 696] width 53 height 17
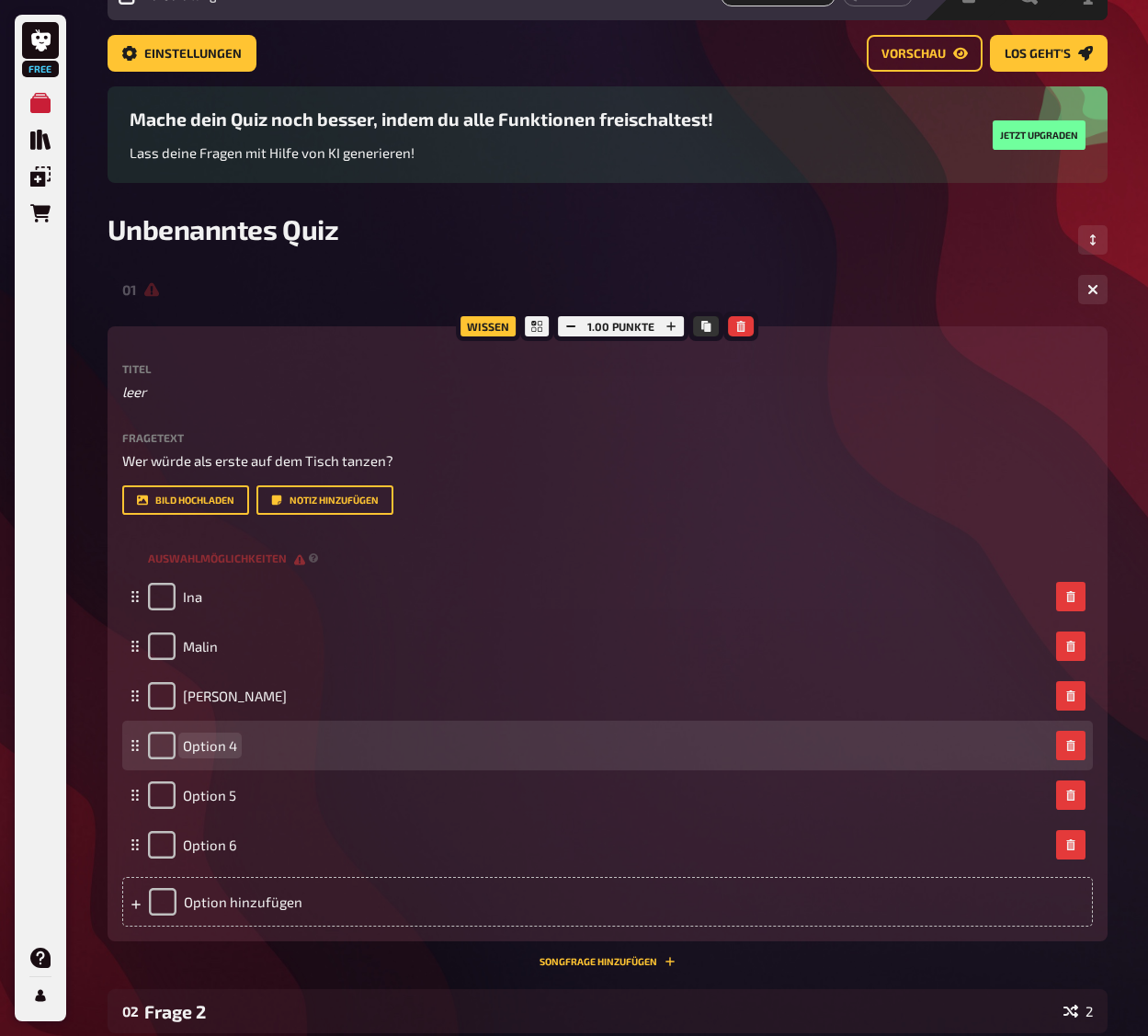
click at [201, 770] on div "Option 4" at bounding box center [607, 745] width 971 height 49
click at [211, 754] on span "Option 4" at bounding box center [209, 746] width 54 height 17
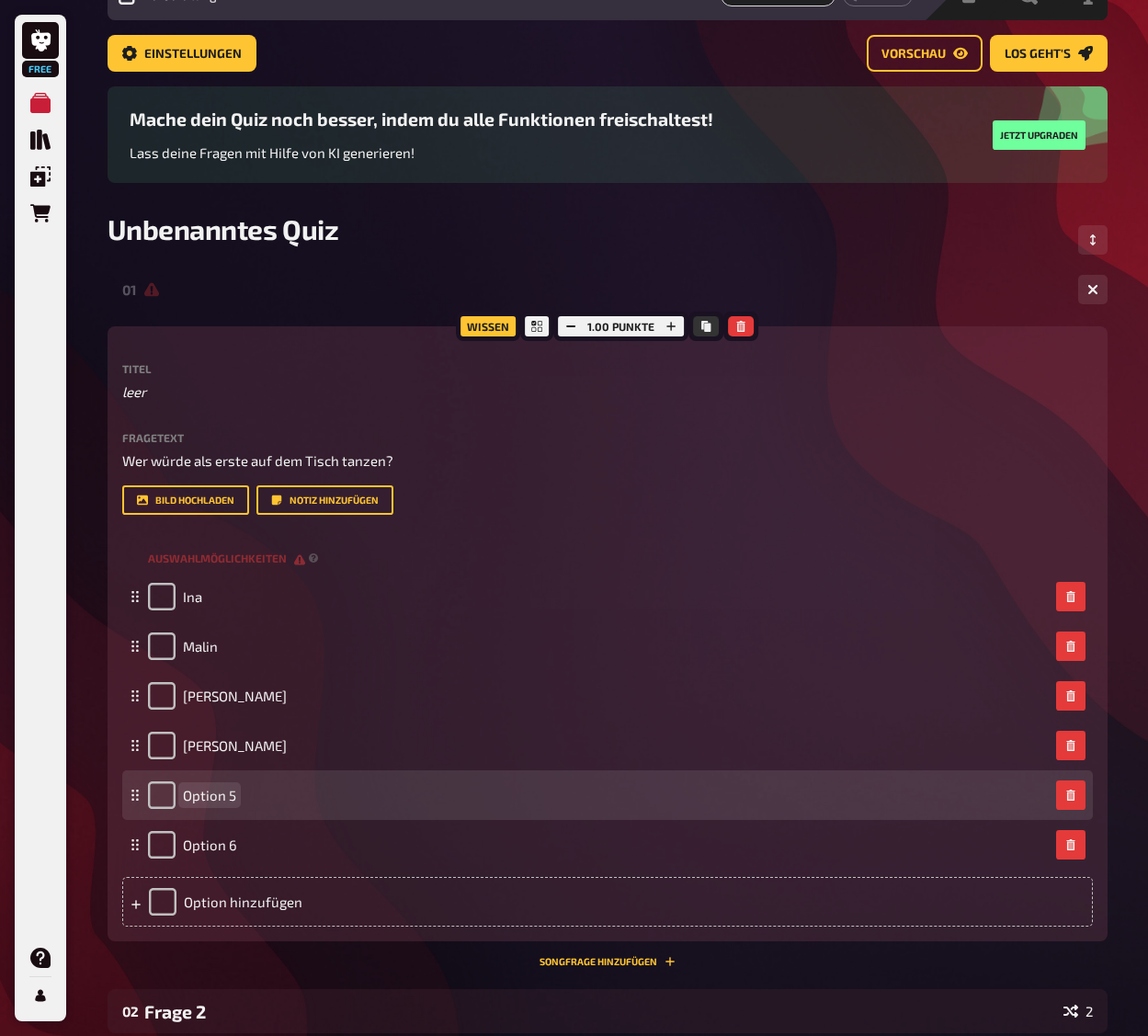
click at [210, 803] on span "Option 5" at bounding box center [209, 795] width 53 height 17
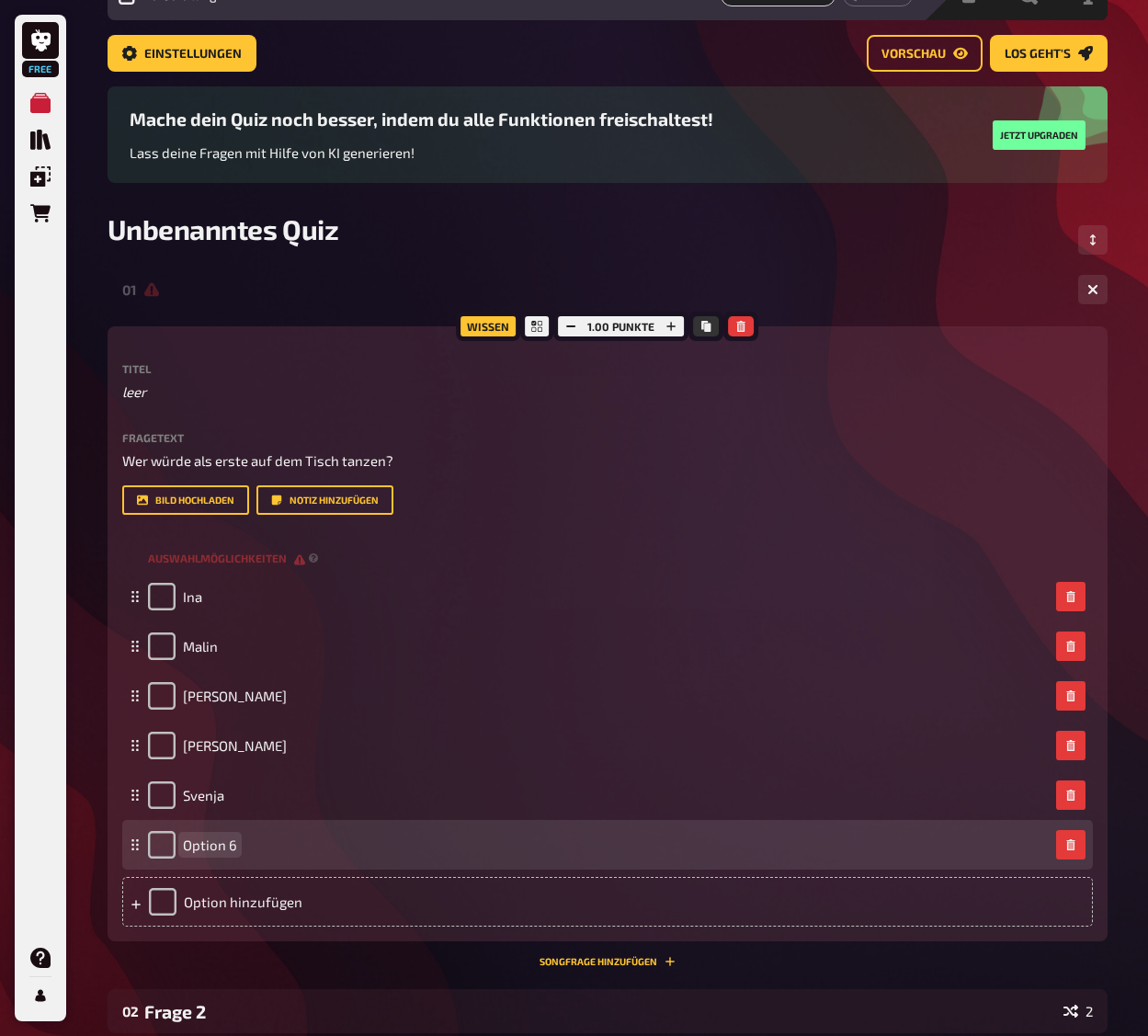
click at [203, 853] on span "Option 6" at bounding box center [209, 844] width 54 height 17
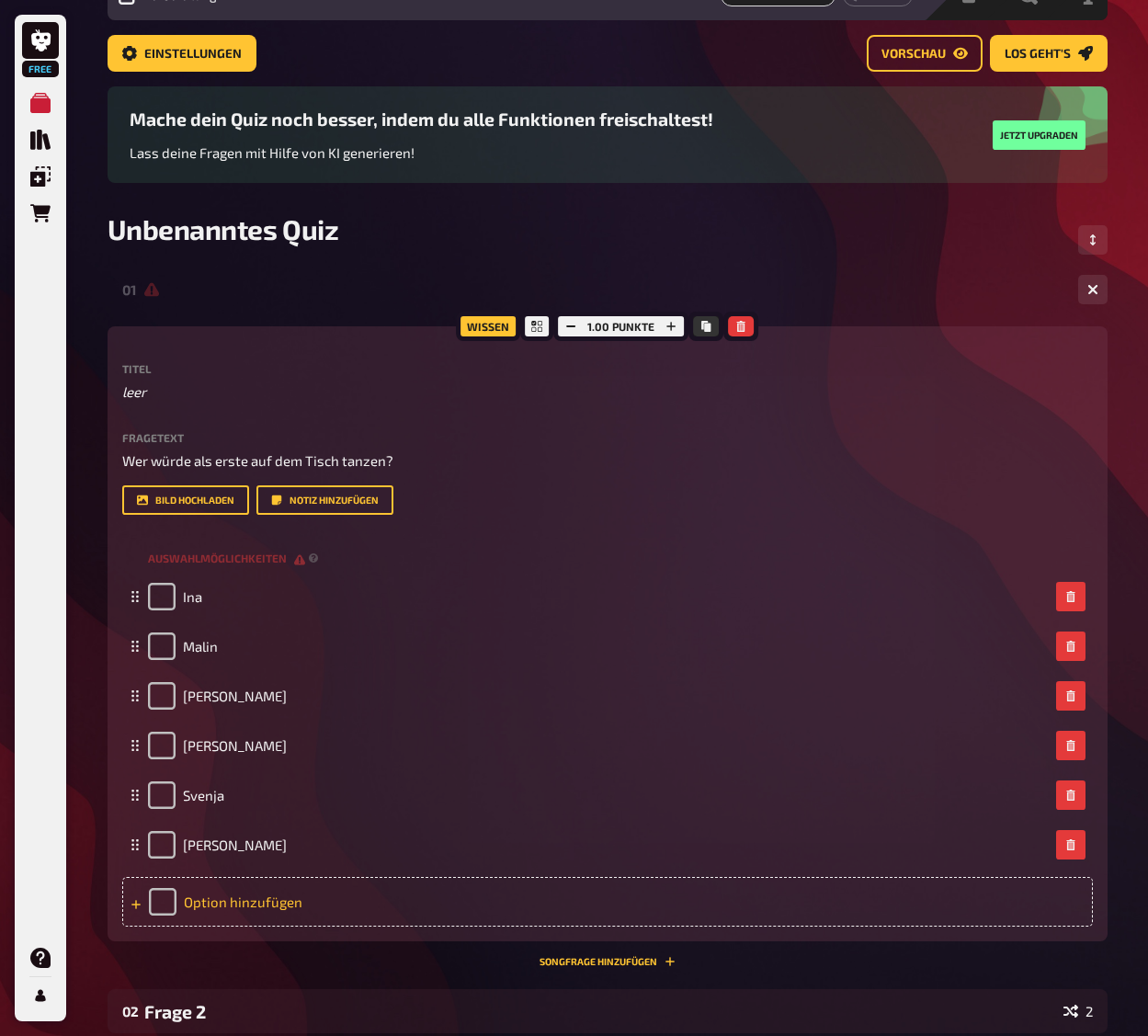
click at [200, 926] on div "Option hinzufügen" at bounding box center [607, 901] width 971 height 49
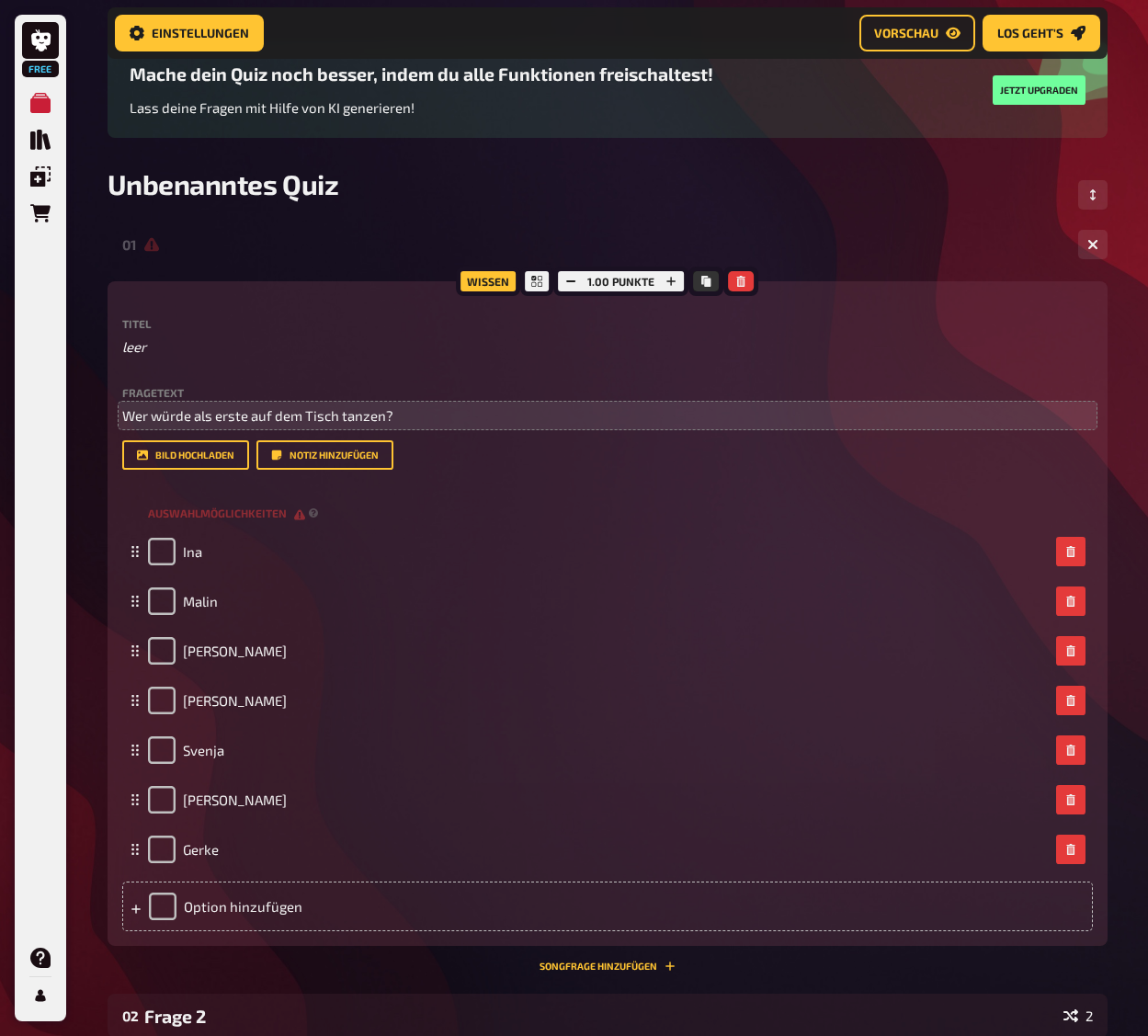
scroll to position [198, 0]
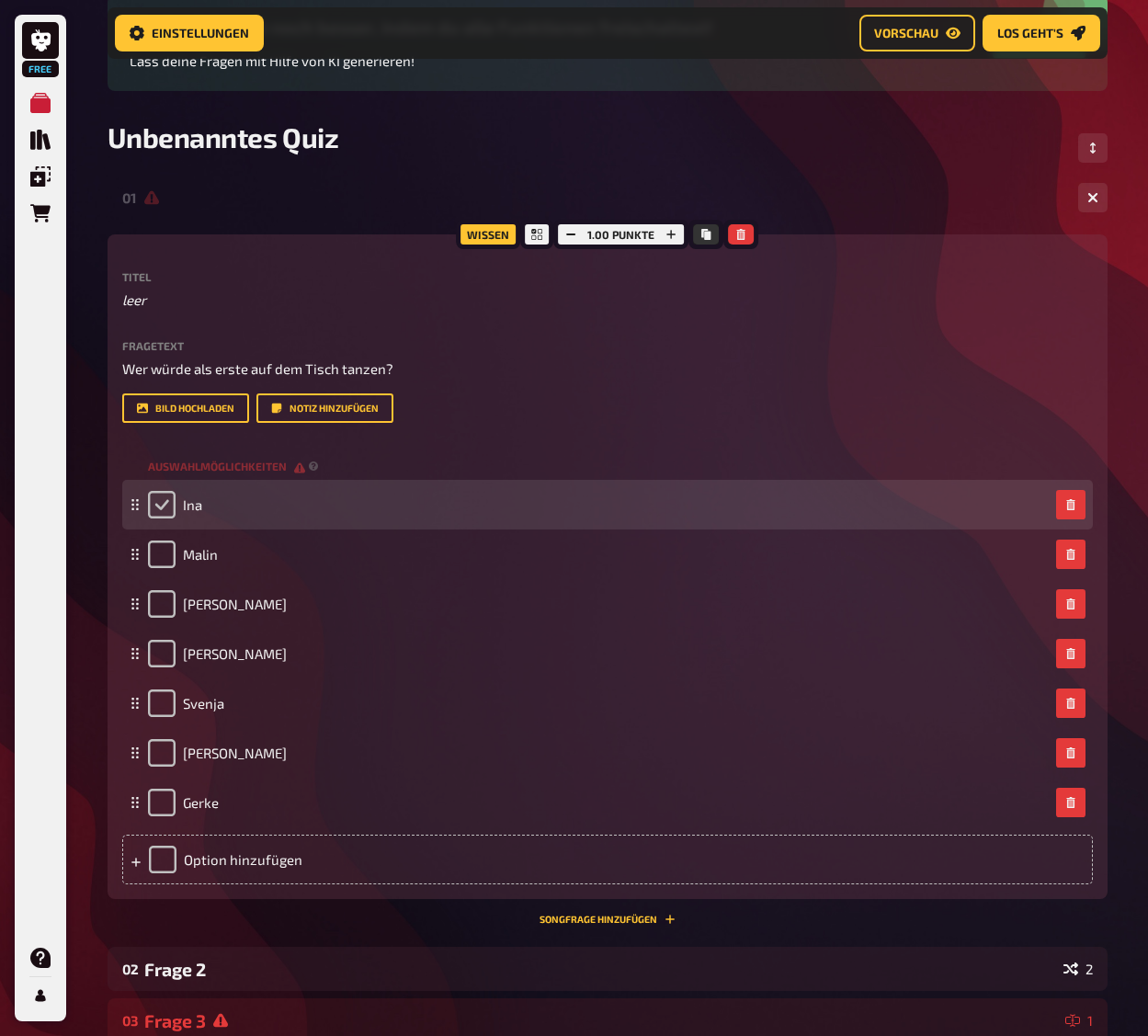
click at [164, 518] on input "checkbox" at bounding box center [162, 505] width 28 height 28
checkbox input "true"
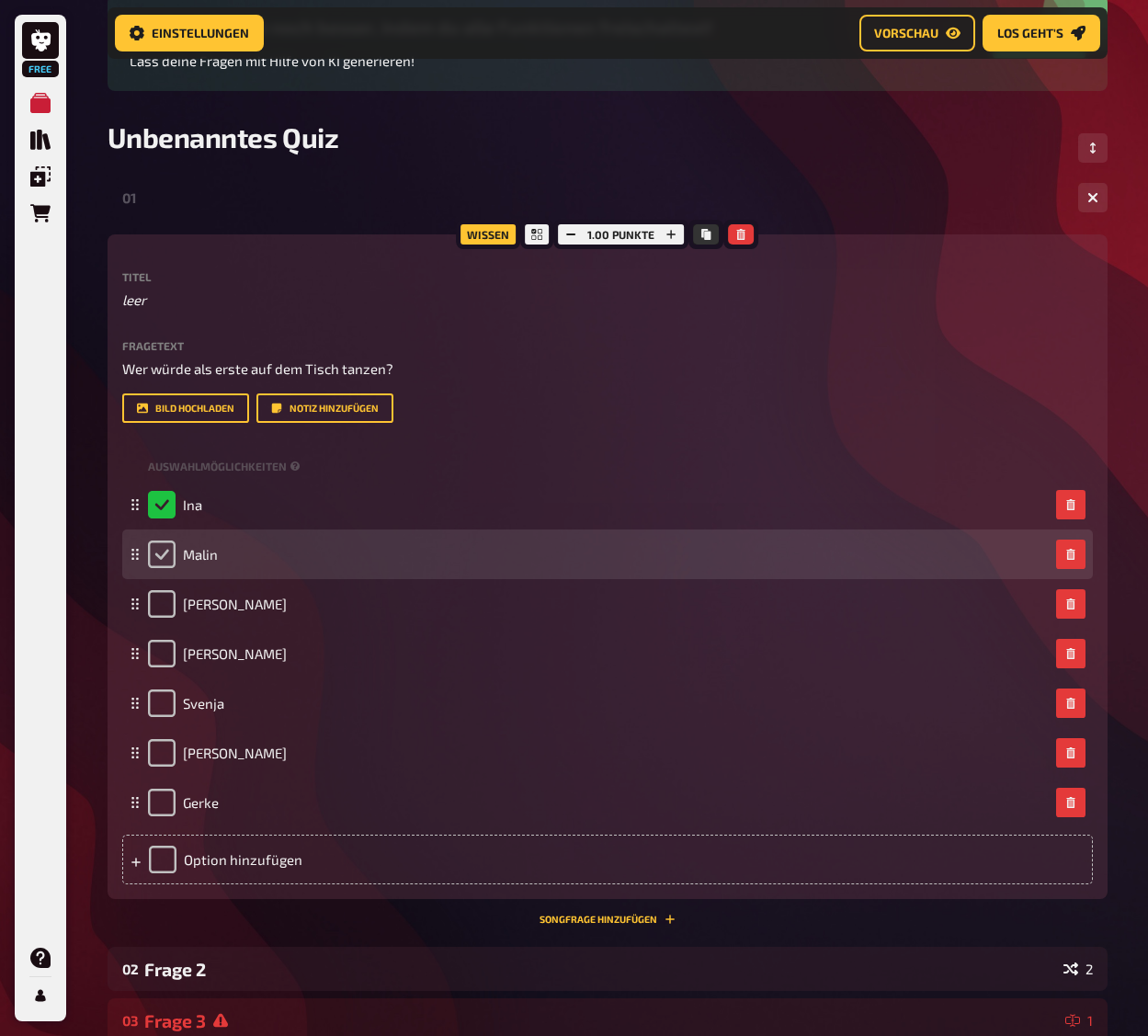
click at [157, 568] on input "checkbox" at bounding box center [162, 555] width 28 height 28
checkbox input "true"
checkbox input "false"
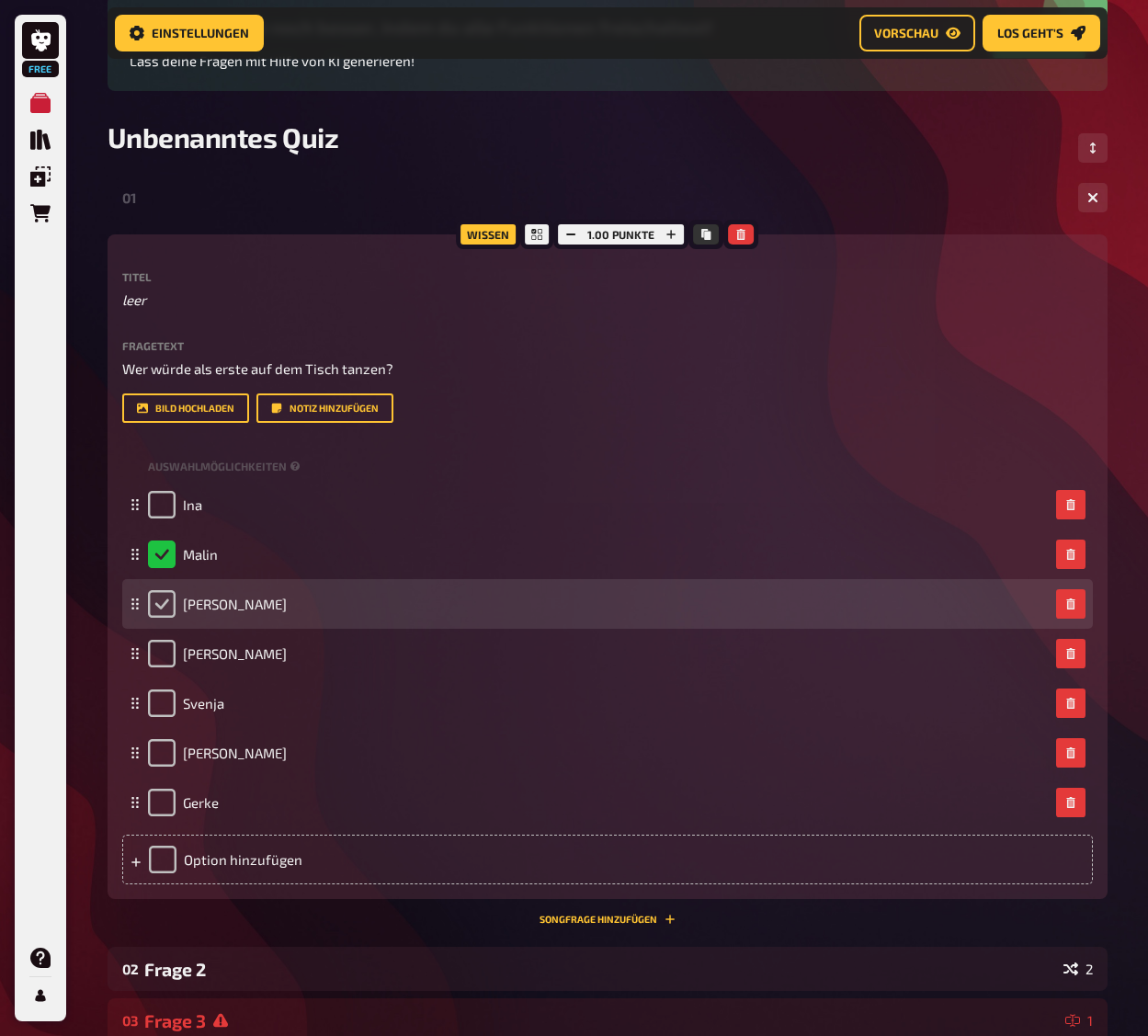
click at [162, 617] on input "checkbox" at bounding box center [162, 604] width 28 height 28
checkbox input "true"
checkbox input "false"
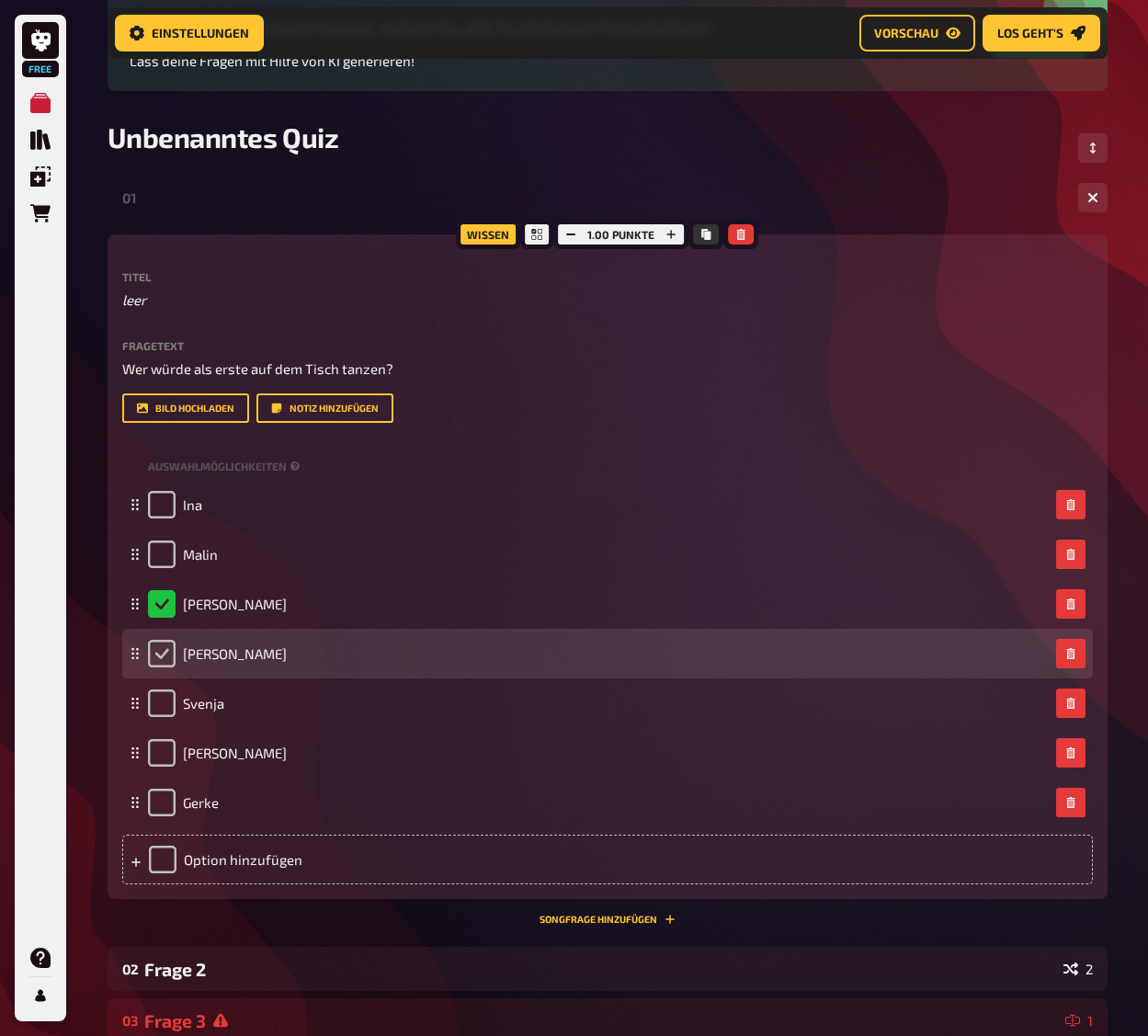
click at [164, 667] on input "checkbox" at bounding box center [162, 653] width 28 height 28
checkbox input "true"
checkbox input "false"
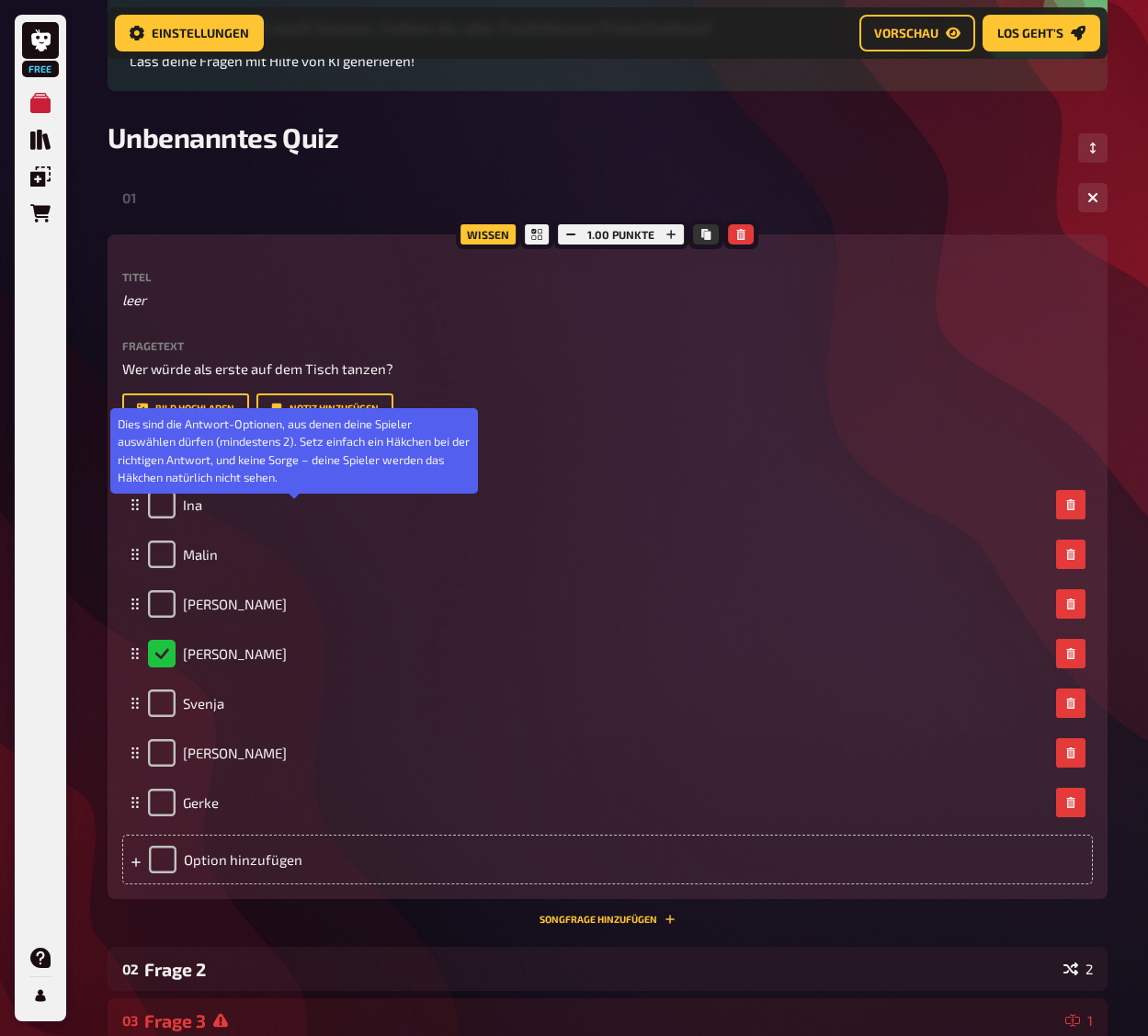
click at [291, 471] on icon at bounding box center [295, 466] width 10 height 10
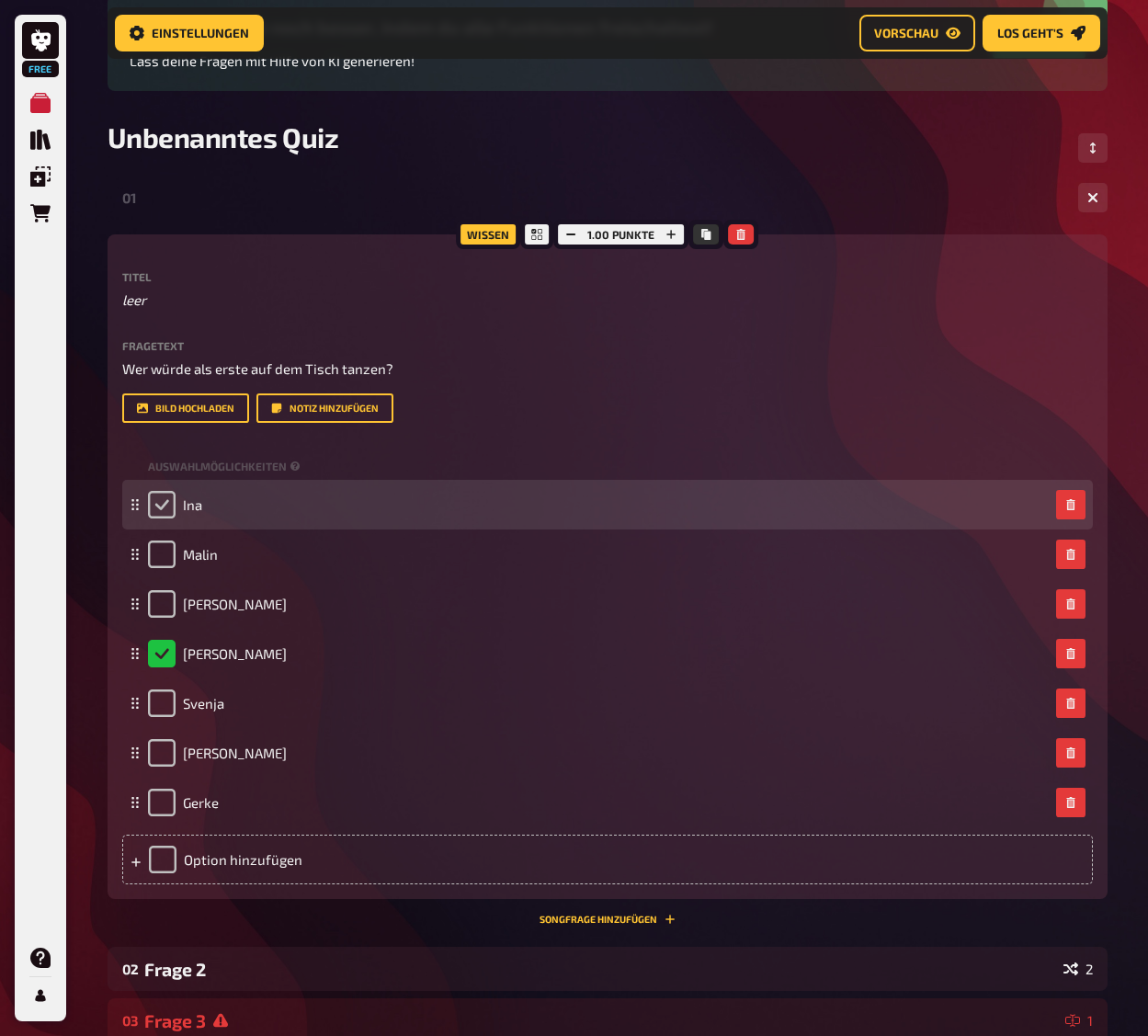
click at [158, 518] on input "checkbox" at bounding box center [162, 505] width 28 height 28
checkbox input "true"
checkbox input "false"
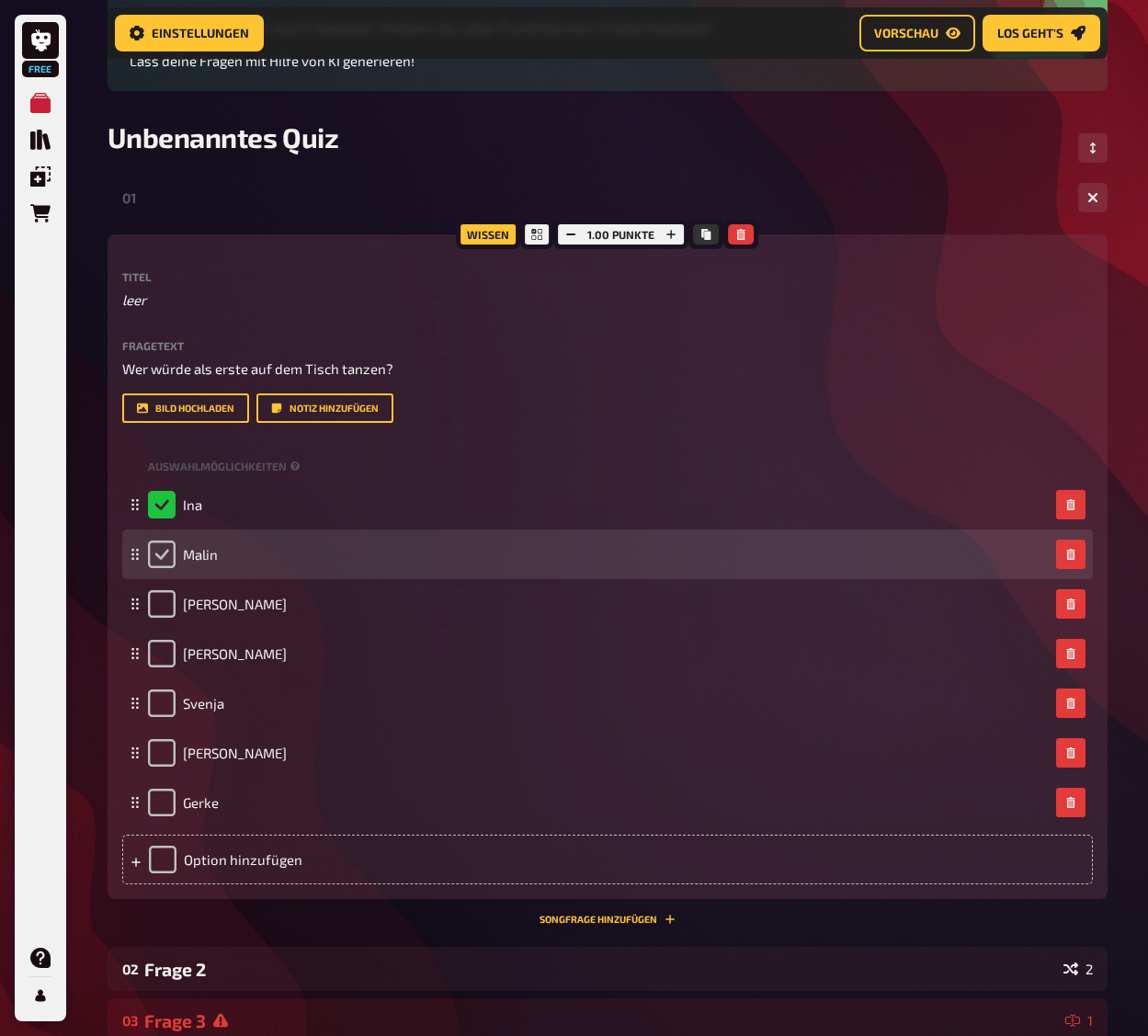
click at [158, 568] on input "checkbox" at bounding box center [162, 555] width 28 height 28
checkbox input "true"
checkbox input "false"
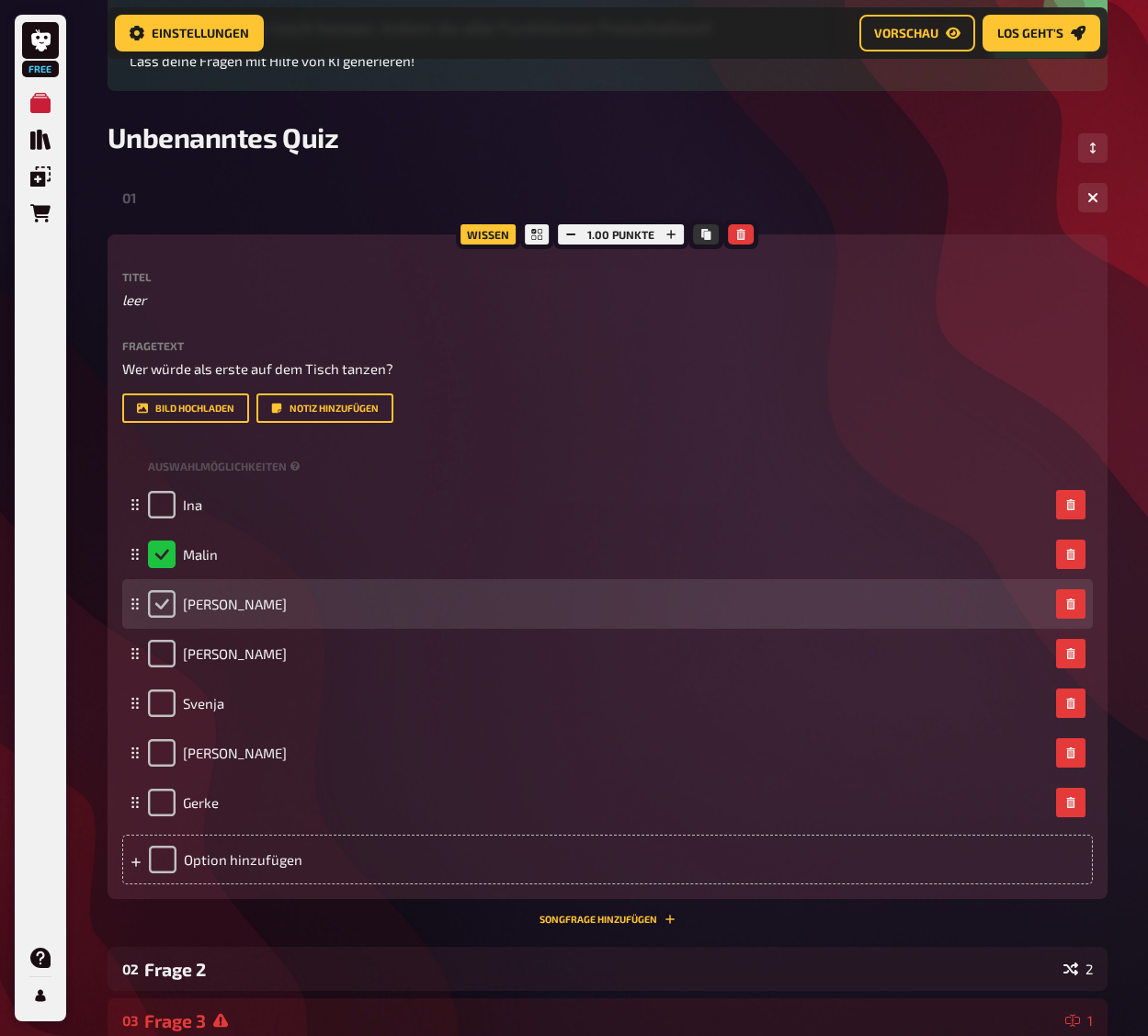
click at [166, 617] on input "checkbox" at bounding box center [162, 604] width 28 height 28
checkbox input "true"
checkbox input "false"
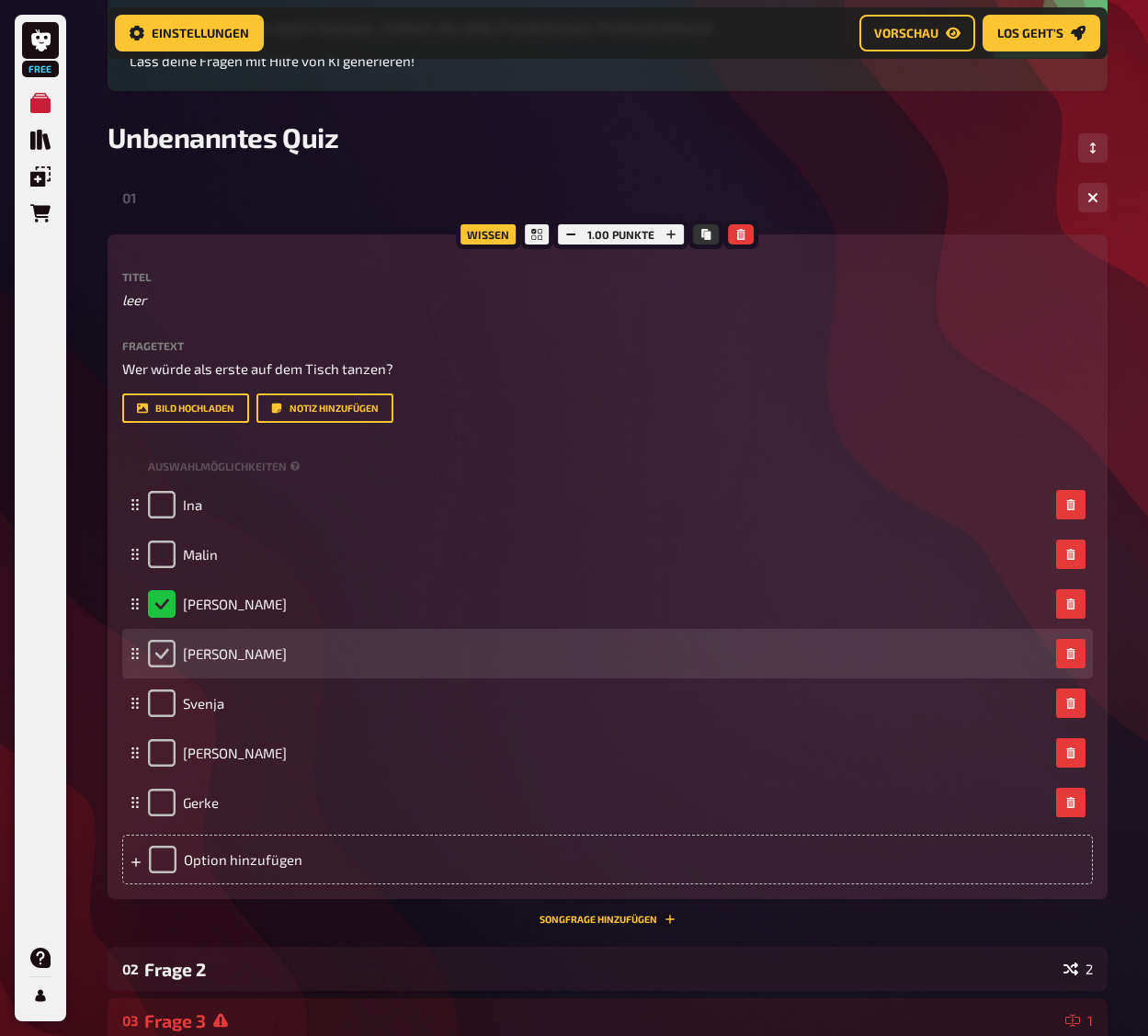
click at [161, 667] on input "checkbox" at bounding box center [162, 653] width 28 height 28
checkbox input "true"
checkbox input "false"
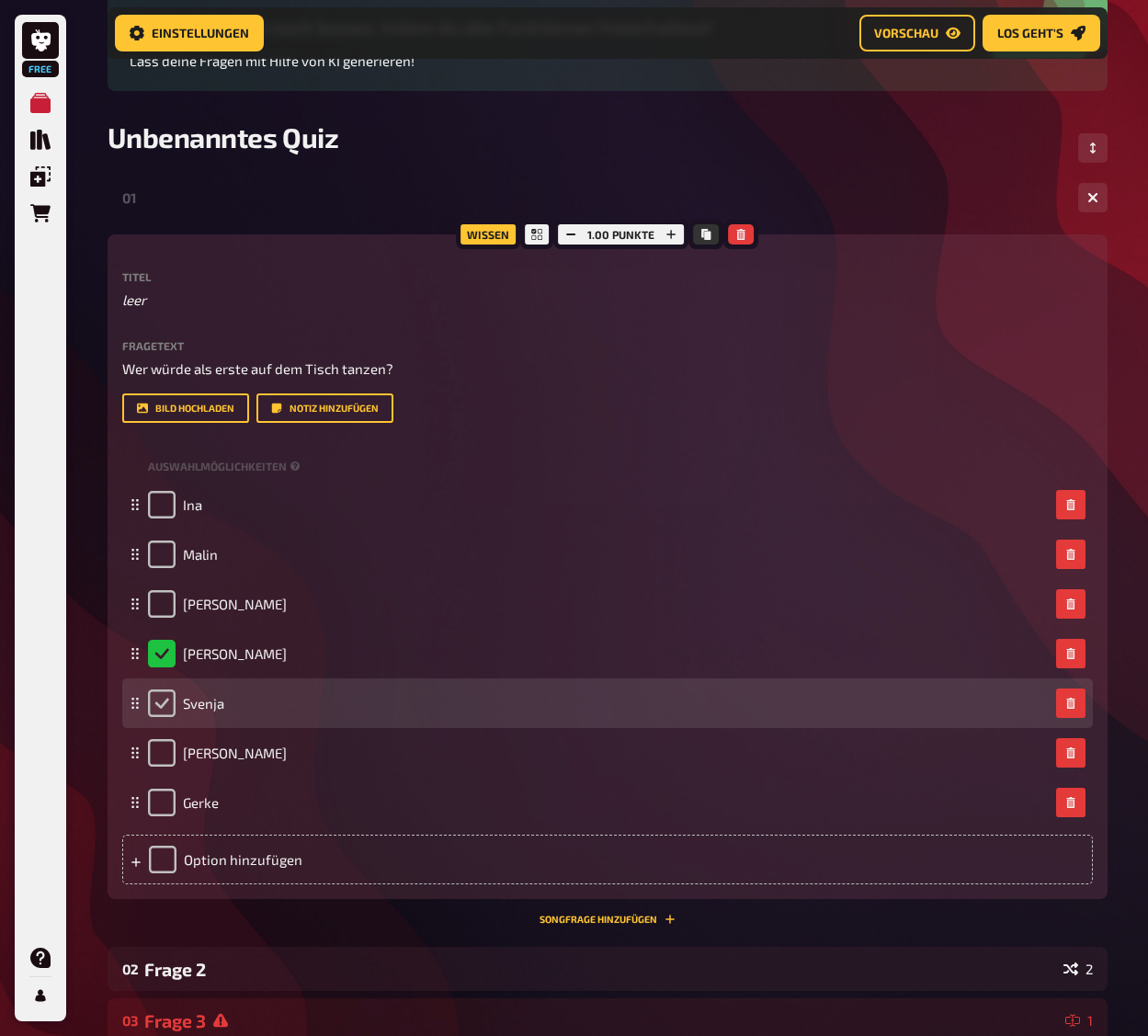
click at [165, 717] on input "checkbox" at bounding box center [162, 703] width 28 height 28
checkbox input "true"
checkbox input "false"
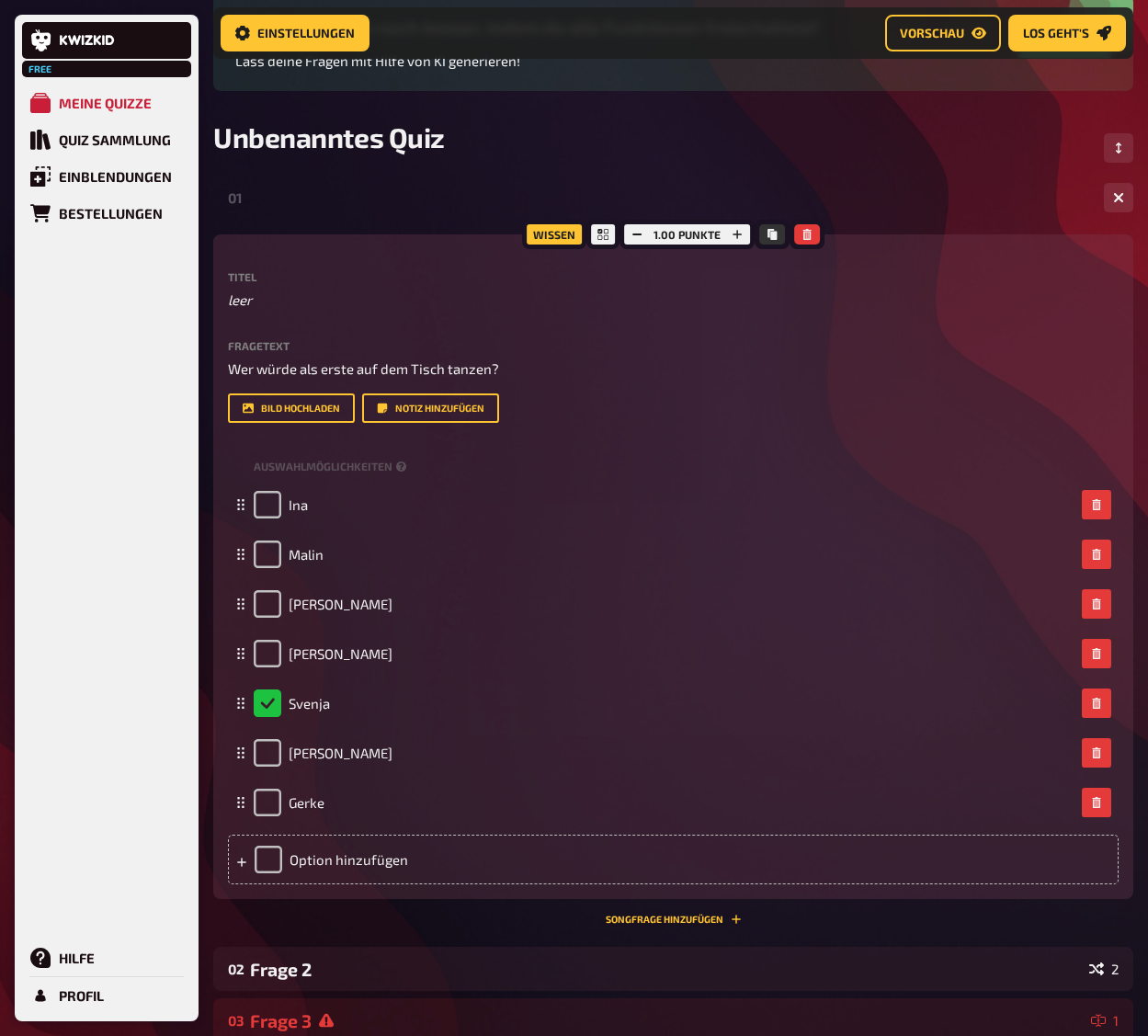
click at [284, 223] on div "01 7 Wissen 1.00 Punkte Titel leer Fragetext Wer würde als erste auf dem Tisch …" at bounding box center [673, 550] width 920 height 749
click at [317, 33] on span "Einstellungen" at bounding box center [305, 34] width 98 height 13
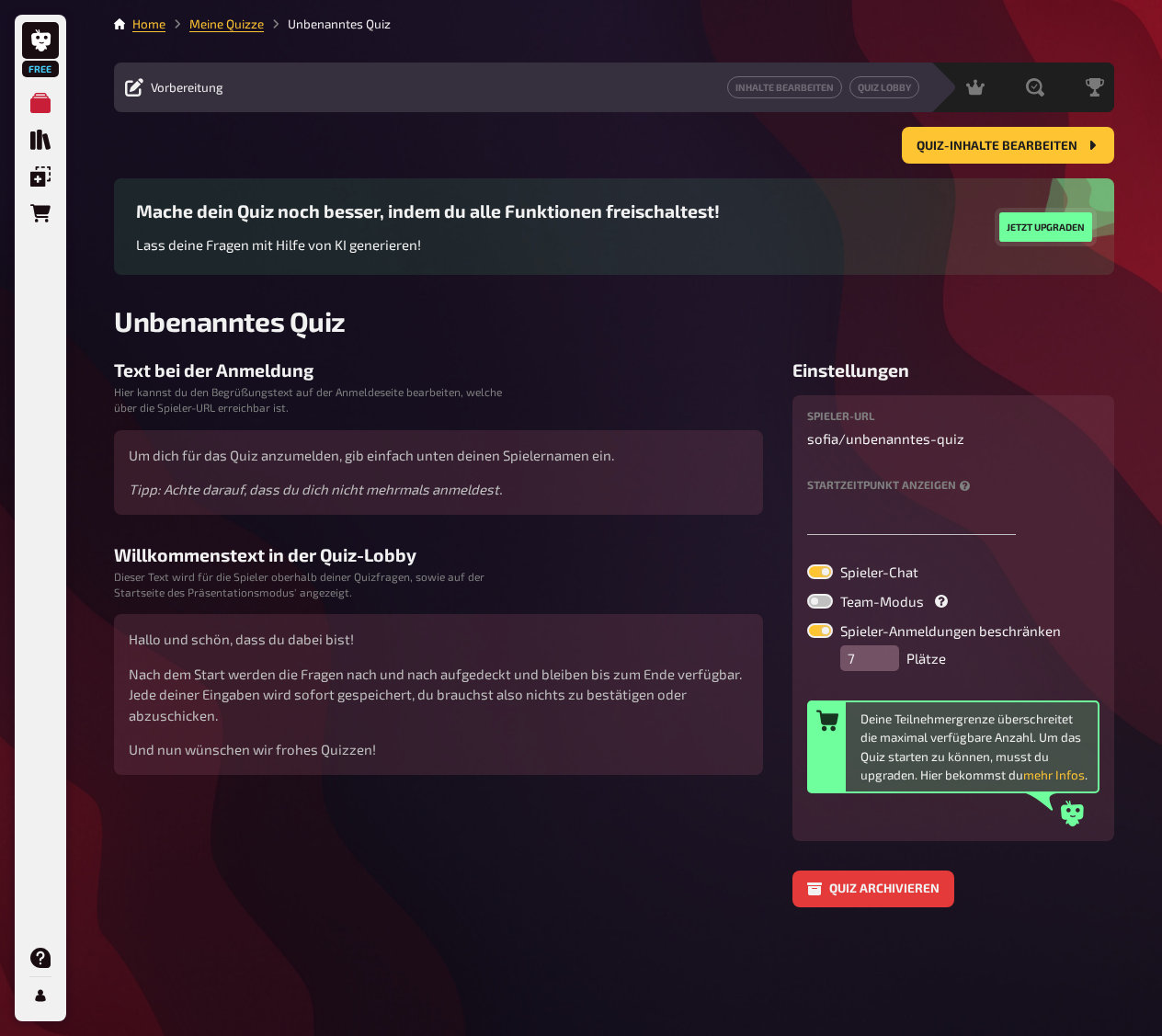
click at [1057, 228] on button "Jetzt upgraden" at bounding box center [1046, 227] width 93 height 30
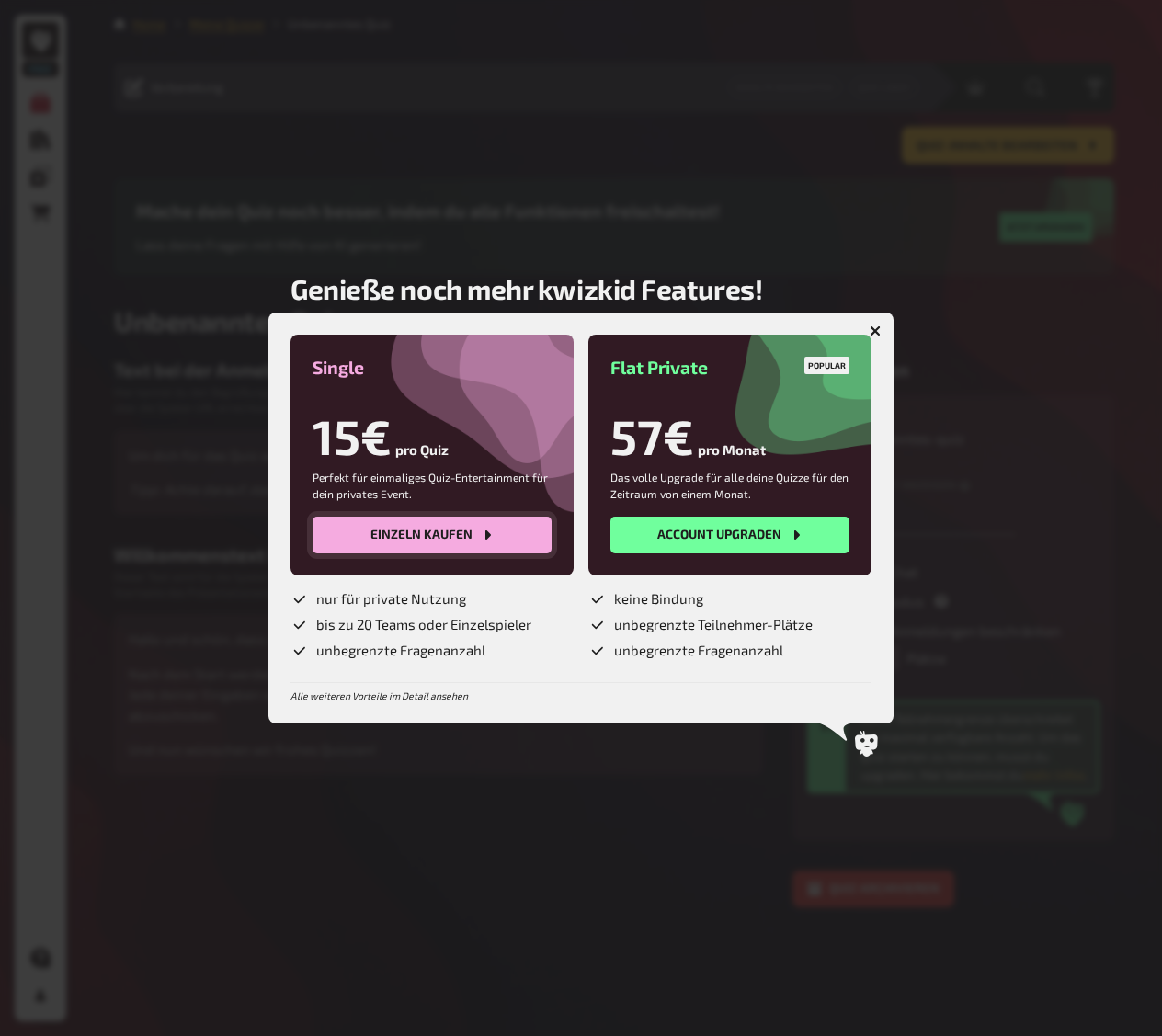
click at [436, 523] on button "Einzeln kaufen" at bounding box center [432, 534] width 239 height 36
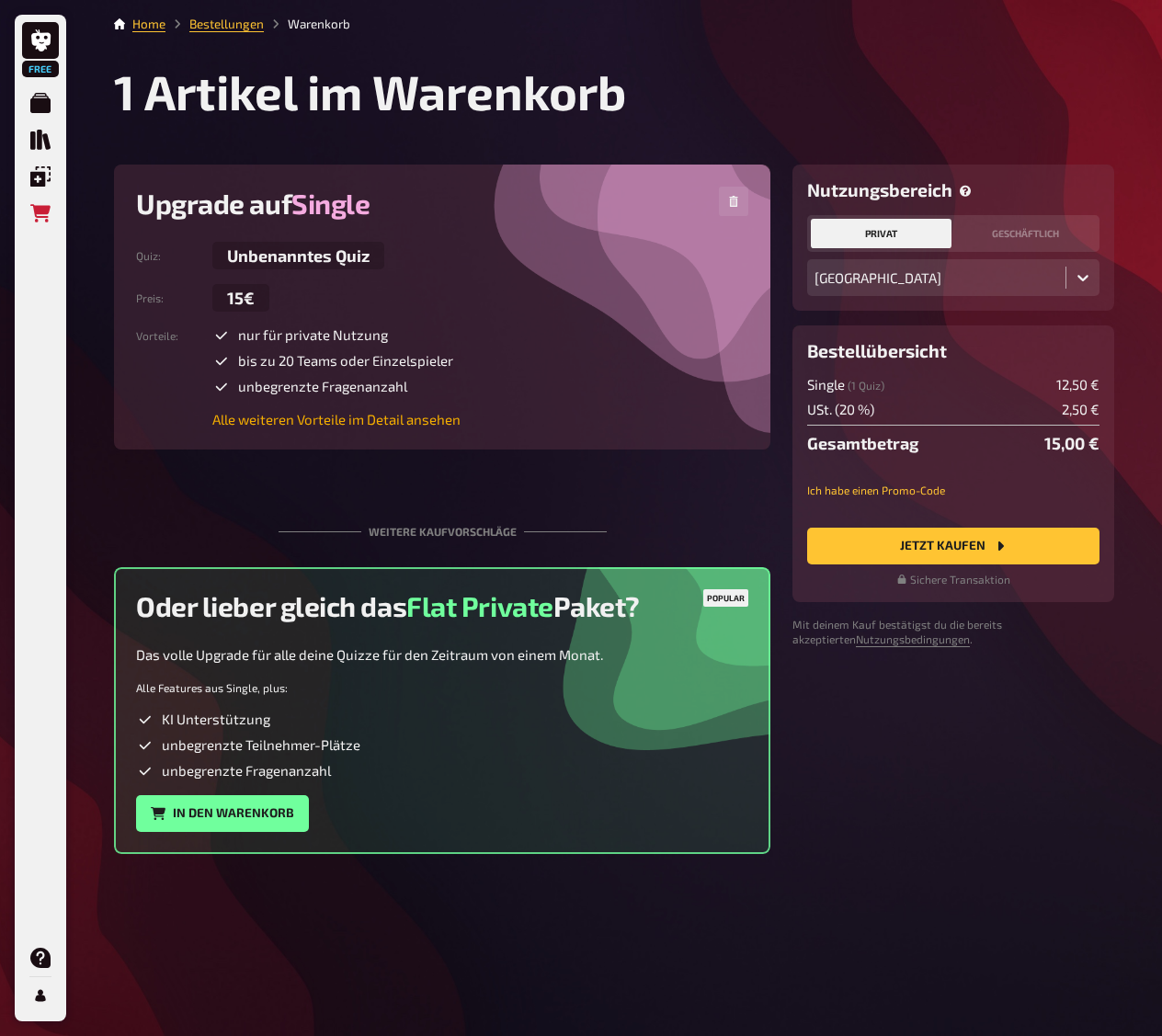
click at [417, 422] on link "Alle weiteren Vorteile im Detail ansehen" at bounding box center [336, 419] width 249 height 17
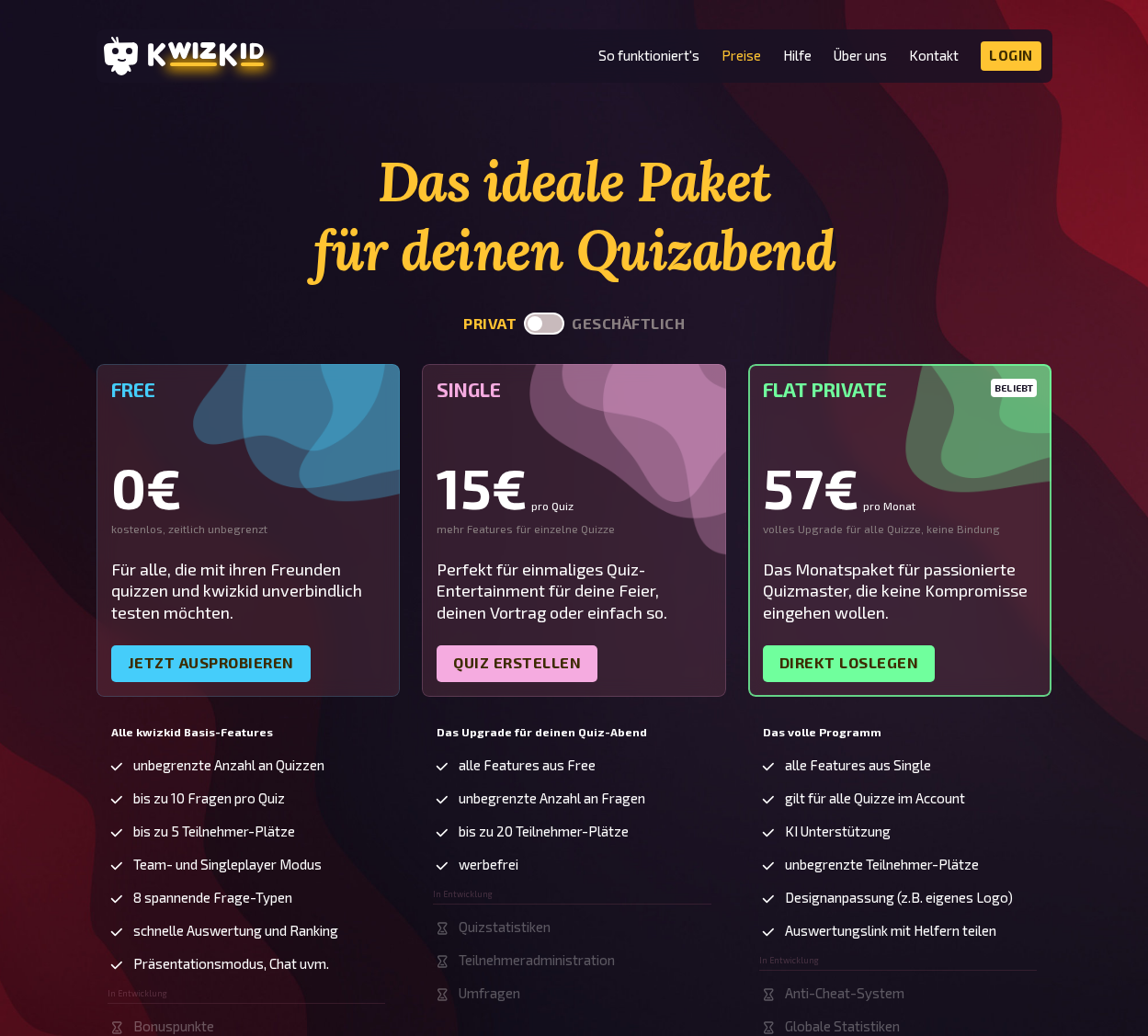
click at [553, 322] on label at bounding box center [544, 324] width 40 height 22
click at [524, 313] on input "checkbox" at bounding box center [523, 312] width 1 height 1
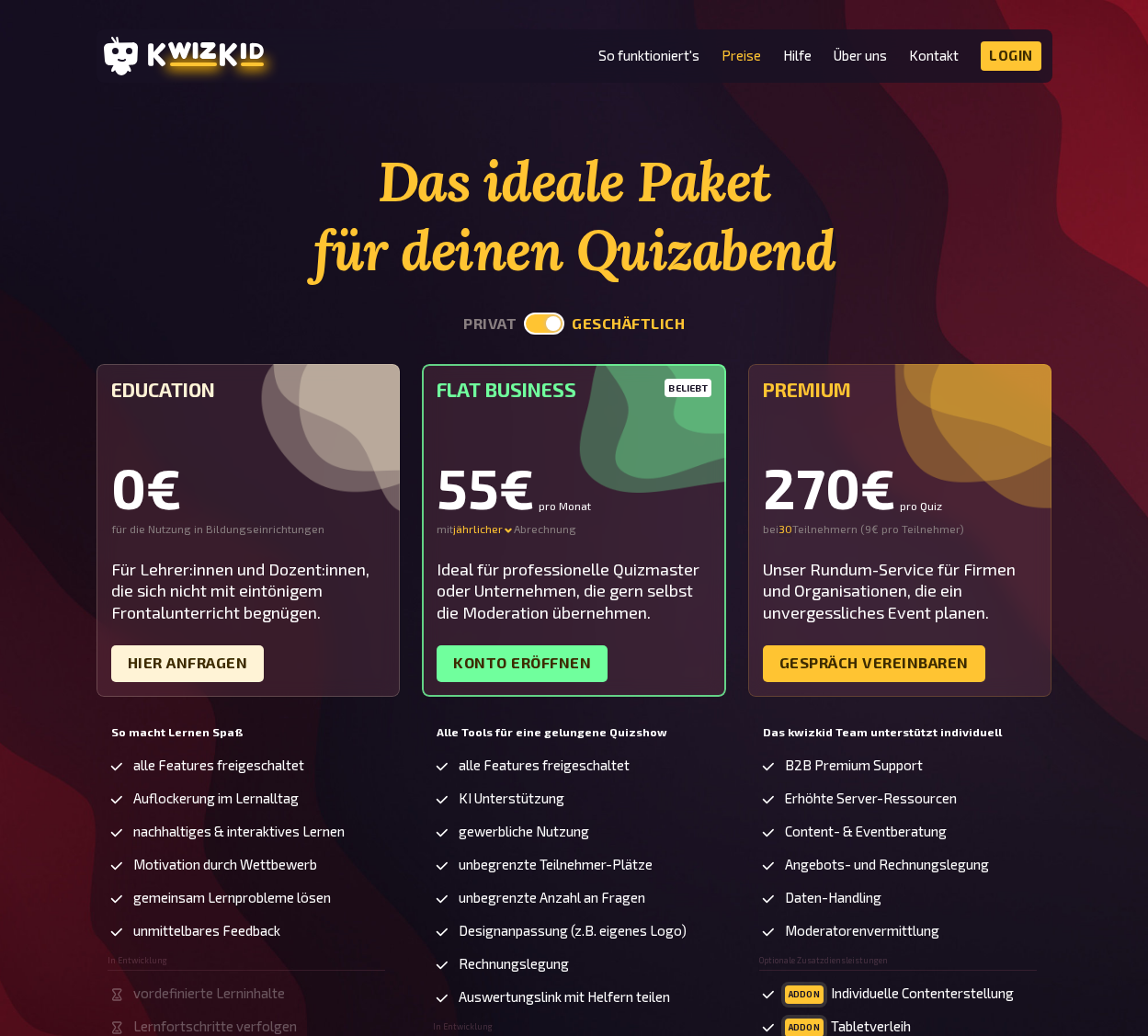
click at [534, 324] on label at bounding box center [544, 324] width 40 height 22
click at [524, 313] on input "checkbox" at bounding box center [523, 312] width 1 height 1
checkbox input "false"
